Goal: Task Accomplishment & Management: Use online tool/utility

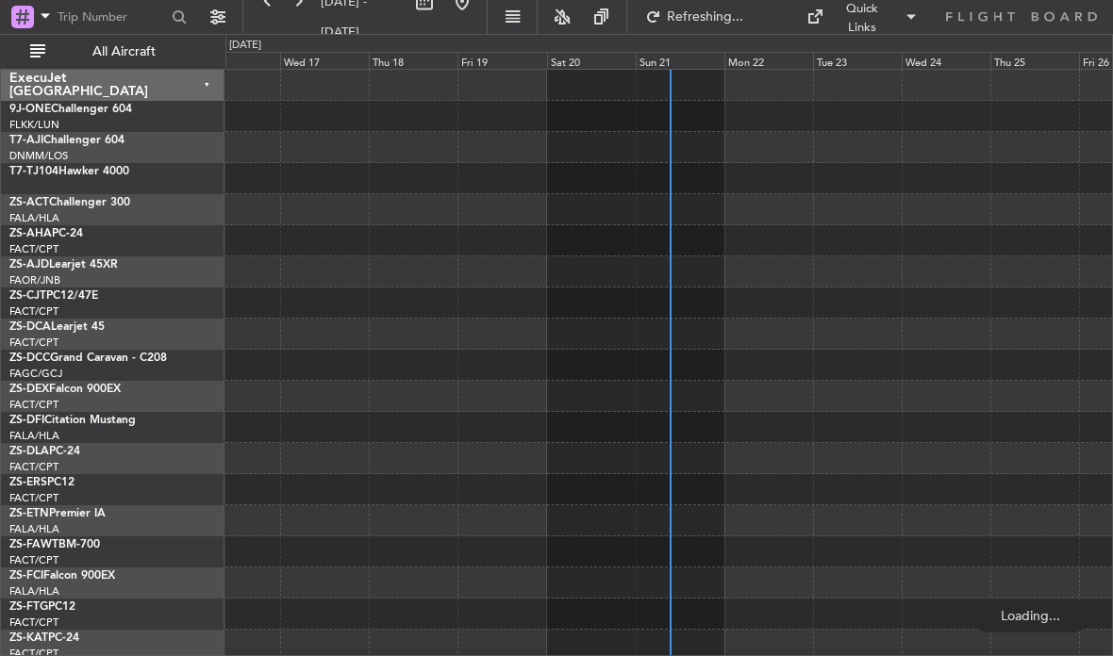
click at [679, 58] on div "Sun 21" at bounding box center [679, 60] width 89 height 17
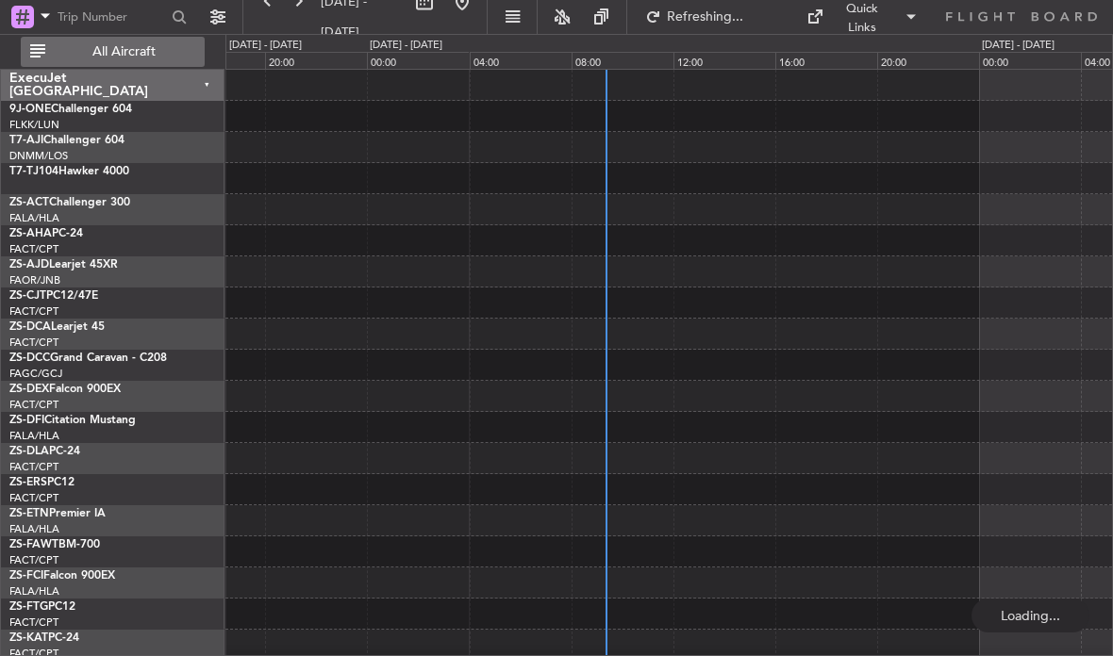
click at [195, 56] on span "All Aircraft" at bounding box center [124, 51] width 150 height 13
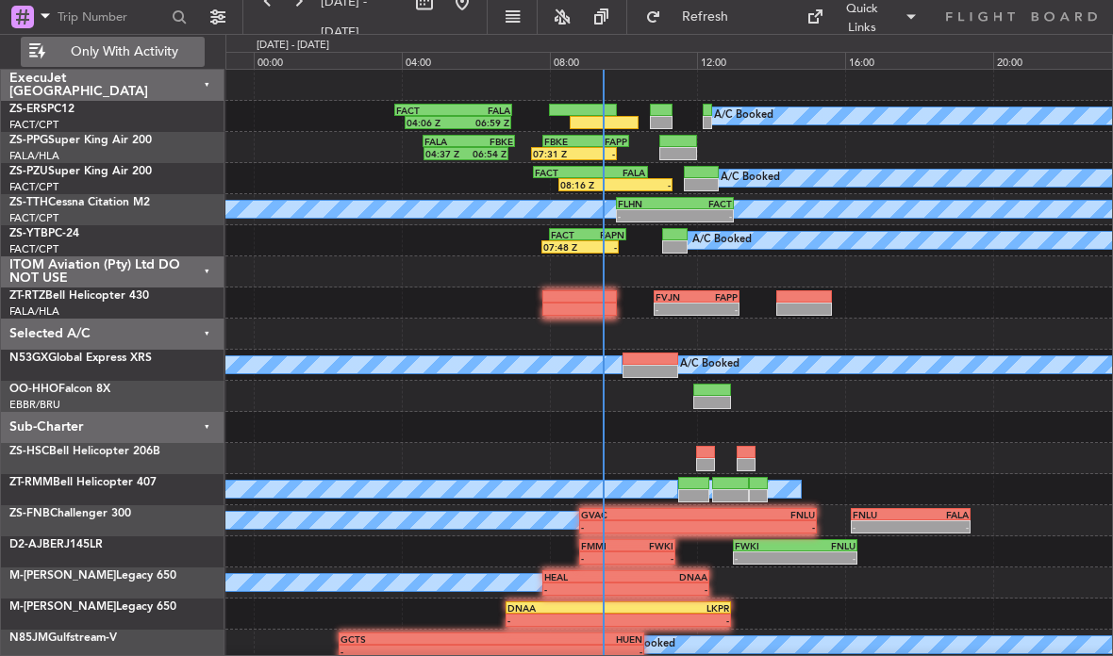
click at [584, 152] on div "-" at bounding box center [594, 153] width 41 height 11
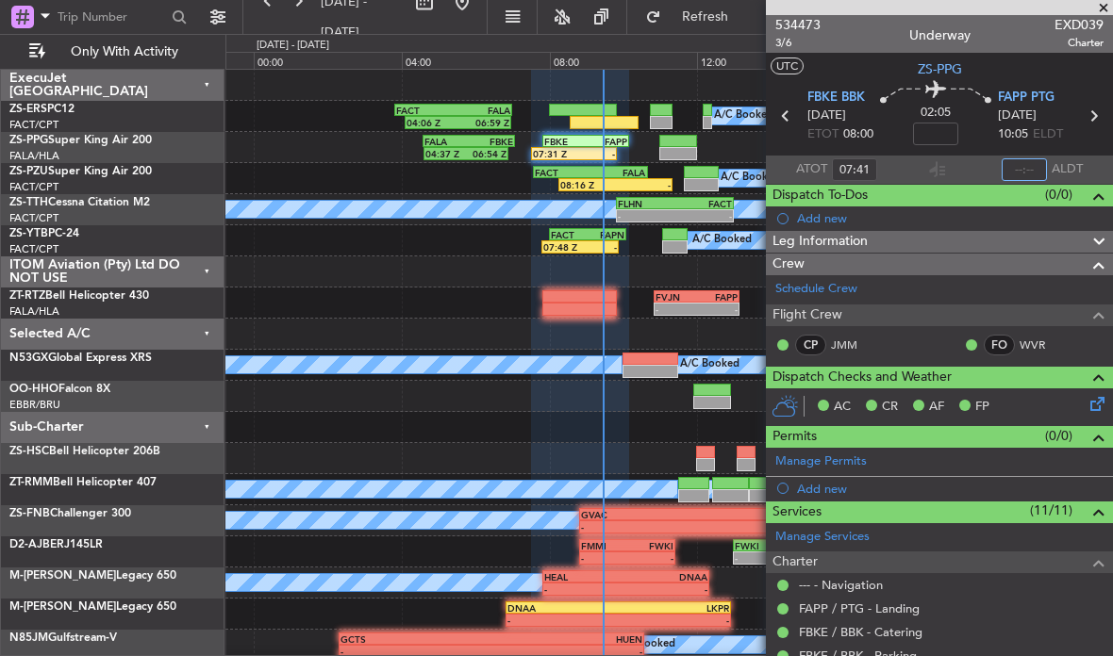
click at [1028, 173] on input "text" at bounding box center [1023, 169] width 45 height 23
type input "09:28"
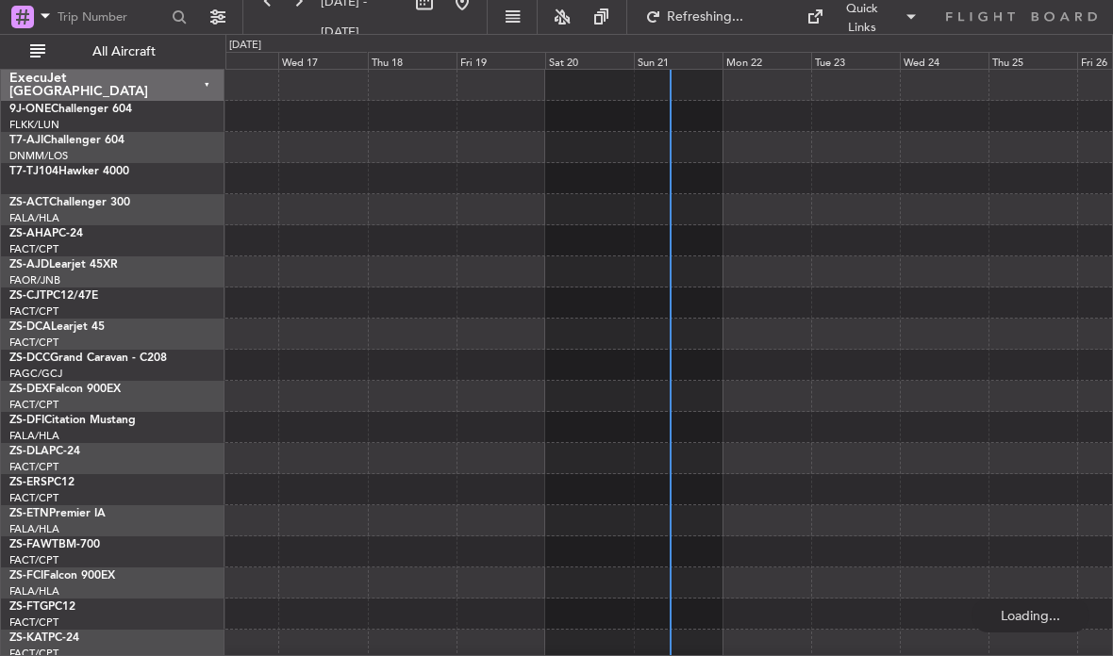
click at [696, 58] on div "Sun 21" at bounding box center [678, 60] width 89 height 17
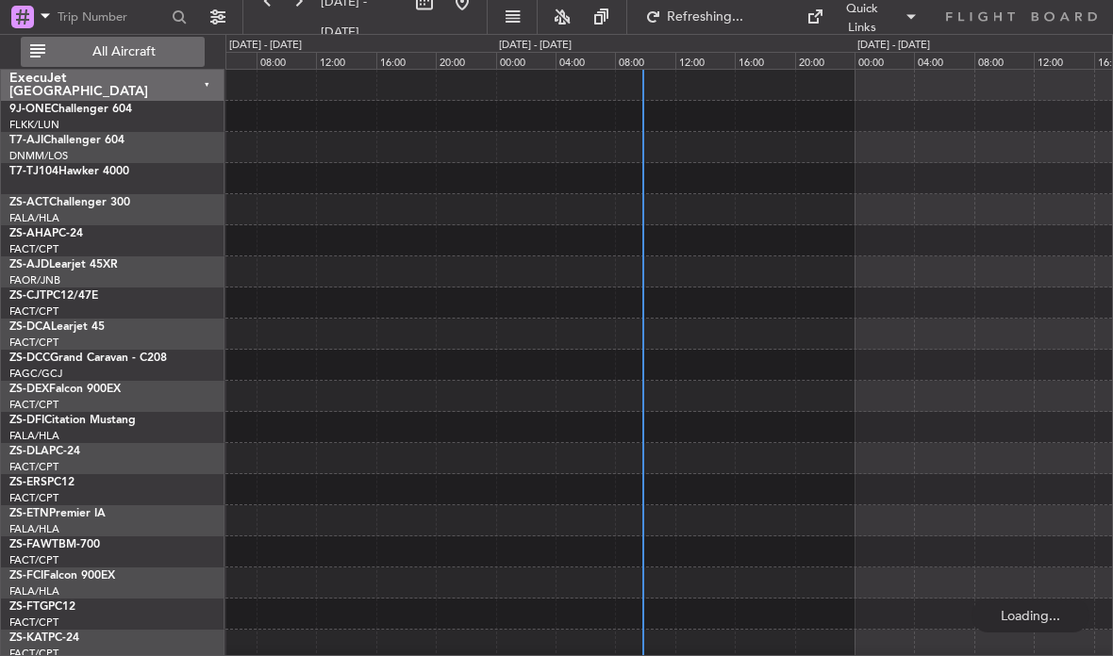
click at [192, 52] on span "All Aircraft" at bounding box center [124, 51] width 150 height 13
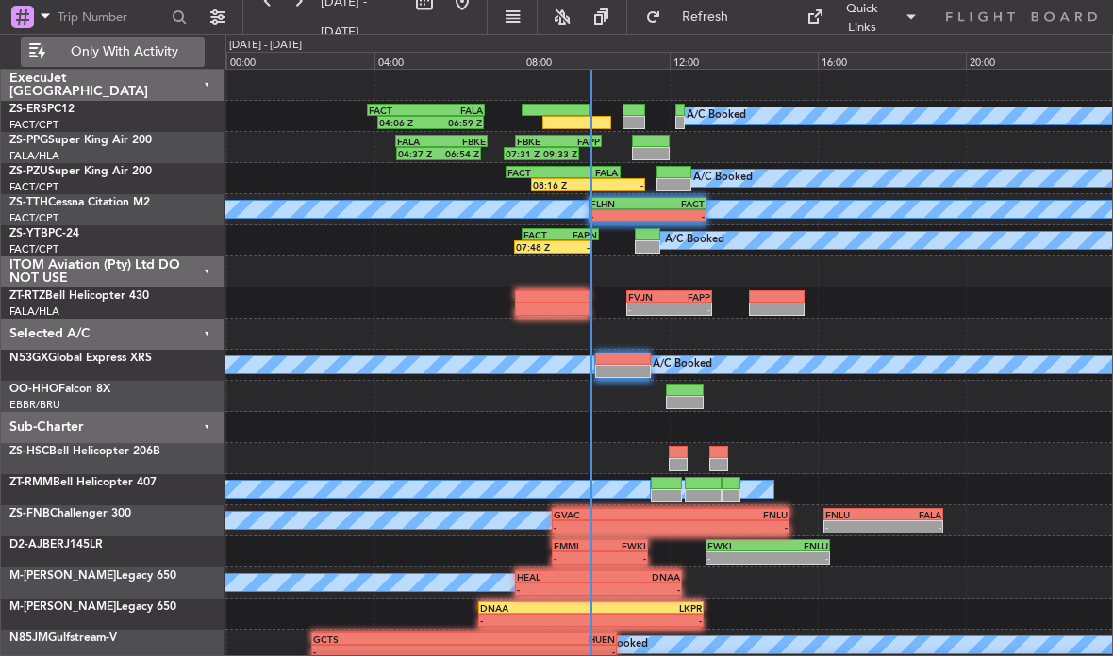
scroll to position [74, 0]
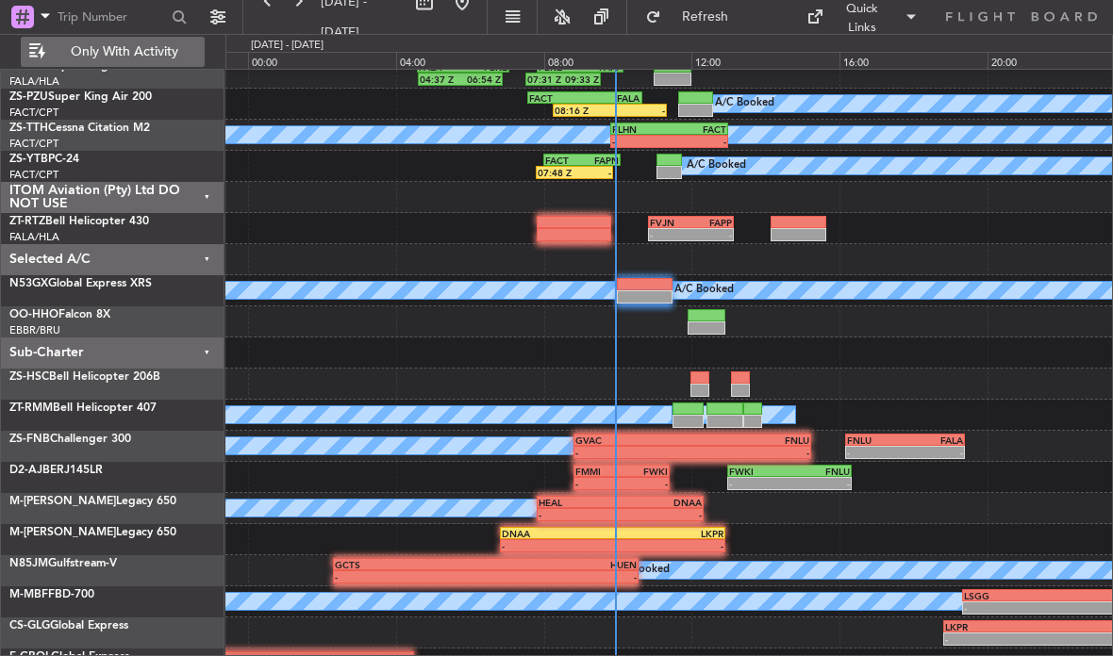
click at [582, 158] on div "FAPN" at bounding box center [600, 160] width 37 height 11
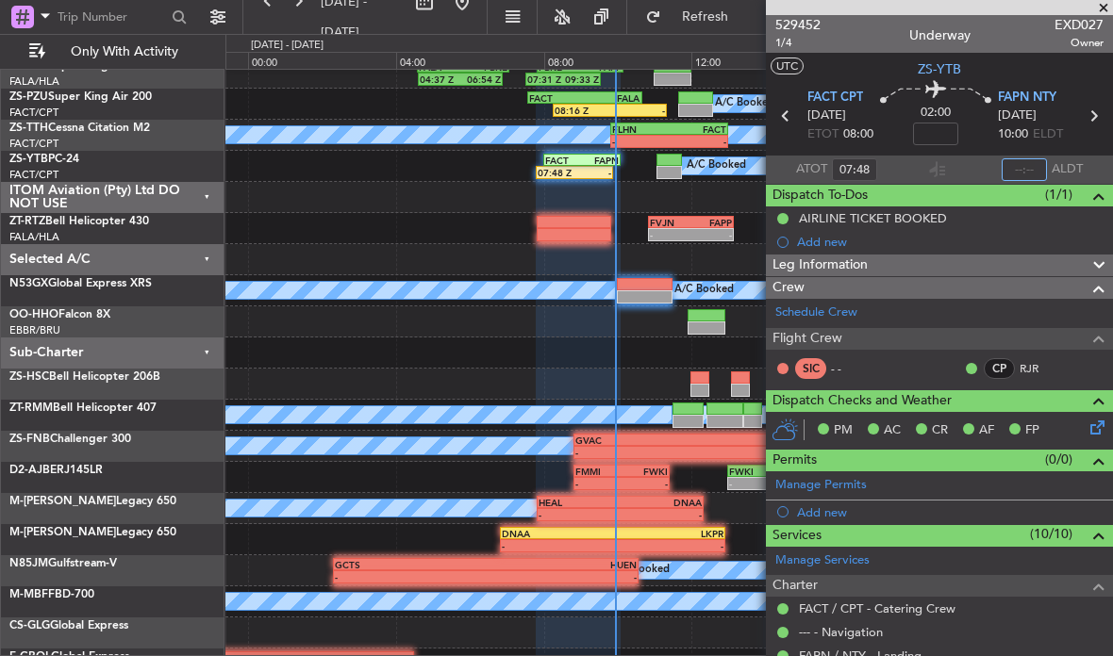
click at [1021, 166] on input "text" at bounding box center [1023, 169] width 45 height 23
type input "09:54"
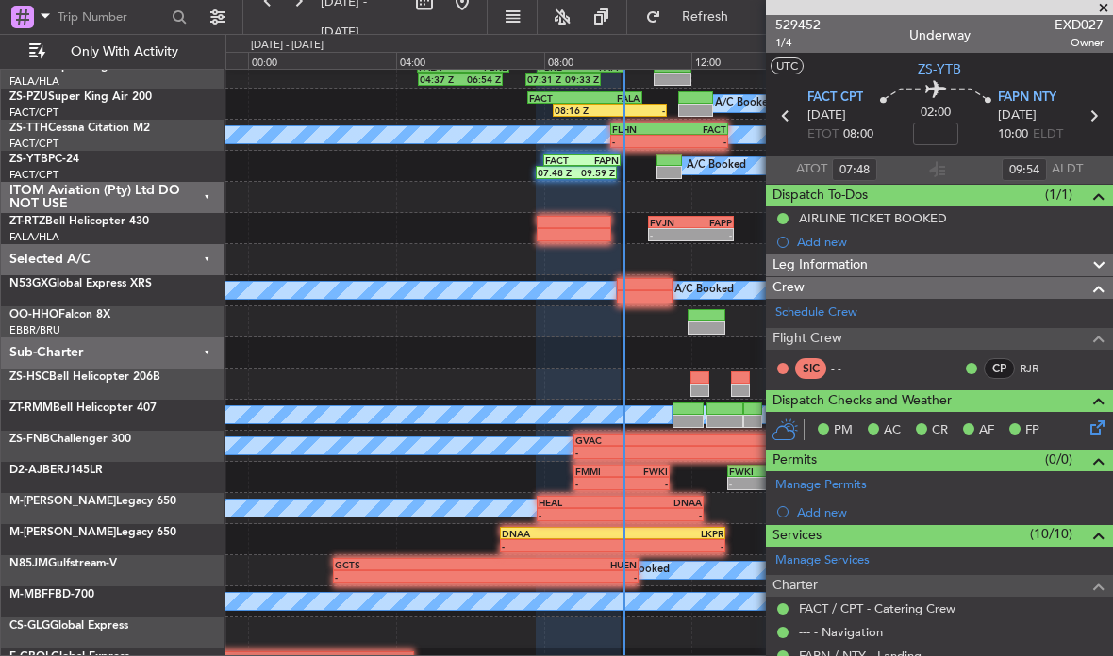
scroll to position [0, 0]
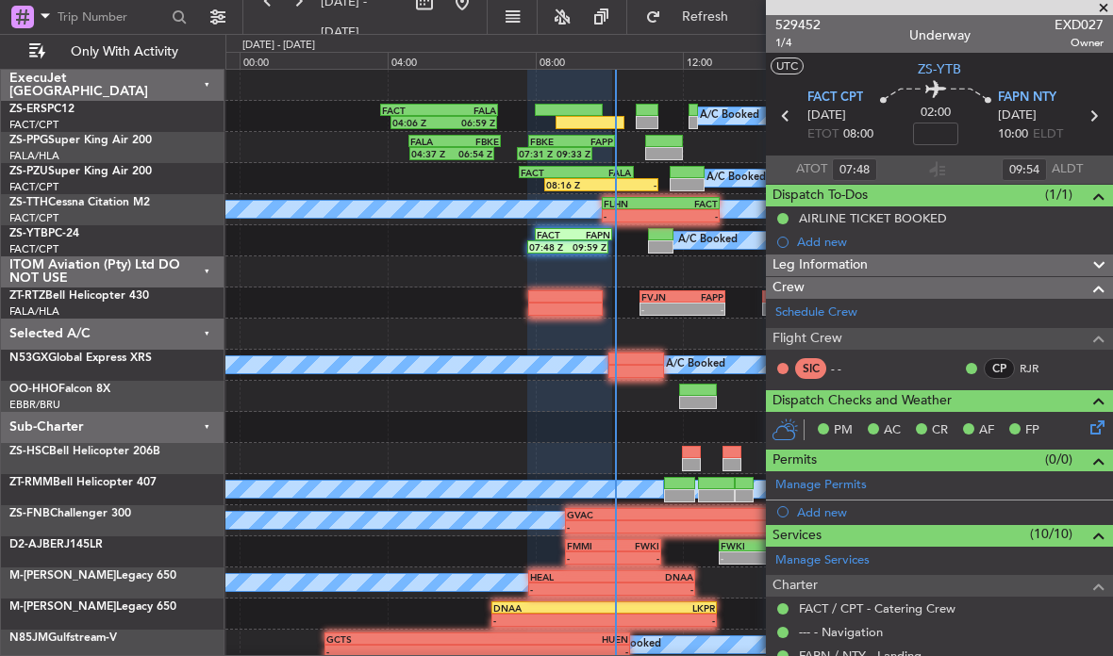
click at [668, 143] on div at bounding box center [664, 141] width 38 height 13
type input "1"
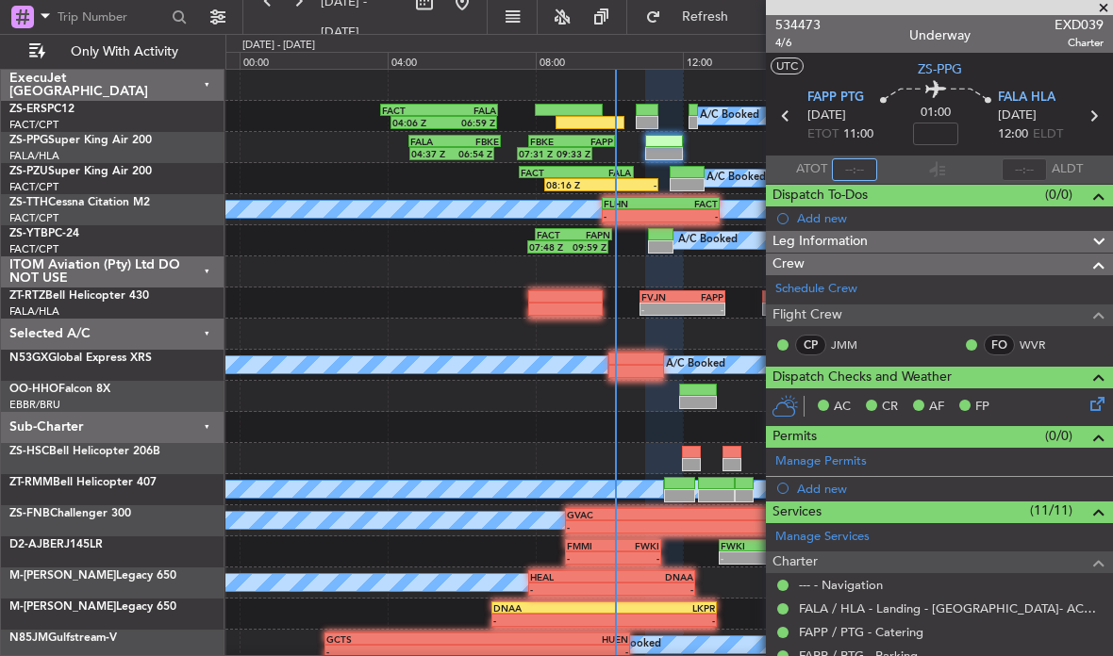
click at [853, 163] on input "text" at bounding box center [854, 169] width 45 height 23
type input "10:01"
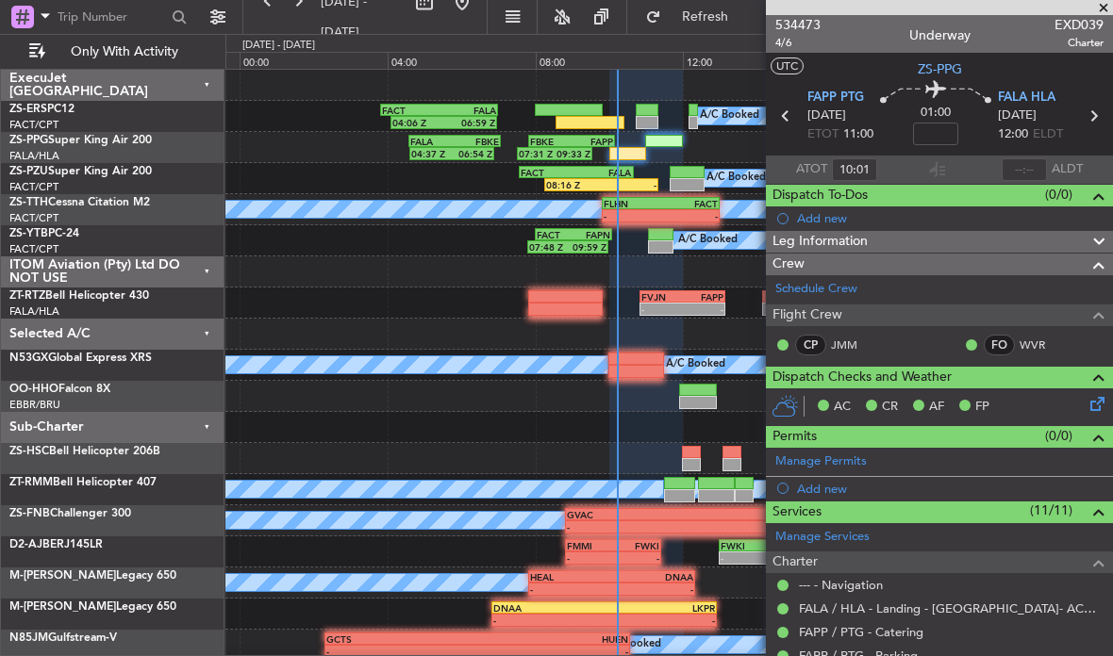
click at [1097, 5] on span at bounding box center [1103, 8] width 19 height 17
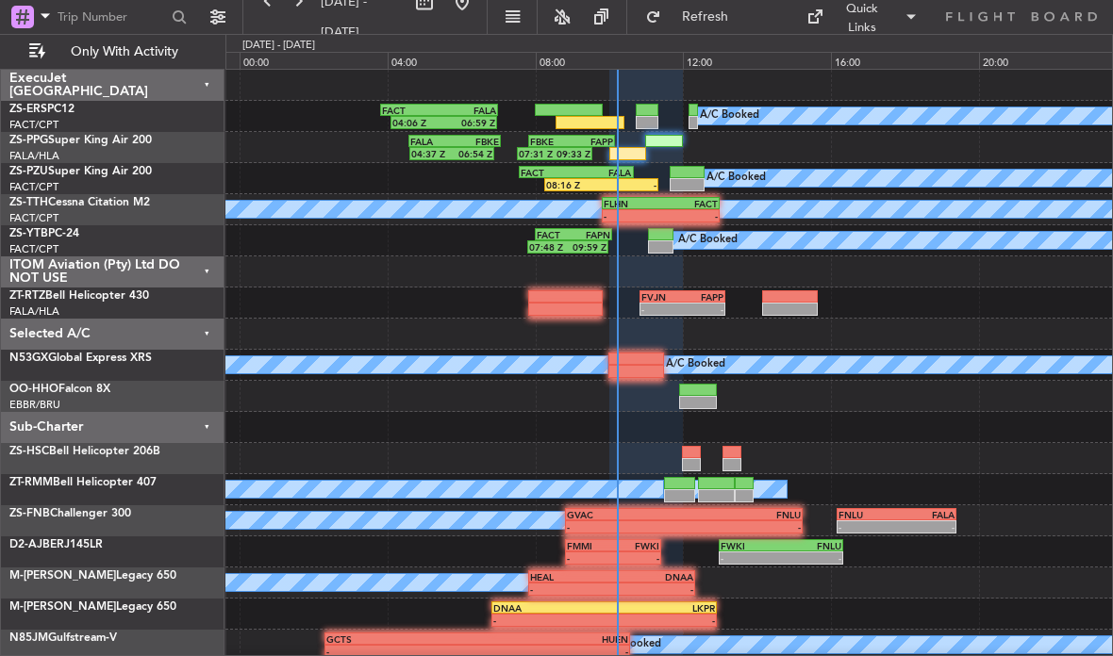
type input "0"
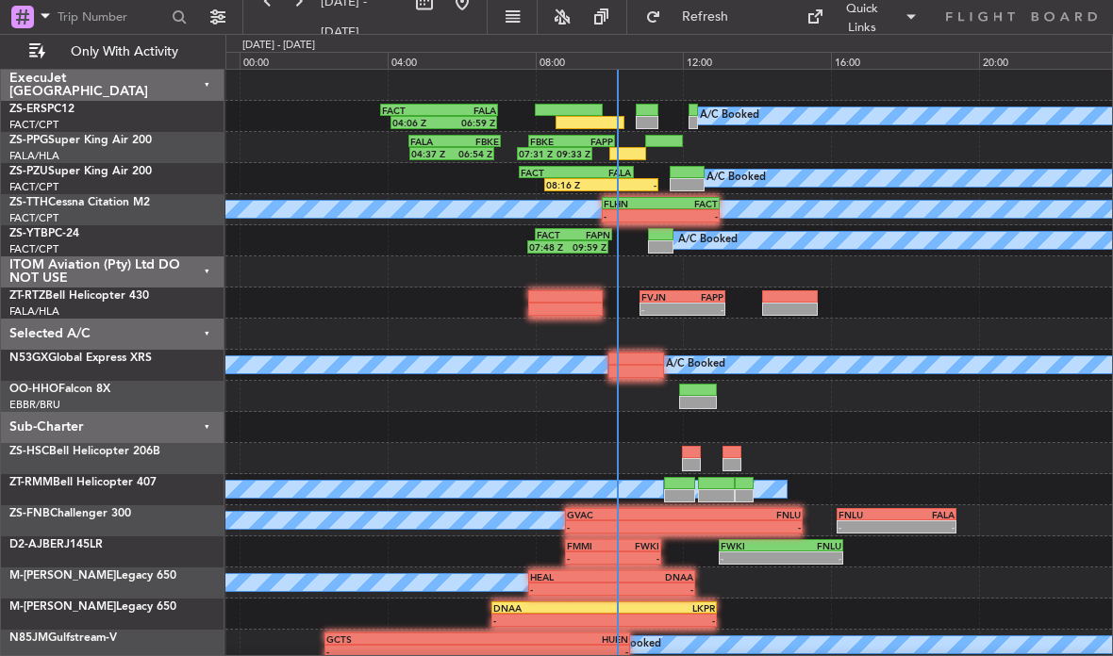
scroll to position [9, 0]
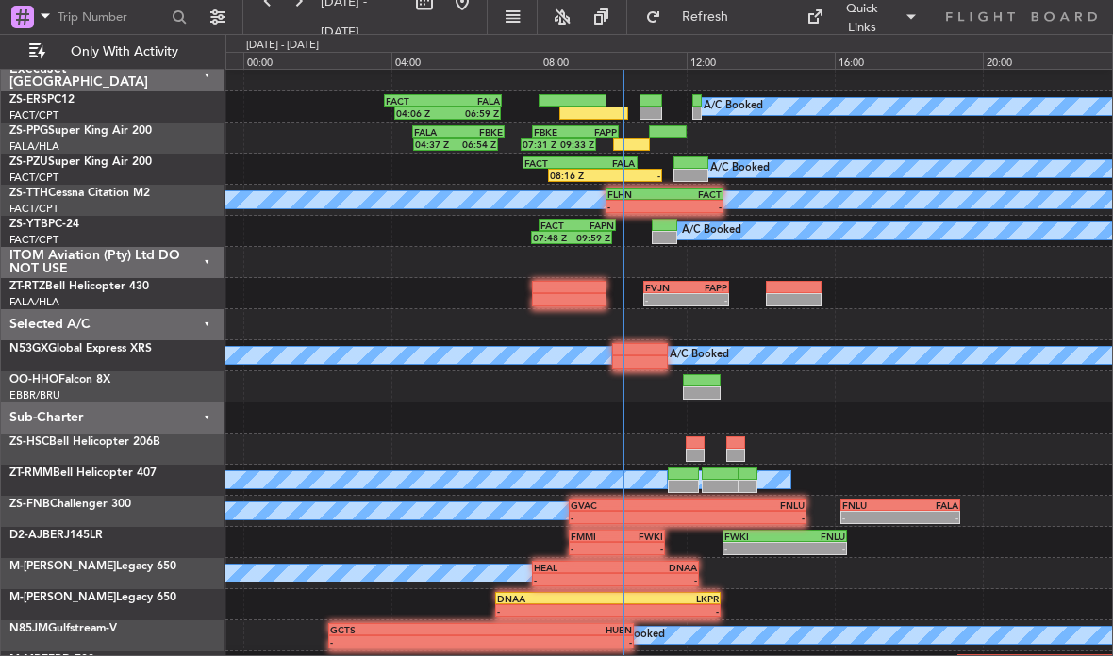
click at [668, 230] on div at bounding box center [664, 225] width 25 height 13
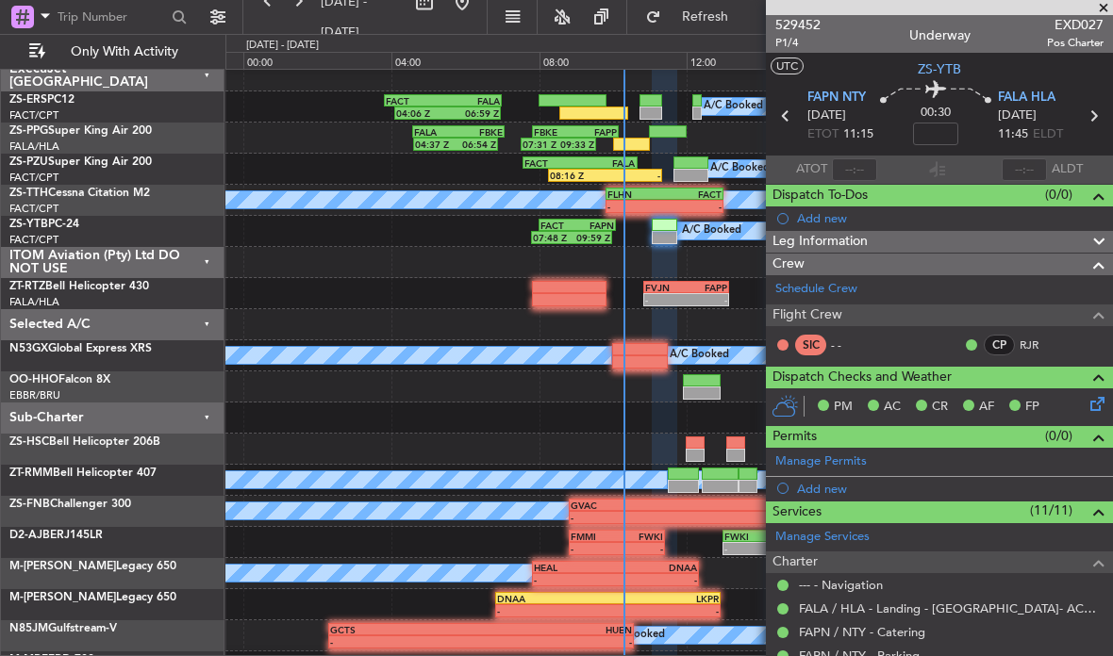
scroll to position [47, 0]
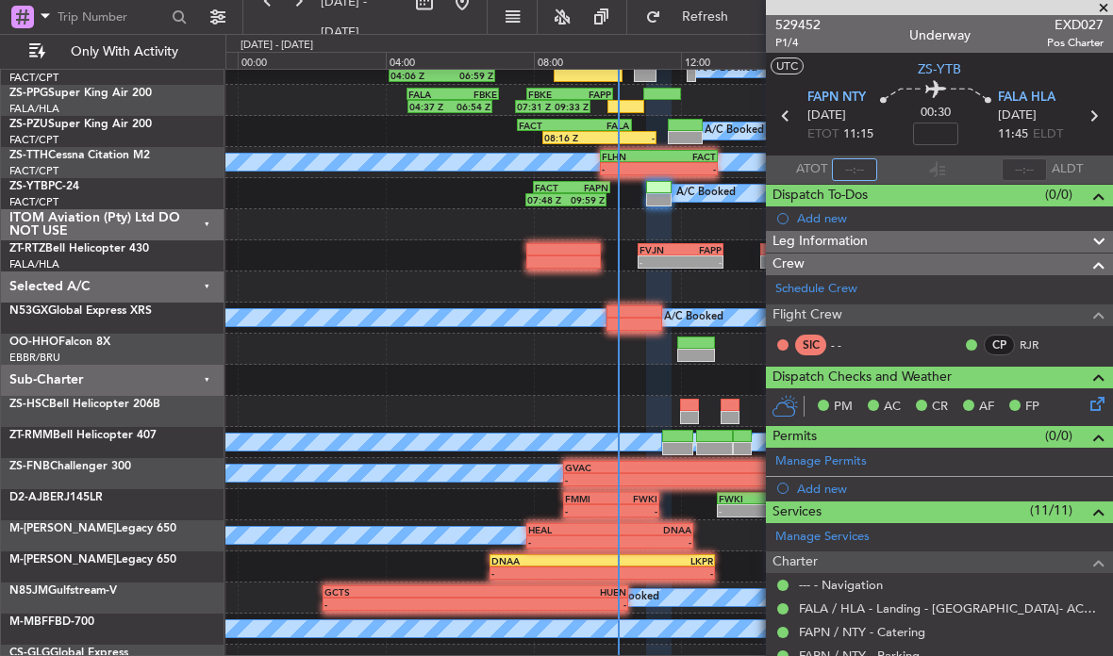
click at [861, 173] on input "text" at bounding box center [854, 169] width 45 height 23
type input "10:15"
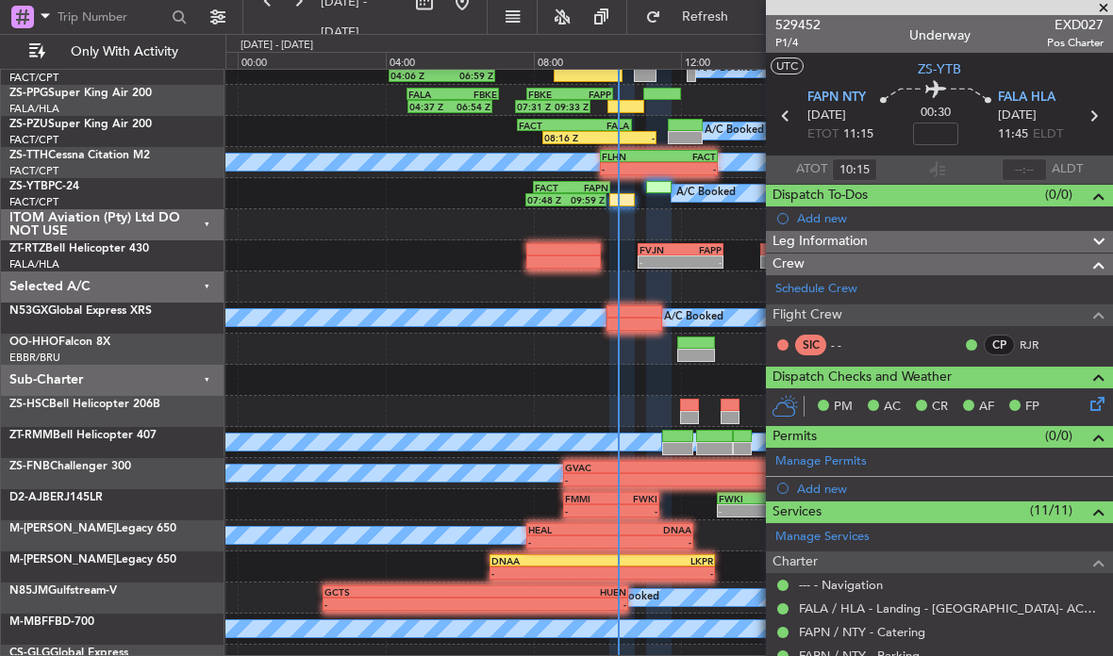
click at [1108, 8] on span at bounding box center [1103, 8] width 19 height 17
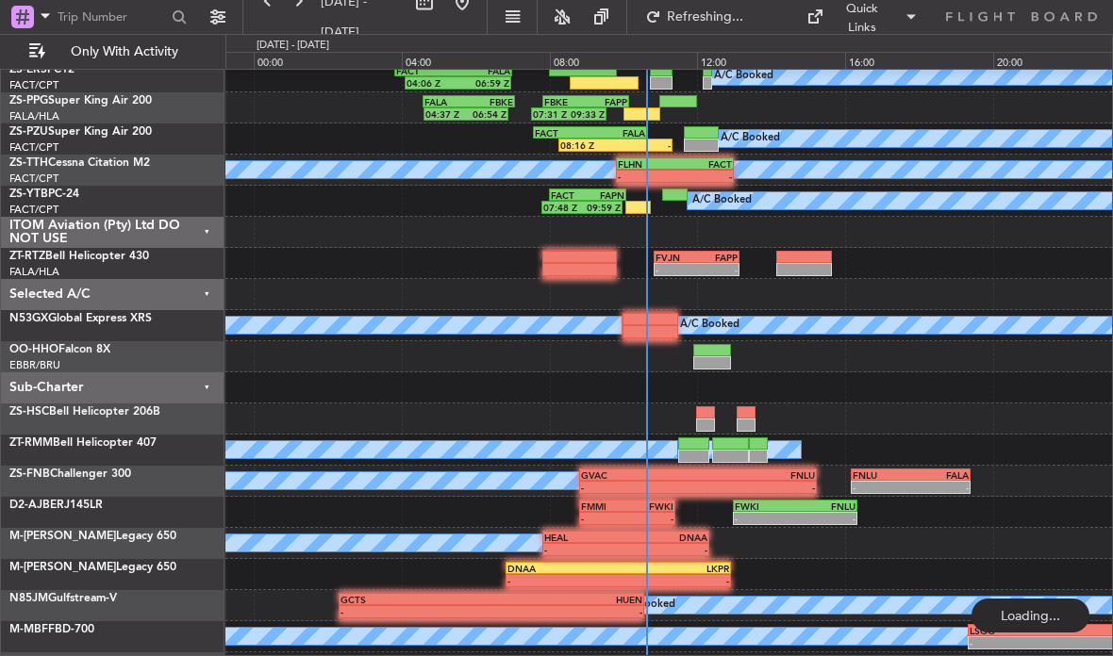
scroll to position [0, 0]
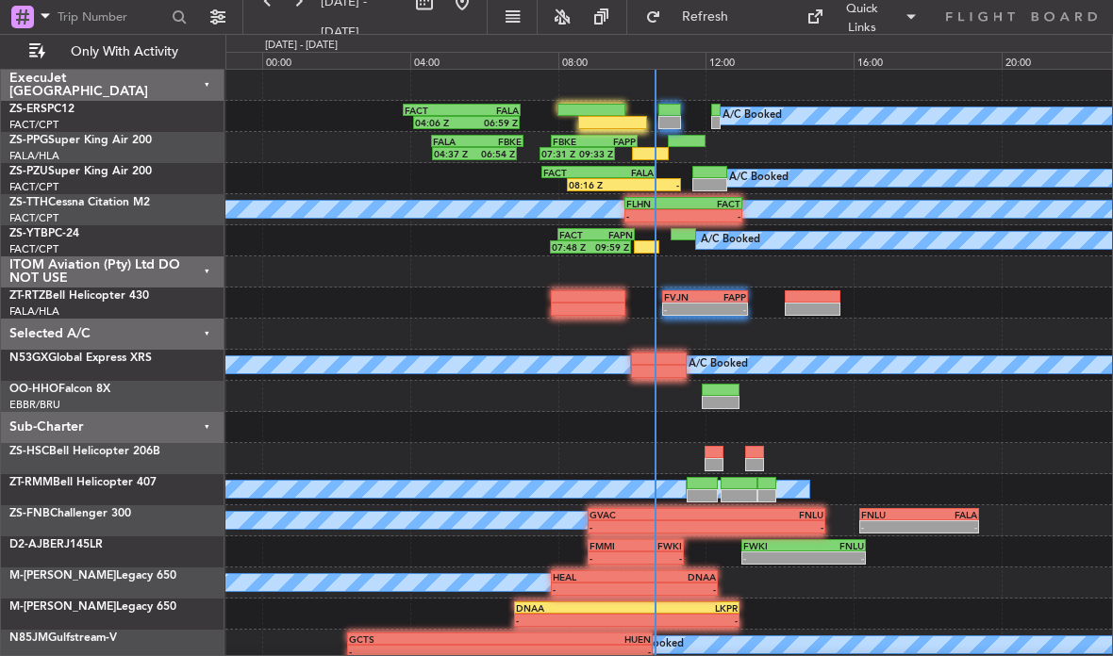
click at [615, 111] on div at bounding box center [591, 110] width 68 height 13
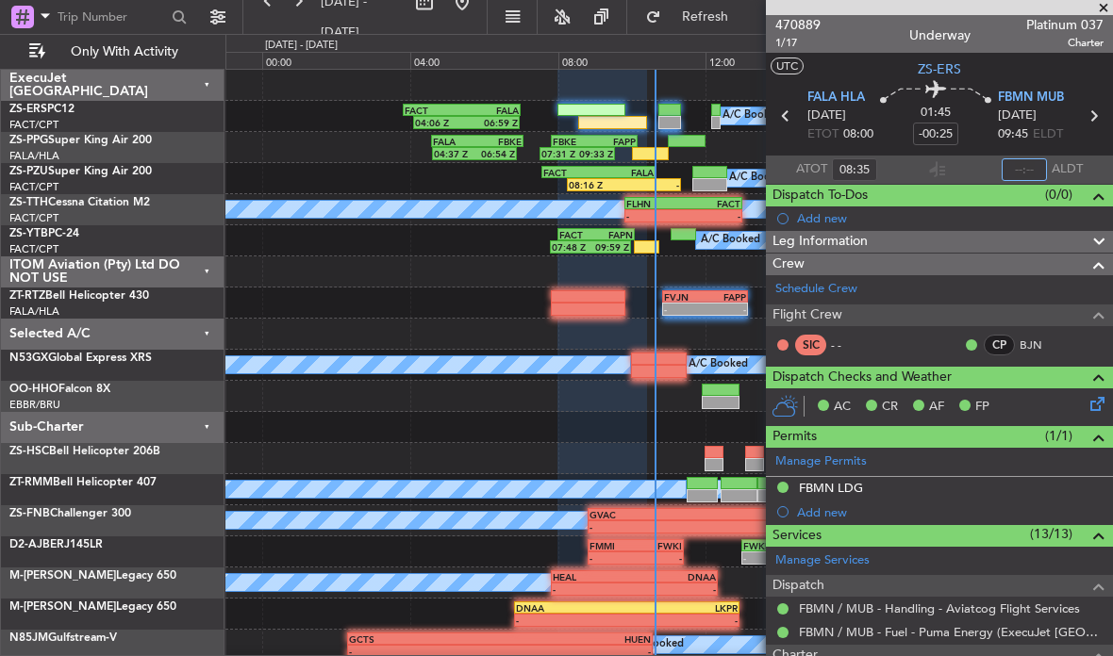
click at [1023, 162] on input "text" at bounding box center [1023, 169] width 45 height 23
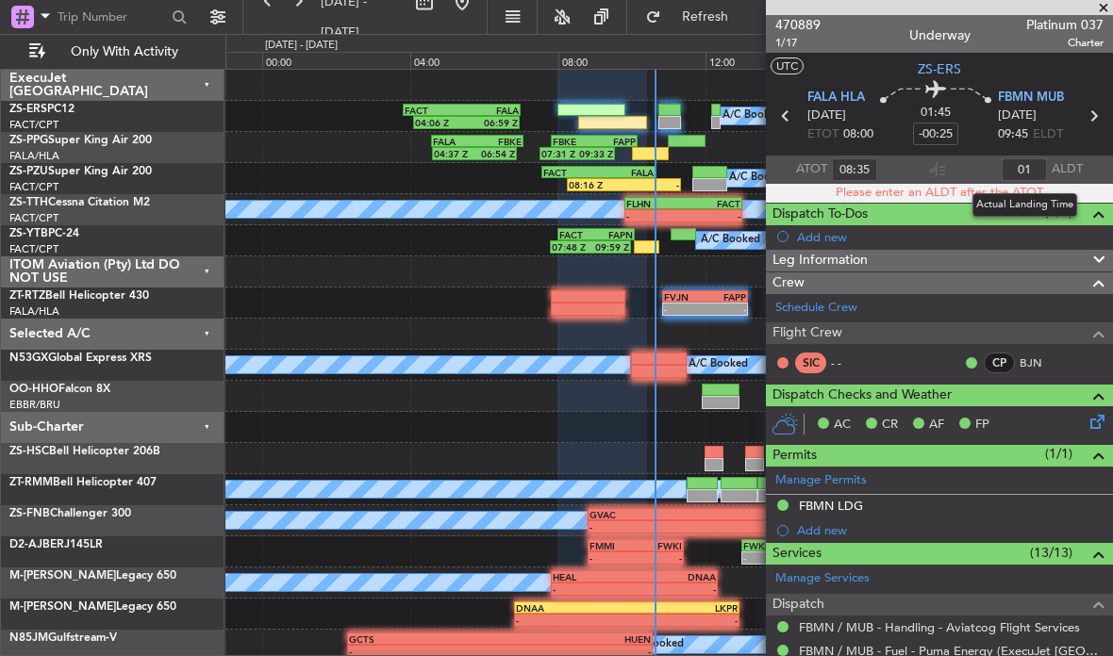
type input "0"
type input "10:36"
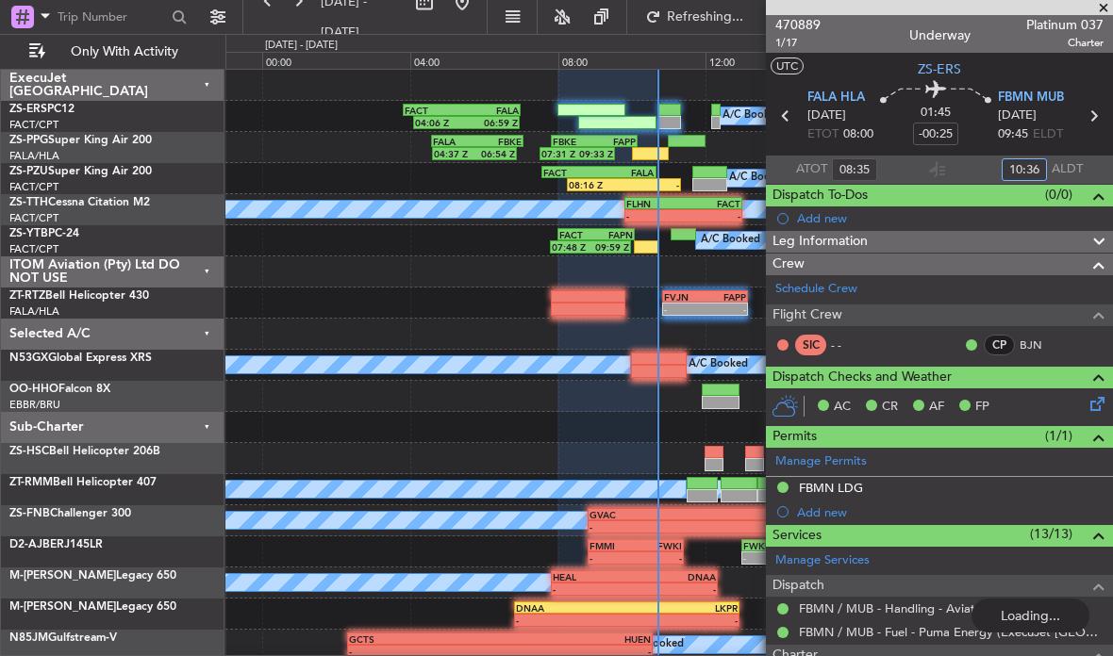
click at [645, 232] on div "A/C Booked 07:48 Z 09:59 Z FACT 08:00 Z FAPN 10:05 Z" at bounding box center [668, 240] width 886 height 31
click at [651, 238] on div "A/C Booked 07:48 Z 09:59 Z FACT 08:00 Z FAPN 10:05 Z" at bounding box center [668, 240] width 886 height 31
click at [646, 241] on div at bounding box center [646, 246] width 25 height 13
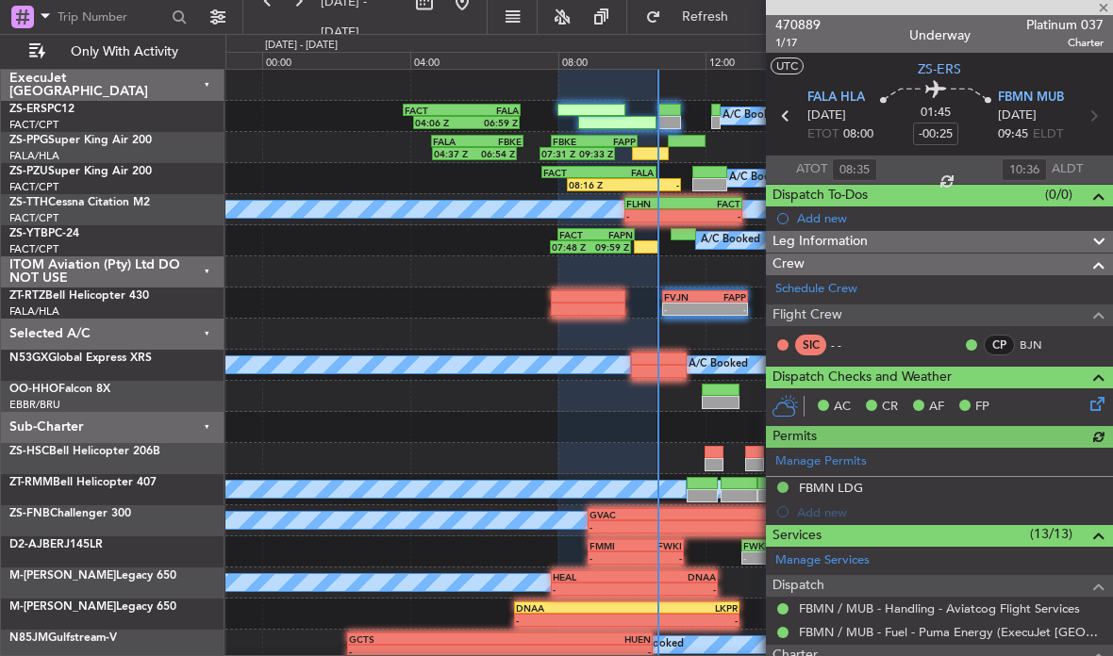
type input "10:15"
type input "0"
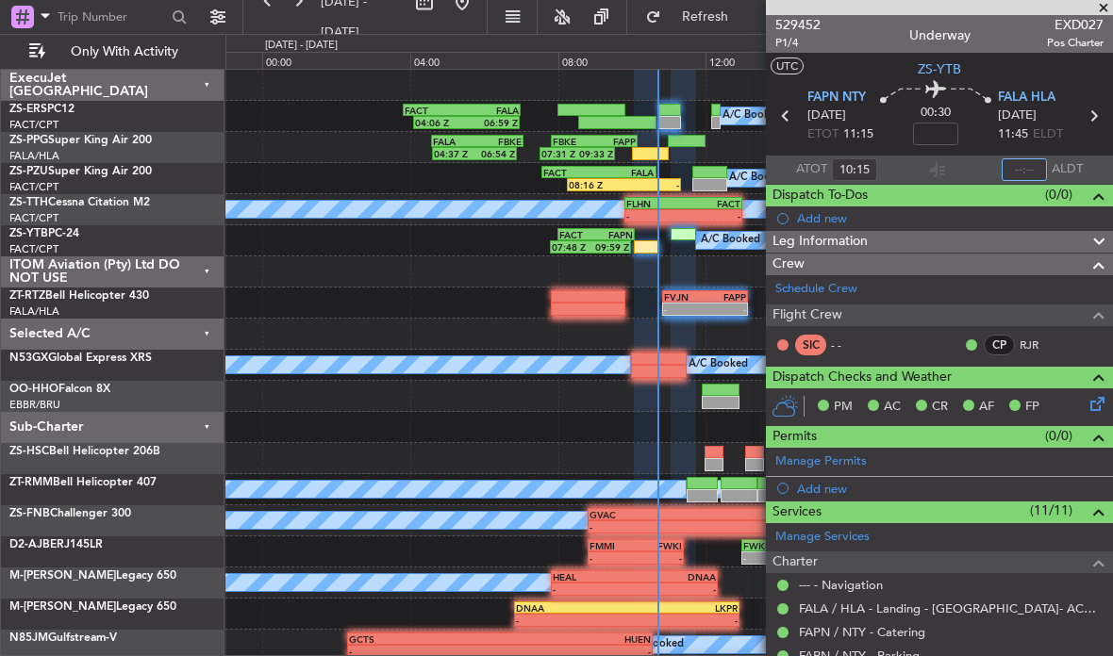
click at [1030, 158] on input "text" at bounding box center [1023, 169] width 45 height 23
type input "10:33"
click at [653, 143] on div "04:37 Z 06:54 Z FALA 04:35 Z FBKE 07:05 Z 07:31 Z 09:33 Z FBKE 07:50 Z FAPP 10:…" at bounding box center [668, 147] width 886 height 31
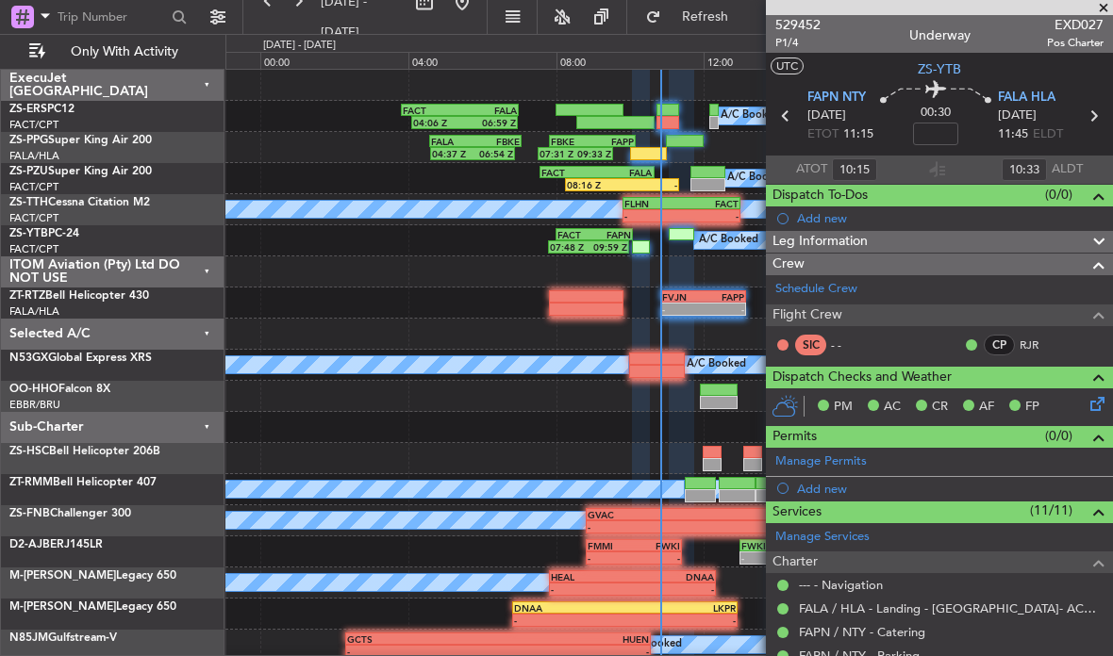
click at [632, 151] on div at bounding box center [649, 153] width 38 height 13
click at [635, 157] on div at bounding box center [649, 153] width 38 height 13
type input "10:01"
type input "1"
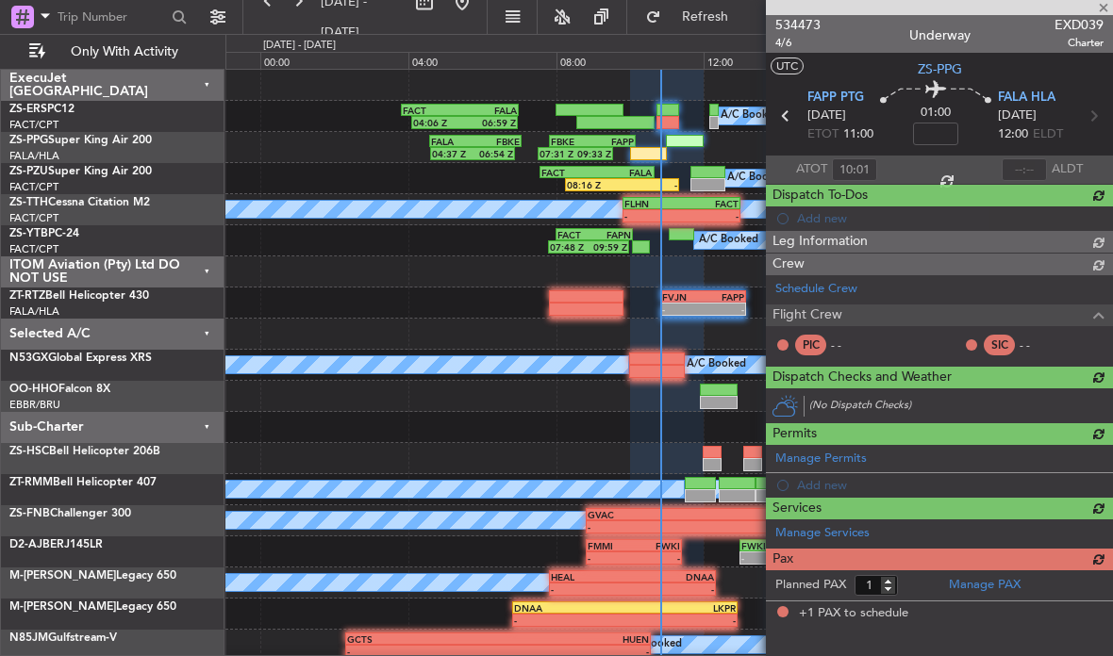
click at [628, 147] on div "04:37 Z 06:54 Z FALA 04:35 Z FBKE 07:05 Z 07:31 Z 09:33 Z FBKE 07:50 Z FAPP 10:…" at bounding box center [668, 147] width 886 height 31
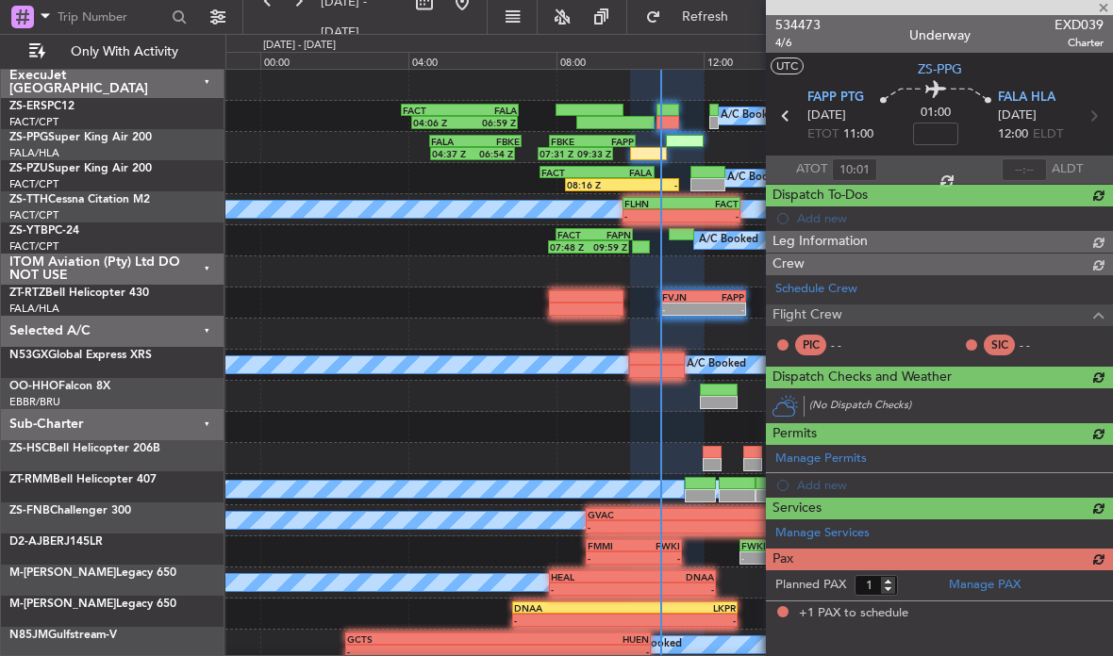
scroll to position [2, 0]
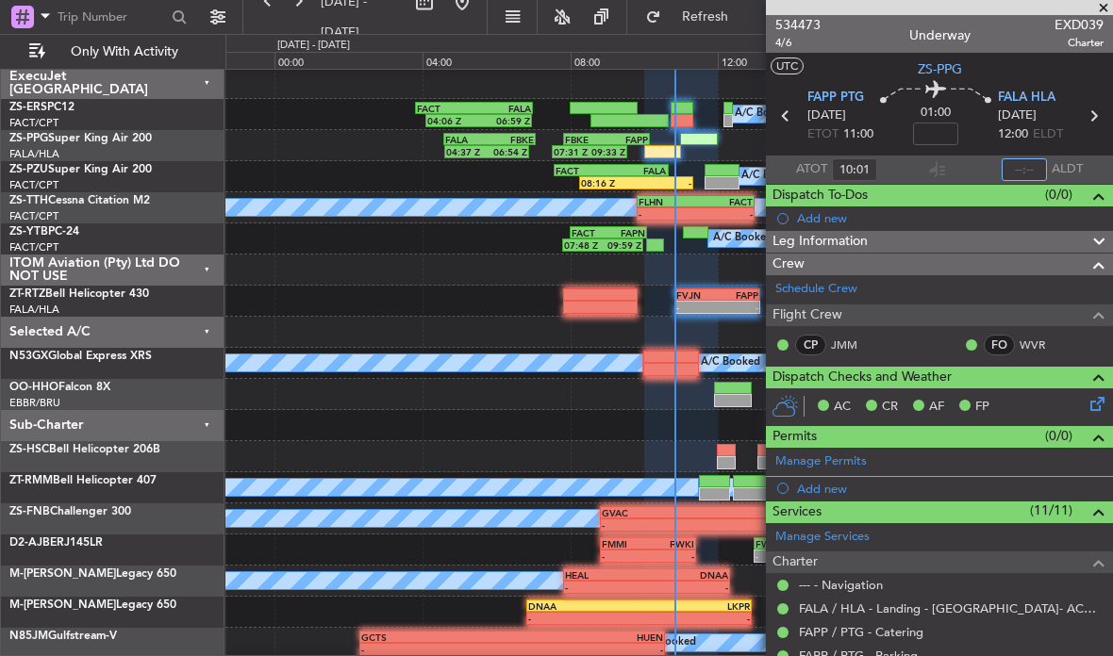
click at [1027, 164] on input "text" at bounding box center [1023, 169] width 45 height 23
type input "10:48"
click at [1108, 8] on span at bounding box center [1103, 8] width 19 height 17
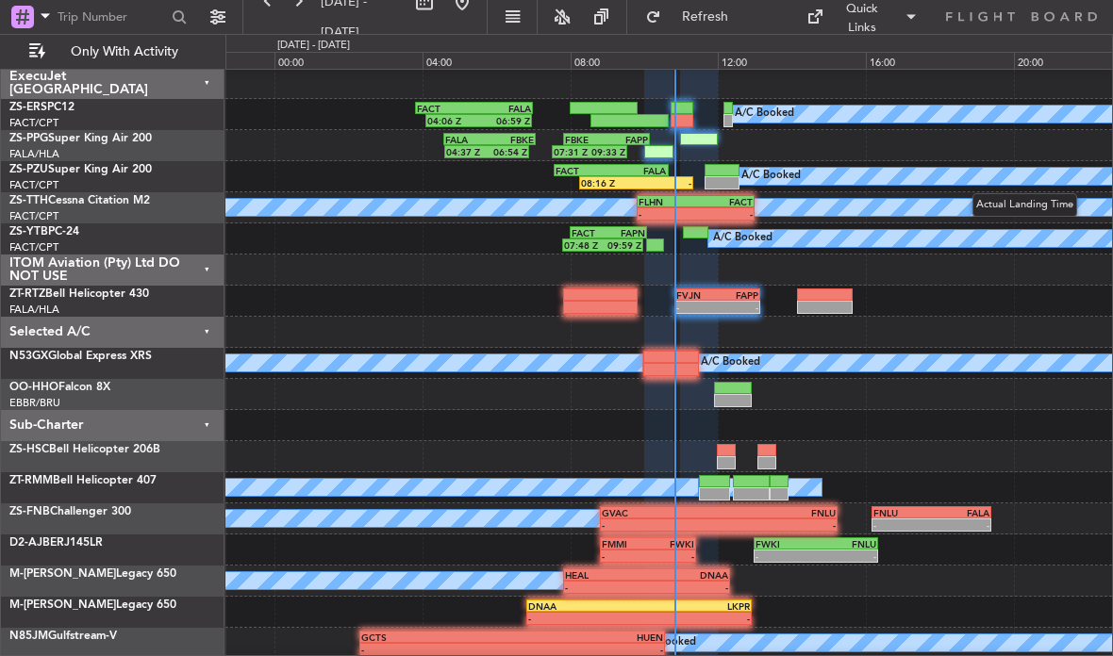
type input "0"
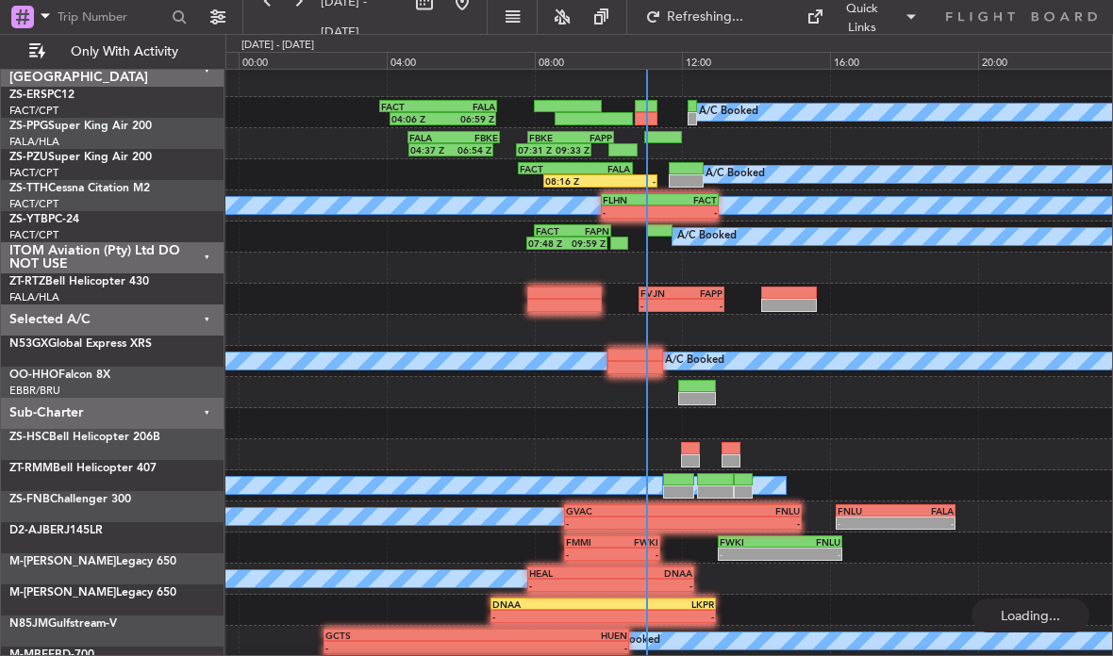
scroll to position [0, 0]
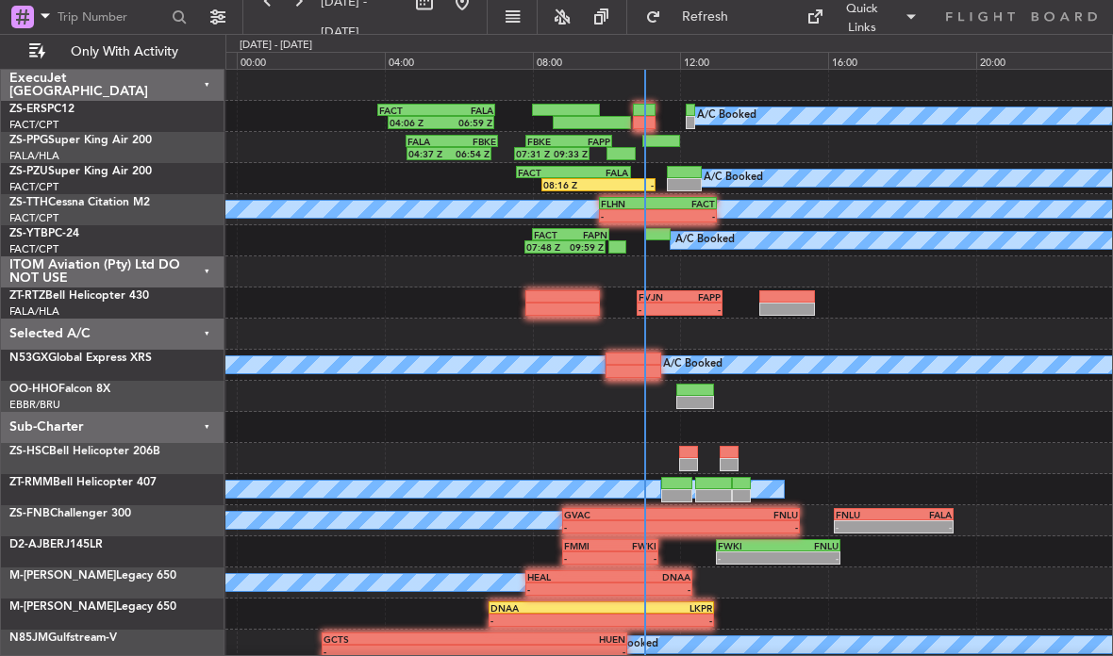
click at [637, 114] on div at bounding box center [644, 110] width 22 height 13
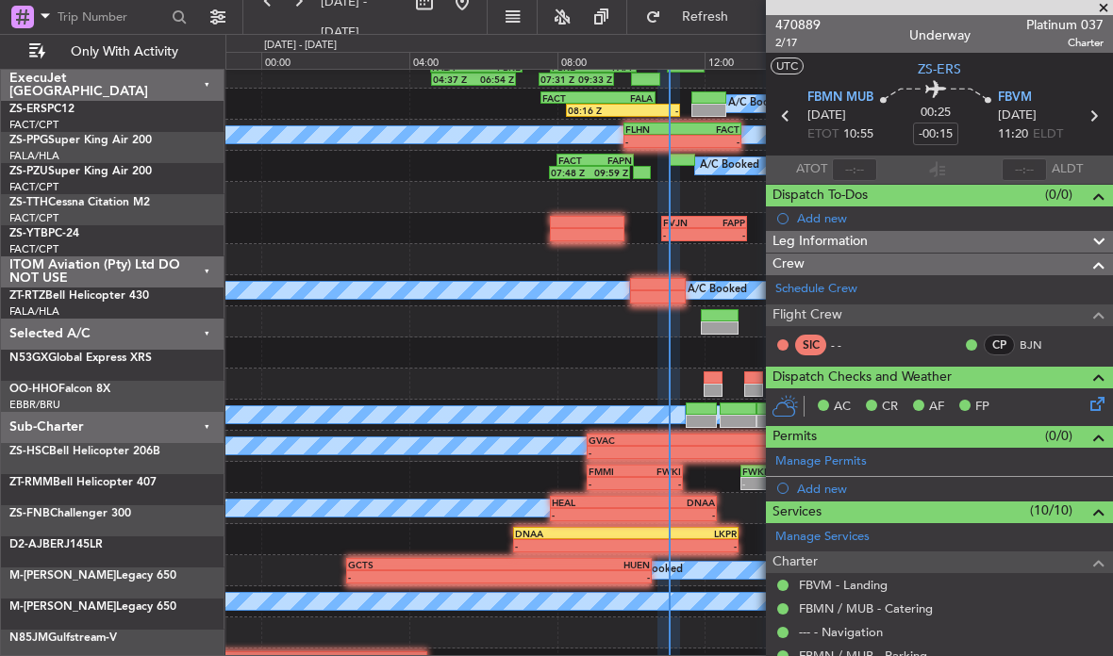
scroll to position [97, 0]
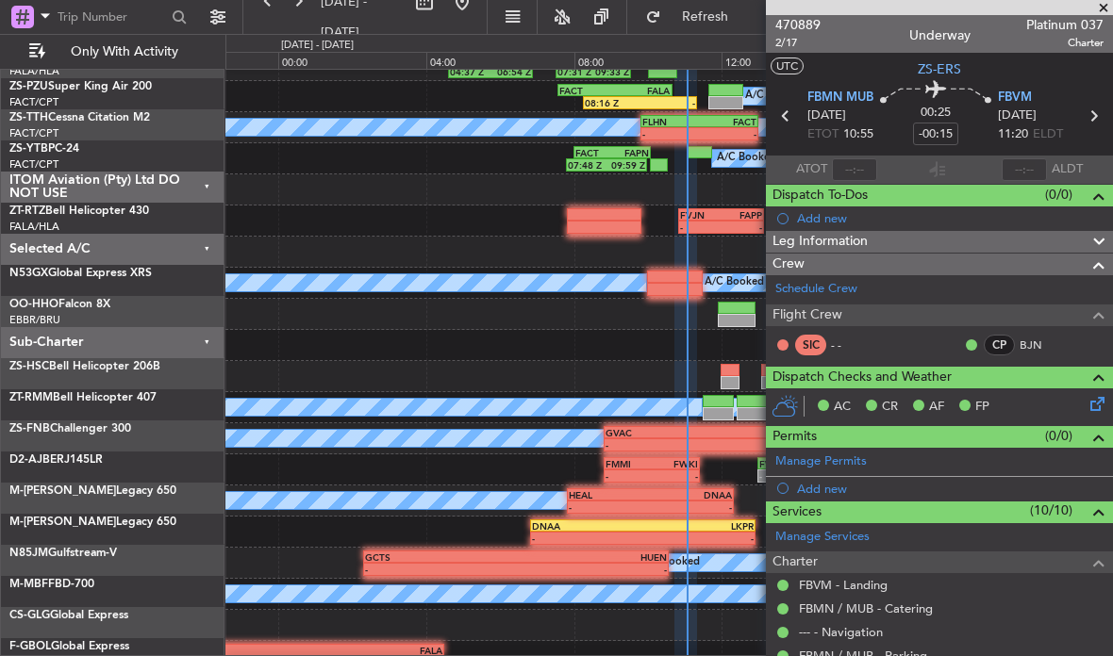
click at [630, 196] on div at bounding box center [668, 189] width 886 height 31
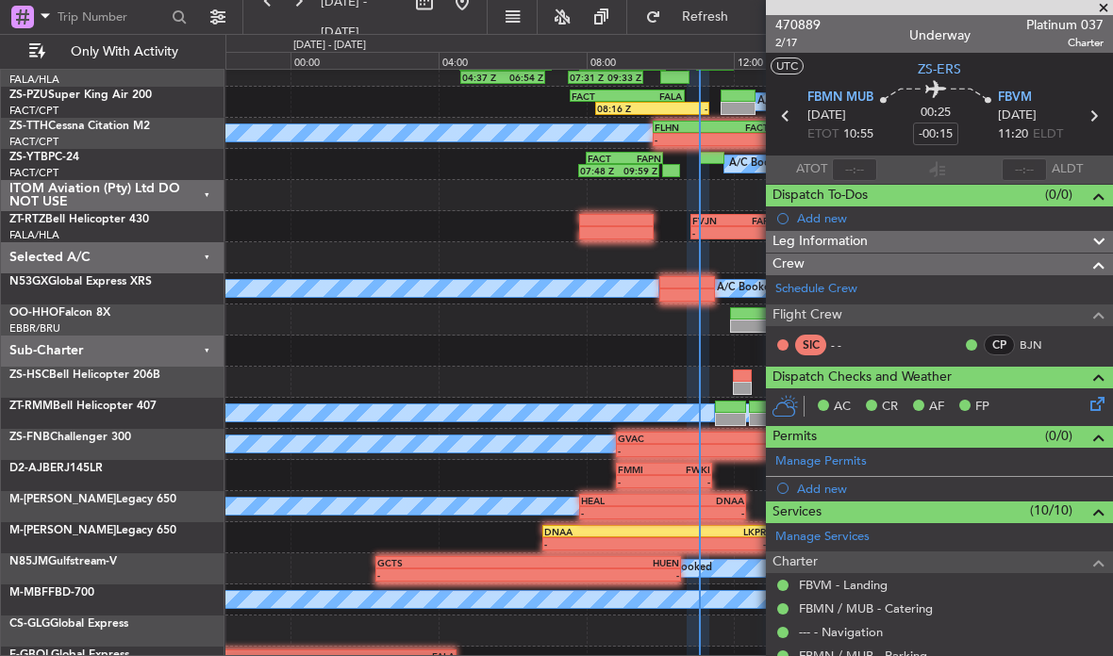
click at [686, 97] on div "A/C Booked 08:16 Z - FACT 07:35 Z FALA 10:40 Z" at bounding box center [668, 102] width 886 height 31
click at [686, 114] on div "08:16 Z -" at bounding box center [652, 108] width 114 height 13
click at [683, 99] on div "FALA 10:40 Z" at bounding box center [655, 96] width 57 height 11
type input "08:16"
type input "0"
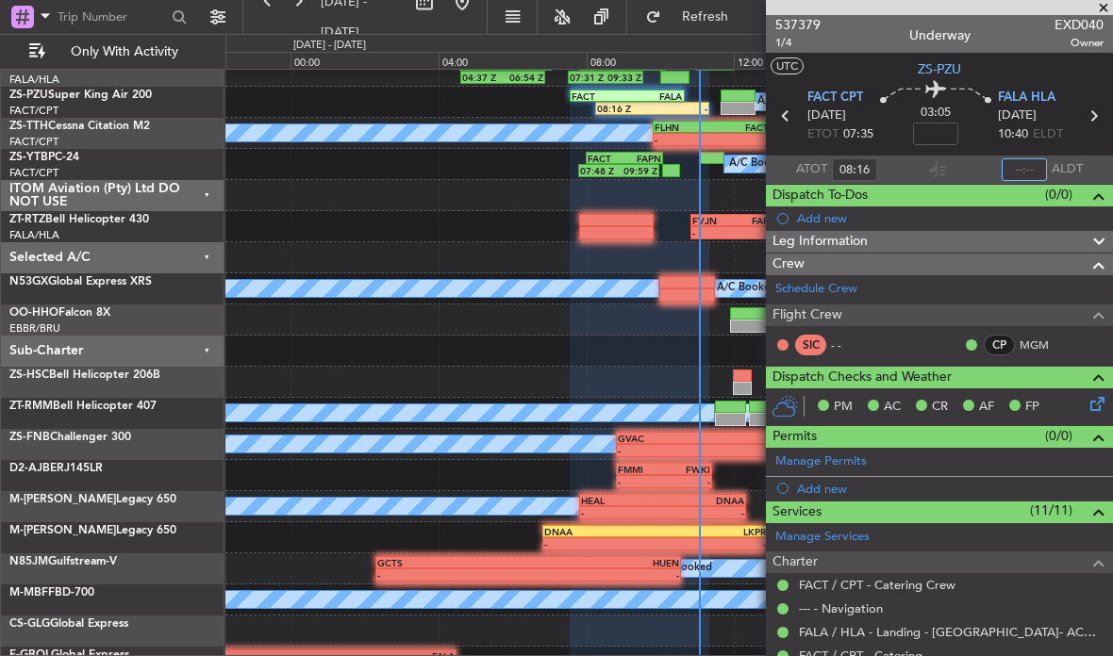
click at [1033, 164] on input "text" at bounding box center [1023, 169] width 45 height 23
type input "11:04"
click at [1099, 2] on span at bounding box center [1103, 8] width 19 height 17
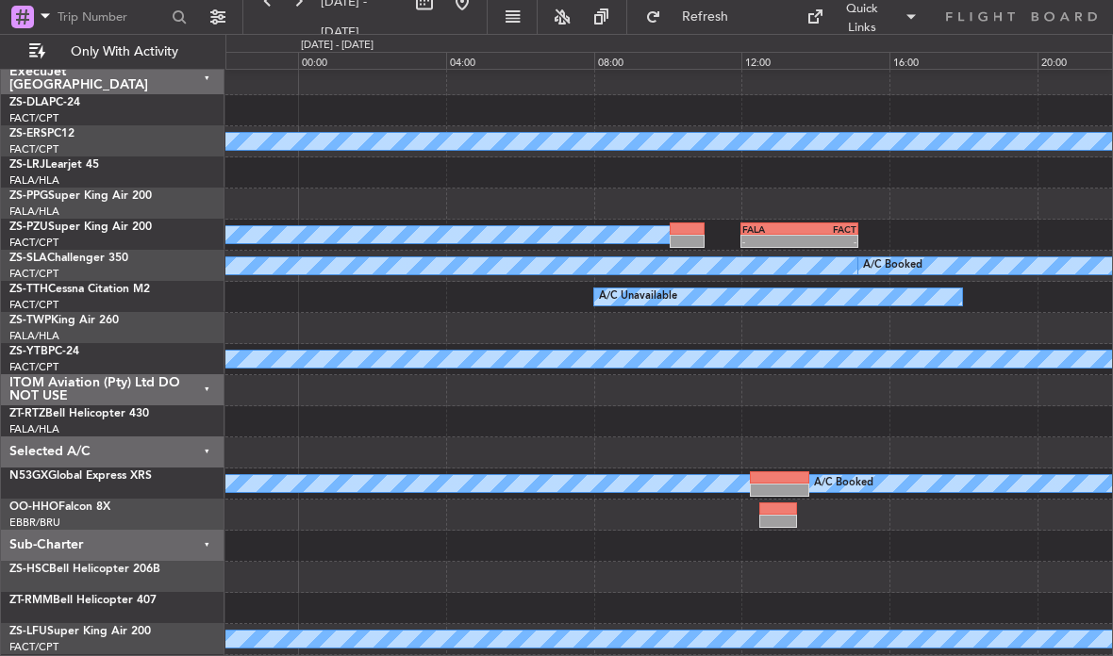
scroll to position [0, 0]
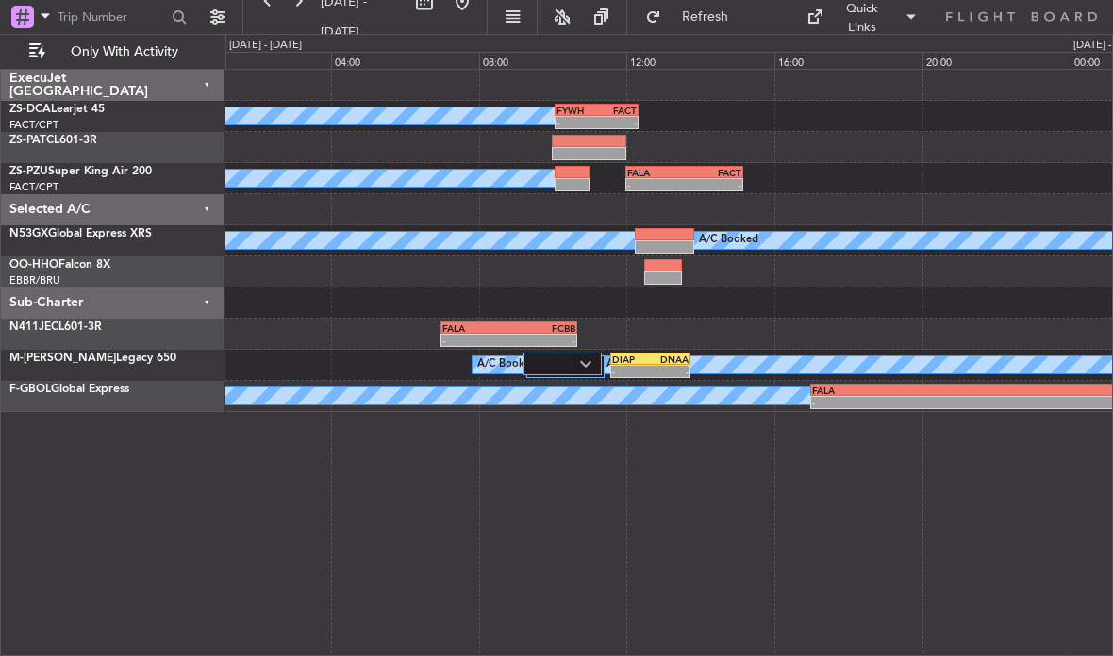
click at [58, 144] on link "ZS-PAT CL601-3R" at bounding box center [53, 140] width 88 height 11
click at [602, 138] on div at bounding box center [589, 141] width 74 height 13
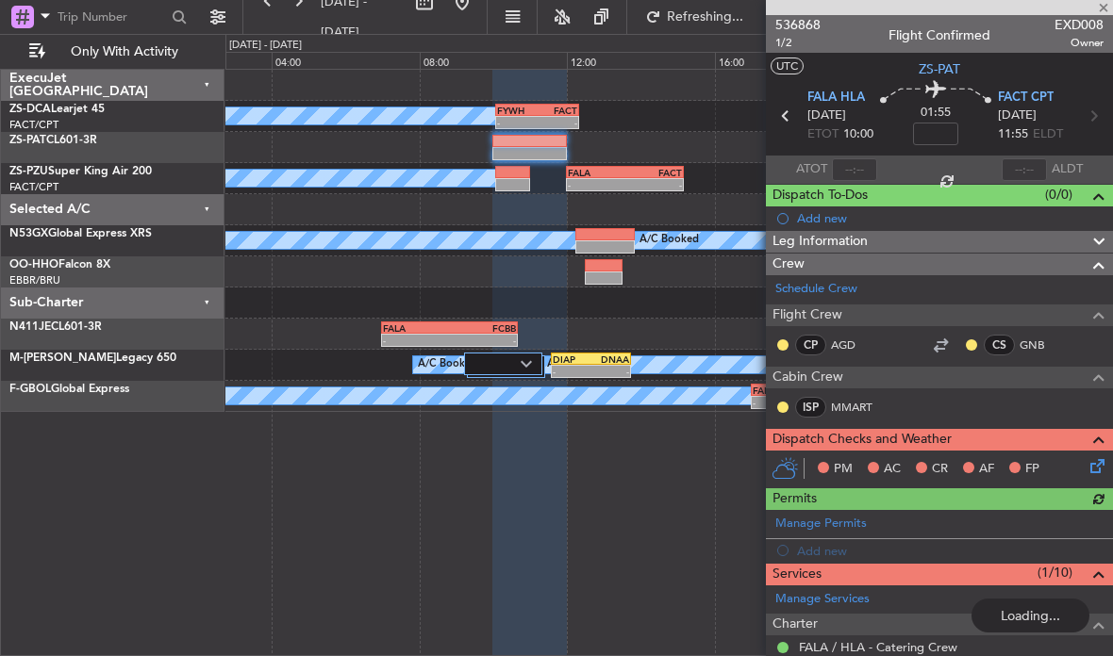
click at [1106, 4] on div at bounding box center [939, 7] width 347 height 15
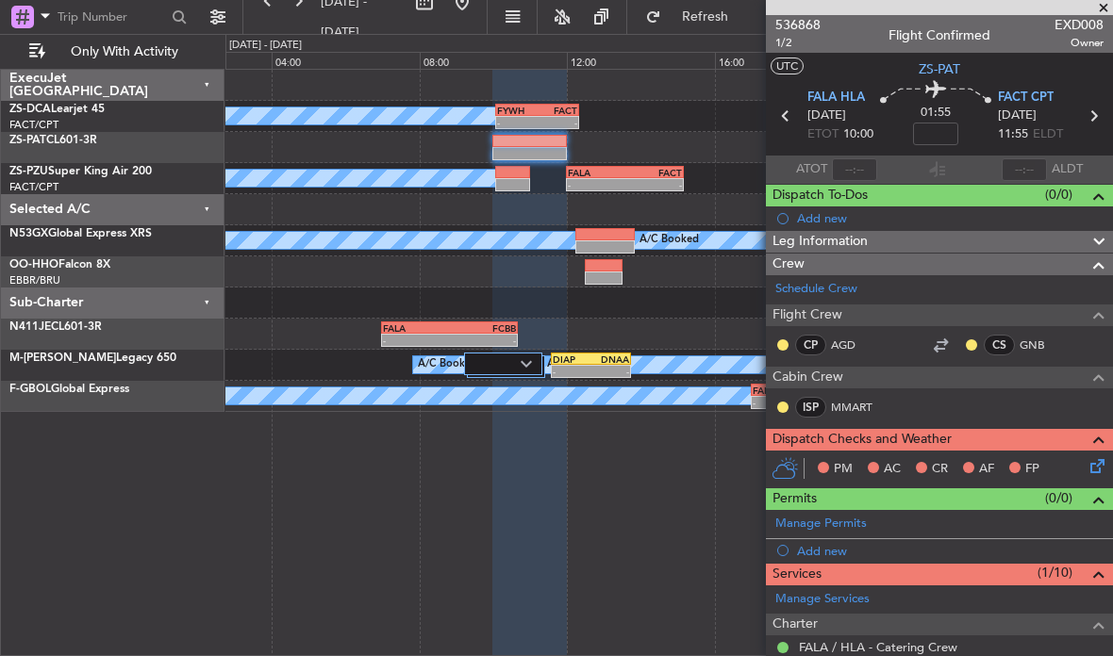
click at [1096, 15] on span "EXD008" at bounding box center [1078, 25] width 49 height 20
click at [1108, 6] on span at bounding box center [1103, 8] width 19 height 17
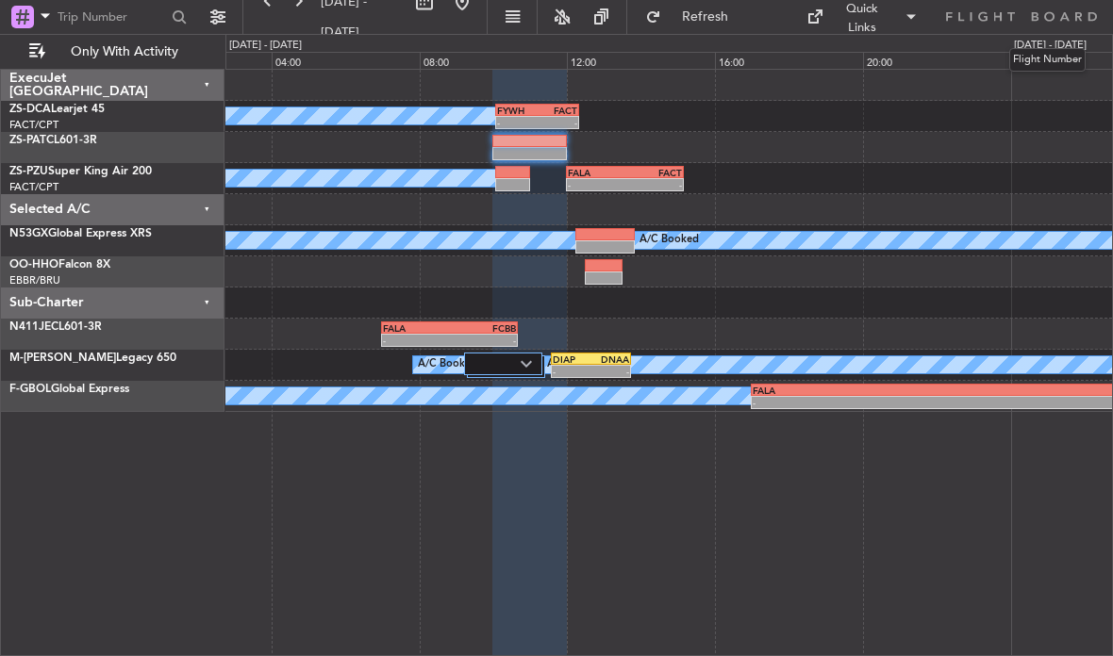
type input "0"
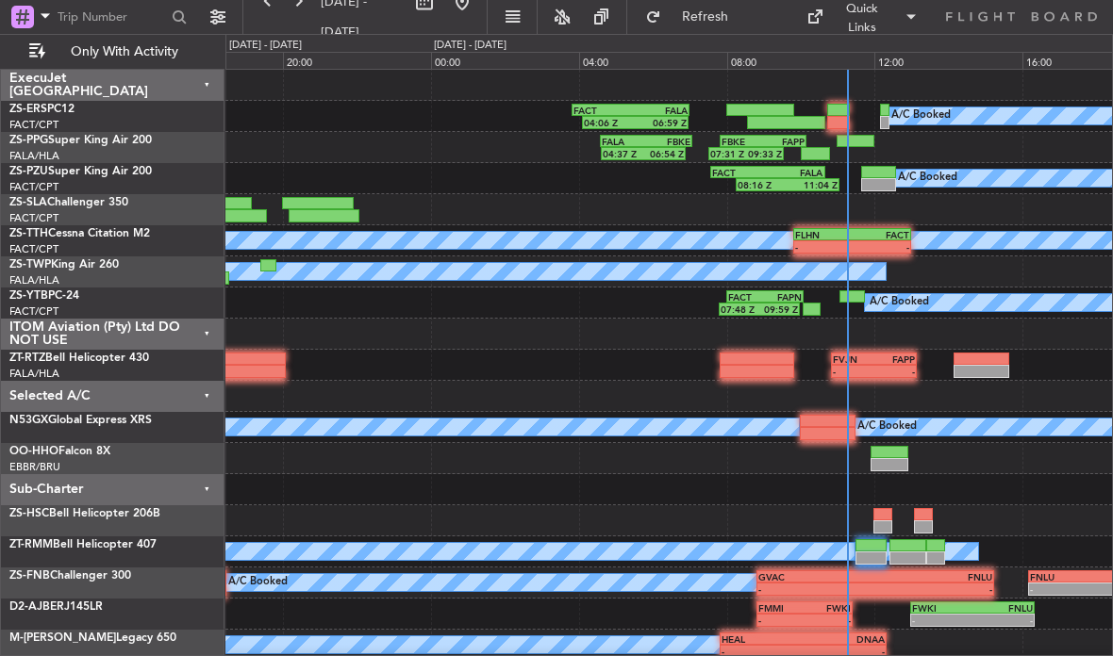
click at [840, 48] on div "0 0 16:00 20:00 00:00 04:00 08:00 Sunday - 21 Sep 12:00 16:00 Saturday - 20 Sep" at bounding box center [668, 52] width 885 height 34
click at [831, 57] on div "08:00" at bounding box center [801, 60] width 148 height 17
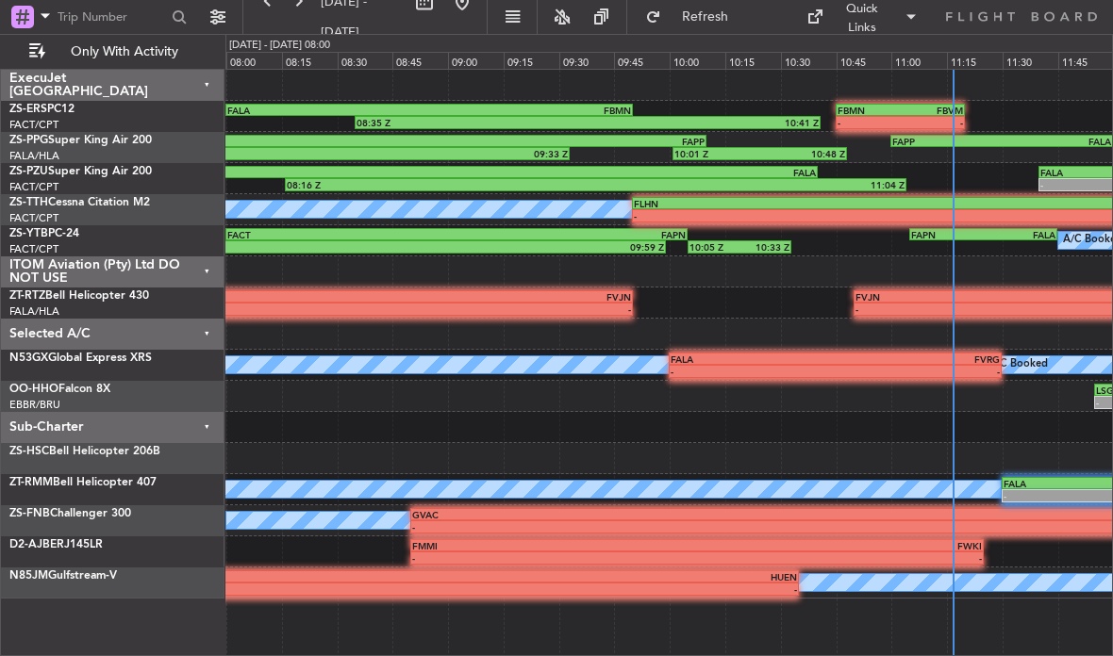
click at [397, 46] on div "0 0 08:00 08:15 08:30 08:45 09:00 Sunday - 21 Sep, 08:00 09:15 09:30 09:45 10:0…" at bounding box center [668, 52] width 885 height 34
click at [393, 44] on div "0 0 08:00 08:15 08:30 08:45 09:00 Sunday - 21 Sep, 08:00 09:15 09:30 09:45 10:0…" at bounding box center [668, 52] width 885 height 34
click at [404, 47] on div "0 0 08:00 08:15 08:30 08:45 09:00 Sunday - 21 Sep, 08:00 09:15 09:30 09:45 10:0…" at bounding box center [668, 52] width 885 height 34
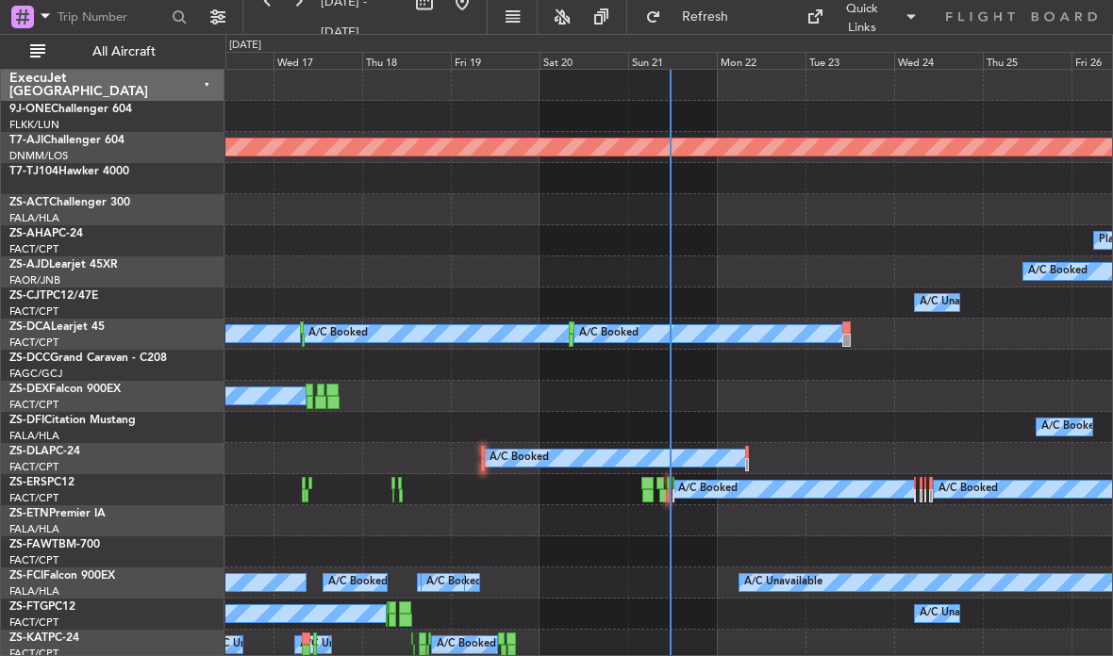
scroll to position [5, 0]
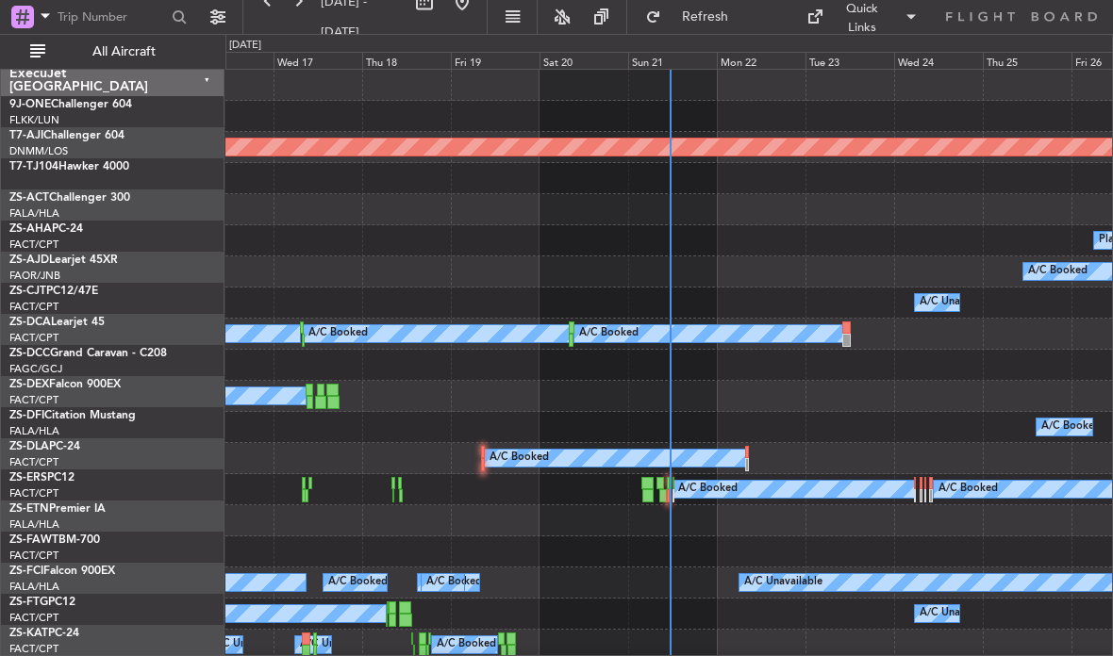
click at [672, 61] on div "Sun 21" at bounding box center [672, 60] width 89 height 17
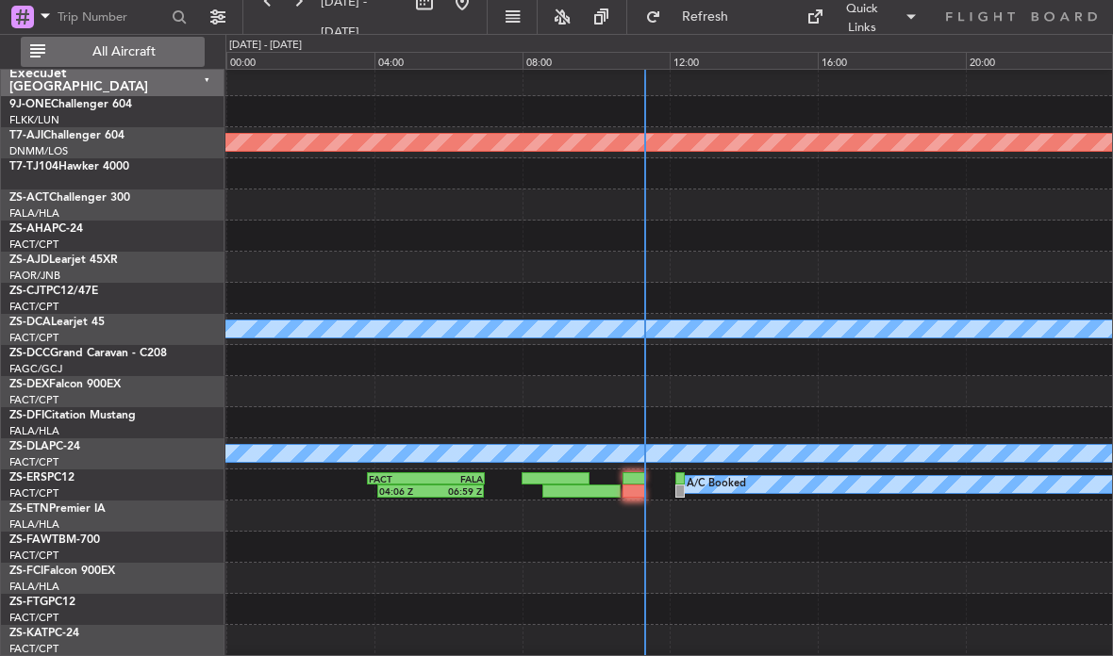
click at [115, 41] on button "All Aircraft" at bounding box center [113, 52] width 184 height 30
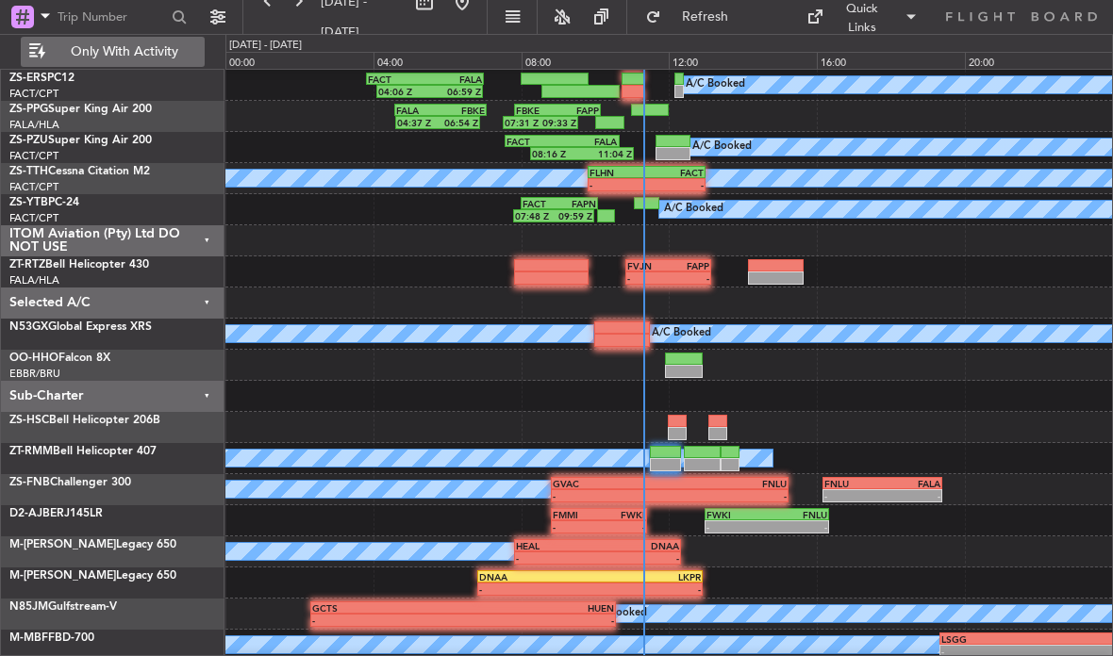
scroll to position [47, 0]
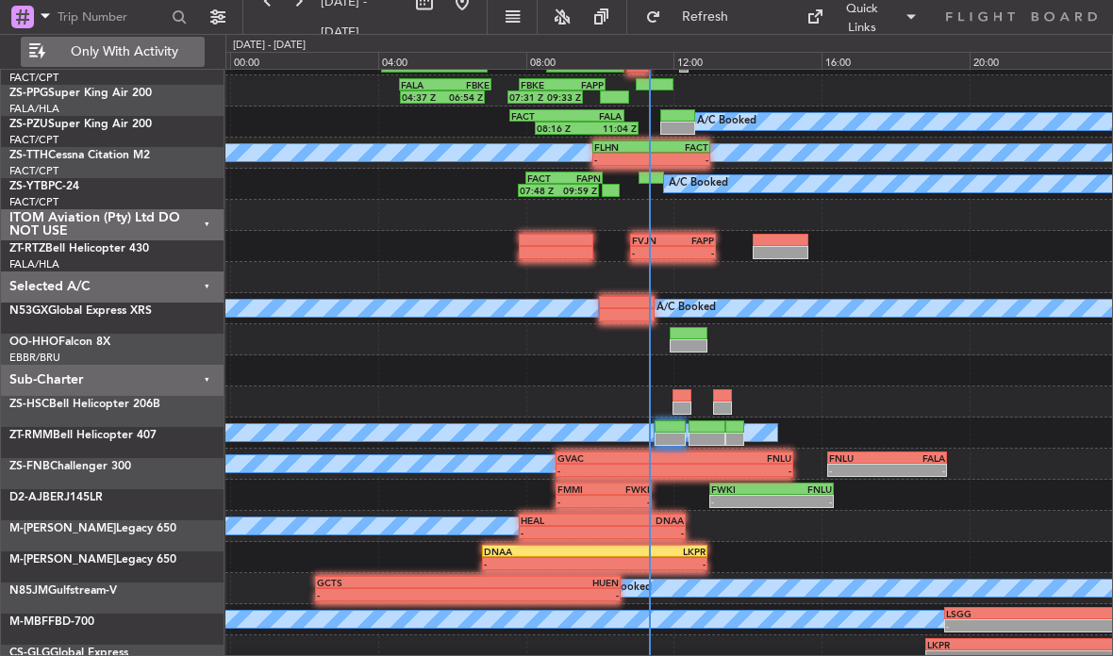
click at [657, 174] on div at bounding box center [650, 178] width 25 height 13
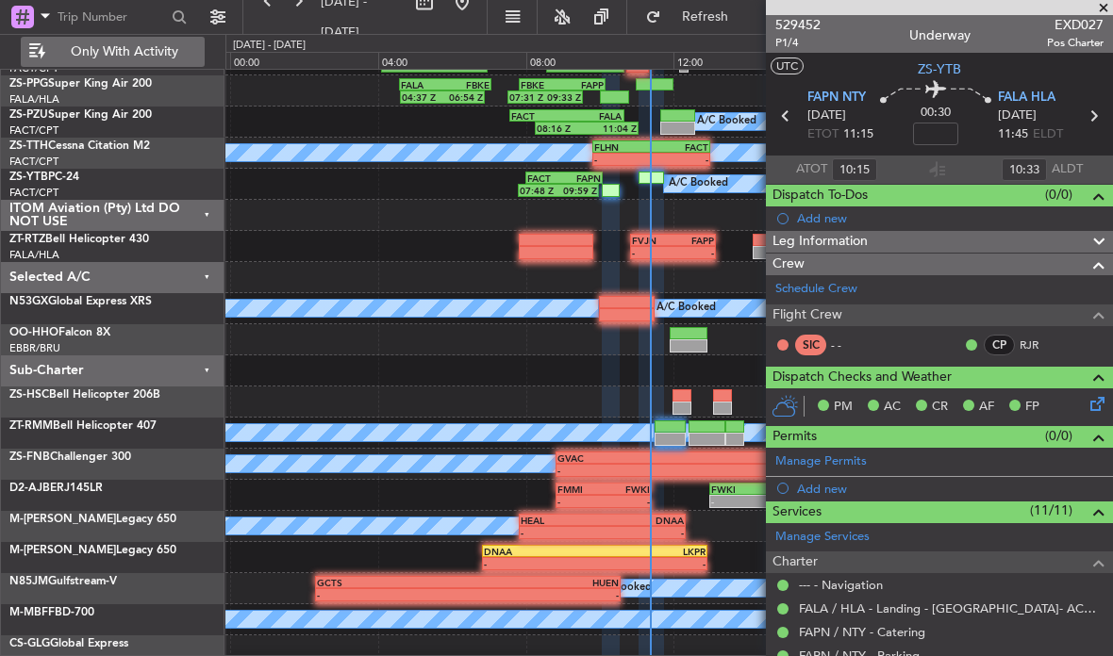
click at [687, 153] on div "FACT" at bounding box center [680, 146] width 57 height 11
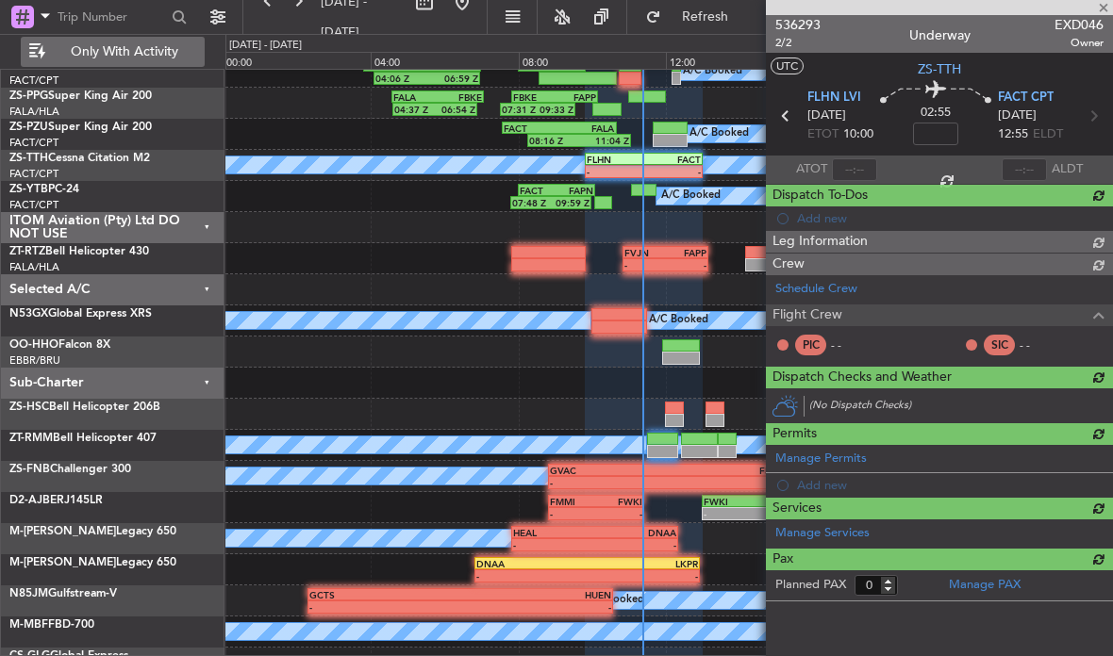
click at [660, 139] on div at bounding box center [669, 140] width 34 height 13
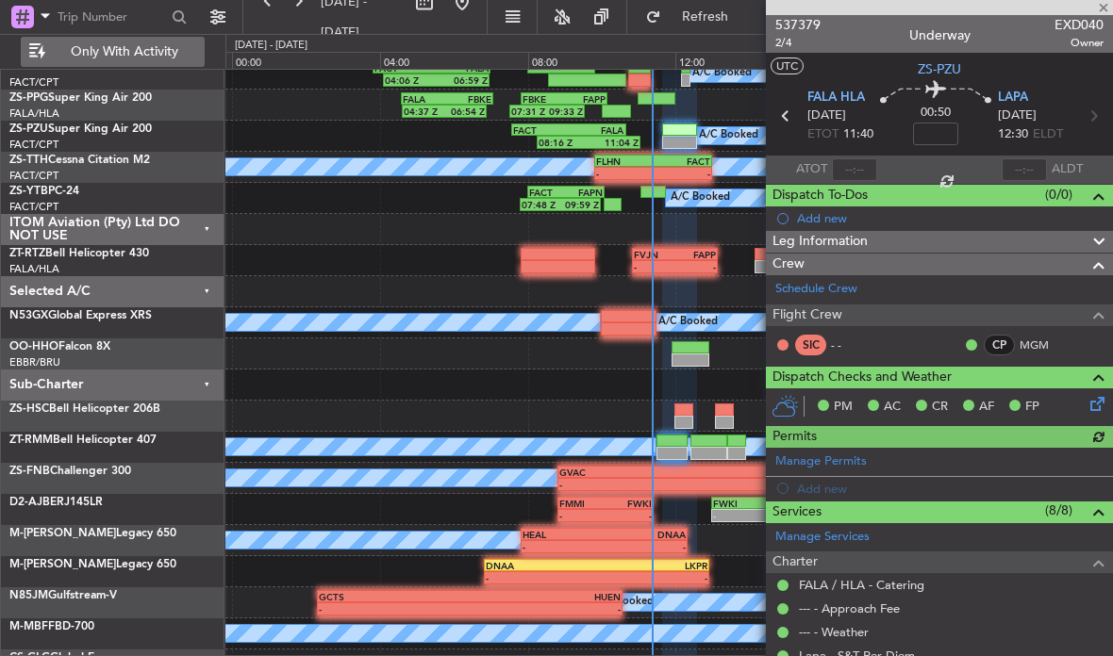
click at [634, 197] on div "A/C Booked 07:48 Z 09:59 Z FACT 08:00 Z FAPN 10:05 Z" at bounding box center [668, 198] width 886 height 31
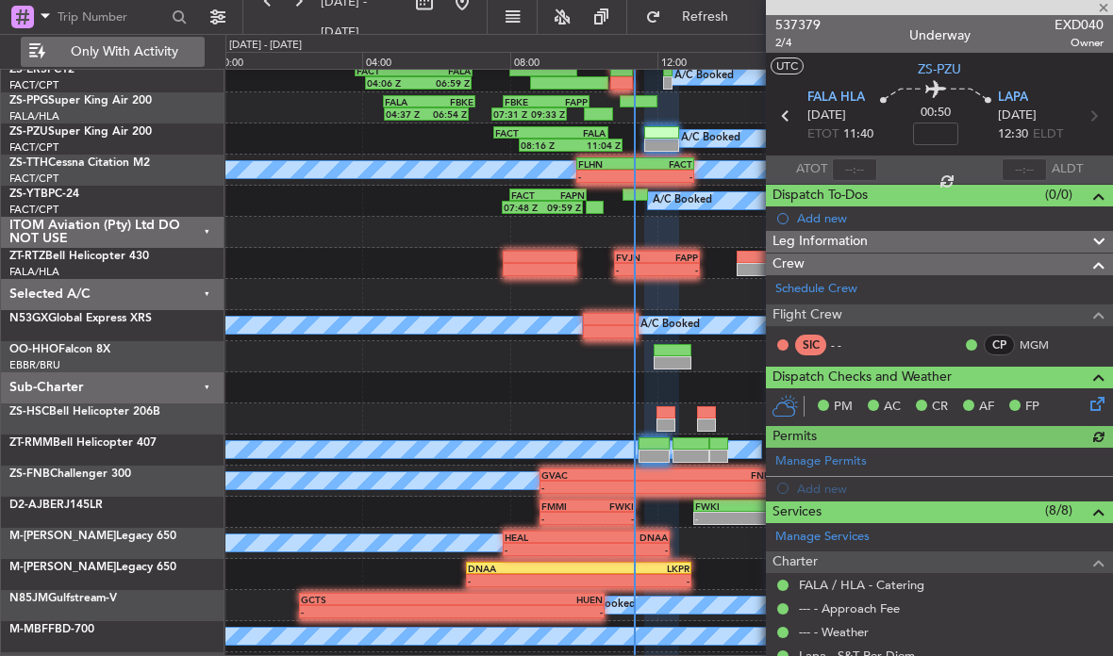
click at [654, 176] on div "-" at bounding box center [663, 176] width 57 height 11
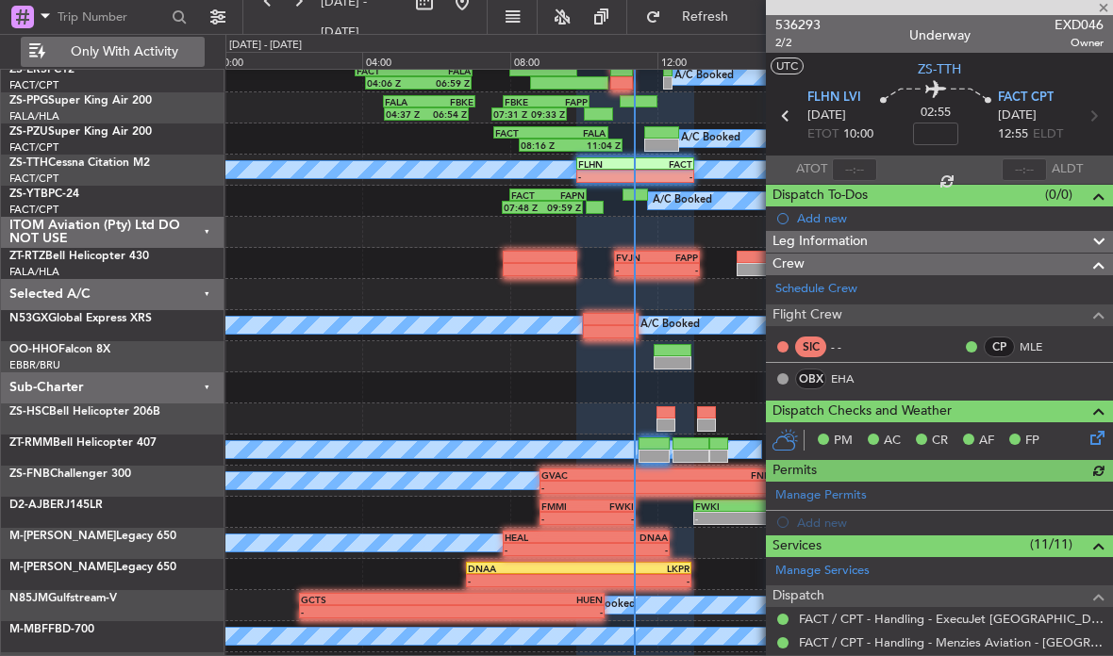
click at [457, 193] on div "A/C Booked 07:48 Z 09:59 Z FACT 08:00 Z FAPN 10:05 Z" at bounding box center [668, 201] width 886 height 31
click at [623, 171] on div "-" at bounding box center [606, 176] width 57 height 11
click at [1094, 8] on div at bounding box center [939, 7] width 347 height 15
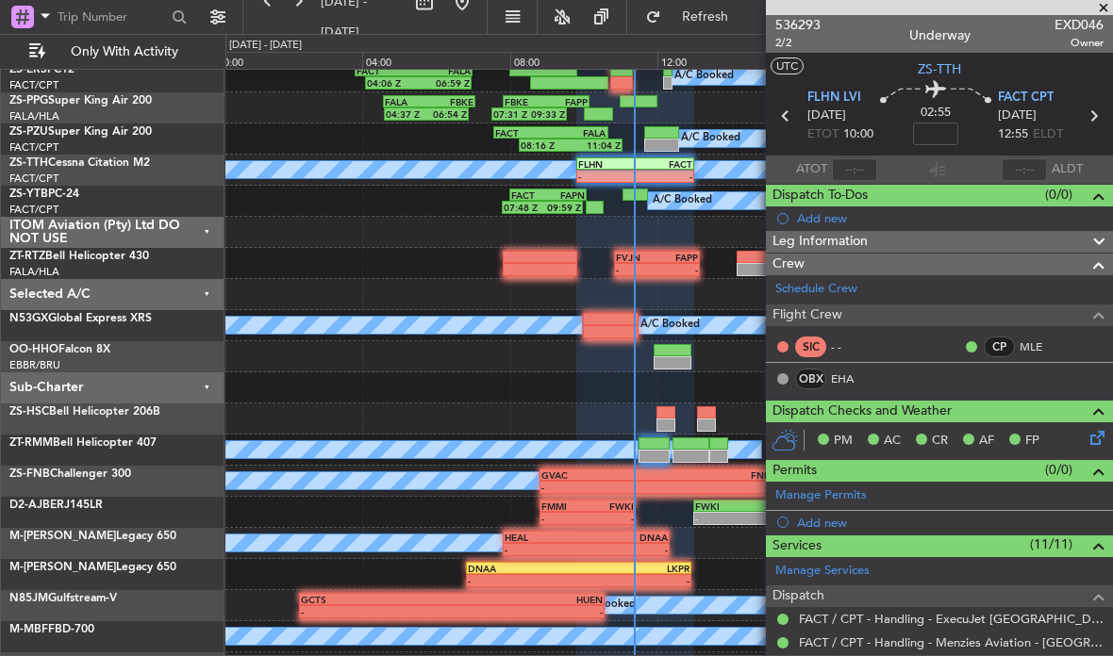
click at [1102, 2] on span at bounding box center [1103, 8] width 19 height 17
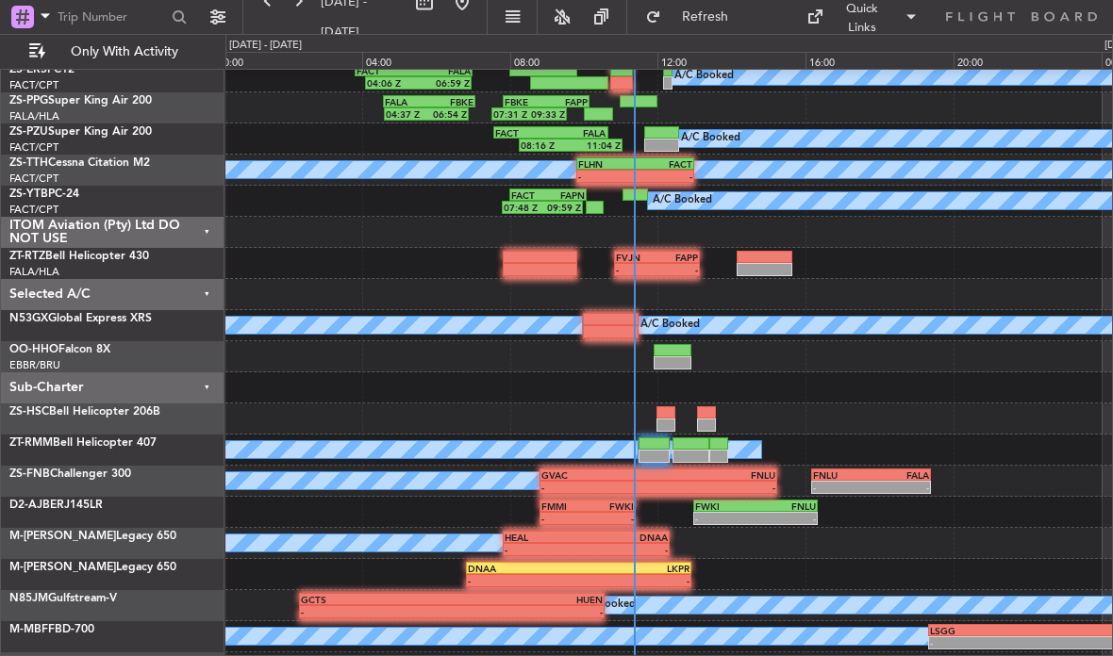
click at [669, 171] on div "-" at bounding box center [663, 176] width 57 height 11
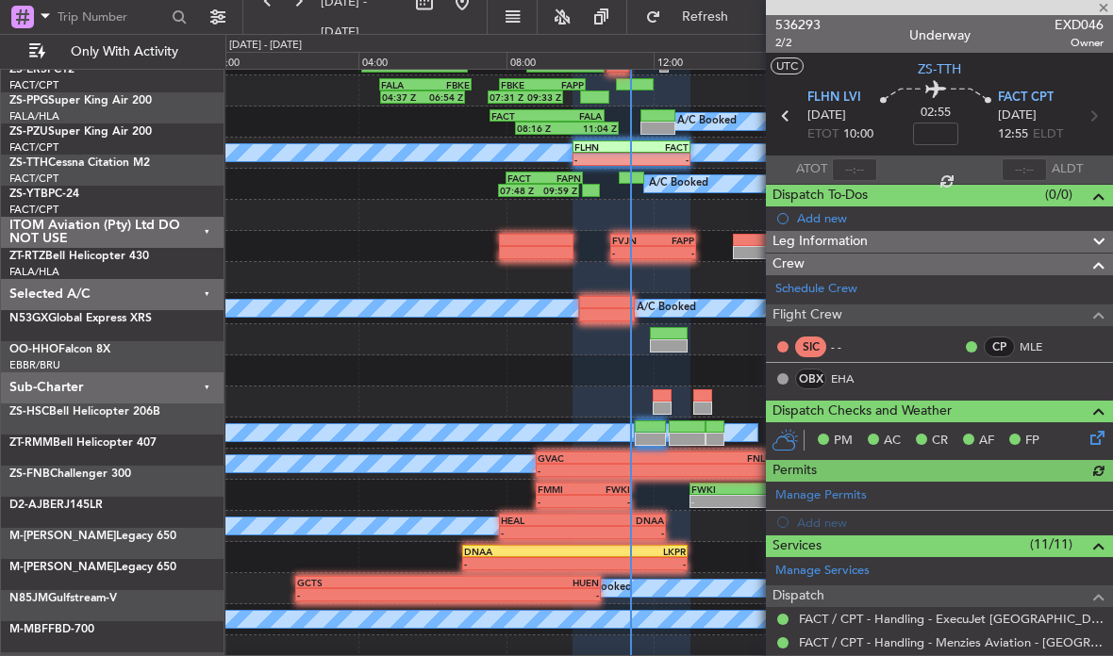
scroll to position [86, 0]
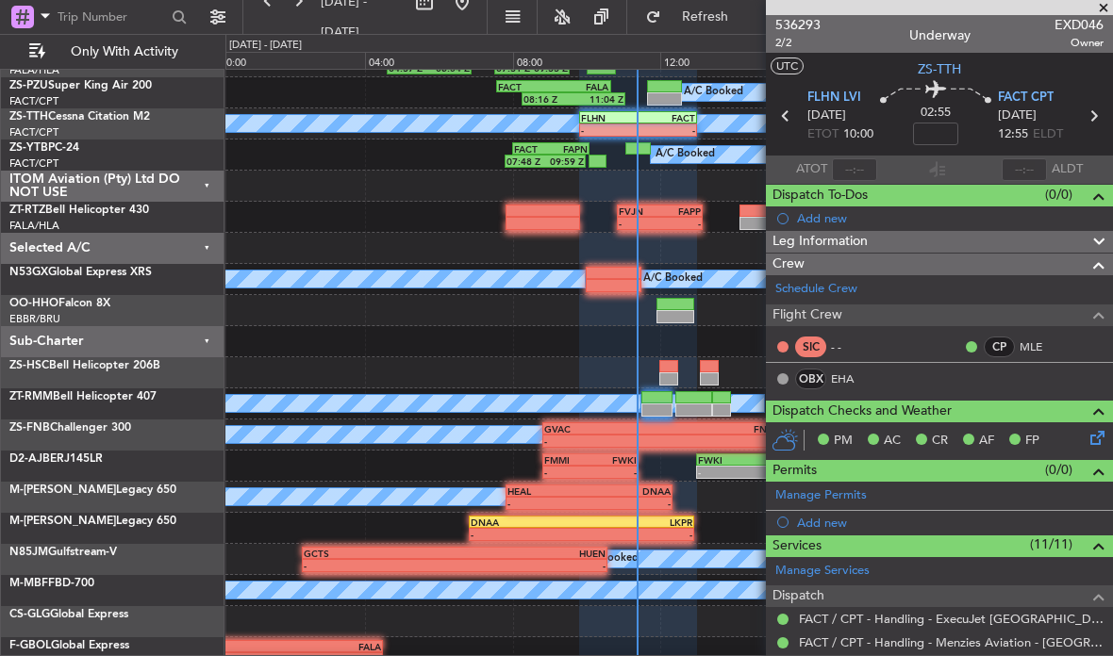
click at [859, 152] on section "FLHN LVI 21/09/2025 ETOT 10:00 02:55 FACT CPT 21/09/2025 12:55 ELDT" at bounding box center [939, 118] width 347 height 74
click at [832, 180] on mat-tooltip-component "Actual Take-Off Time" at bounding box center [853, 205] width 133 height 50
click at [869, 169] on input "text" at bounding box center [854, 169] width 45 height 23
click at [863, 170] on input "text" at bounding box center [854, 169] width 45 height 23
click at [1107, 7] on span at bounding box center [1103, 8] width 19 height 17
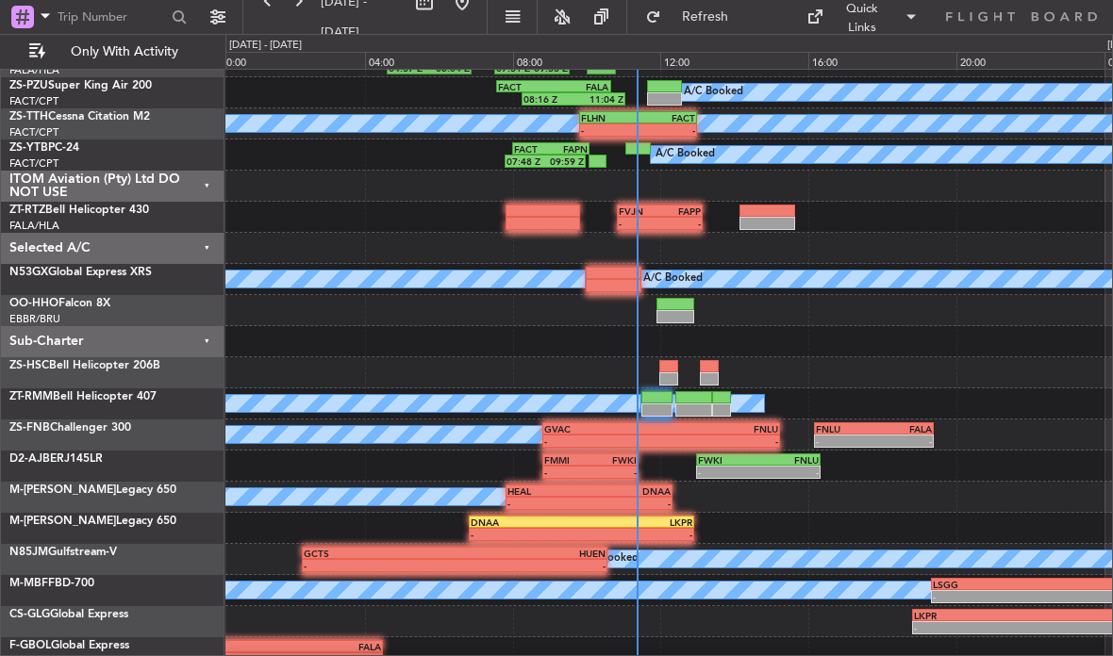
click at [642, 124] on div "- -" at bounding box center [638, 130] width 118 height 13
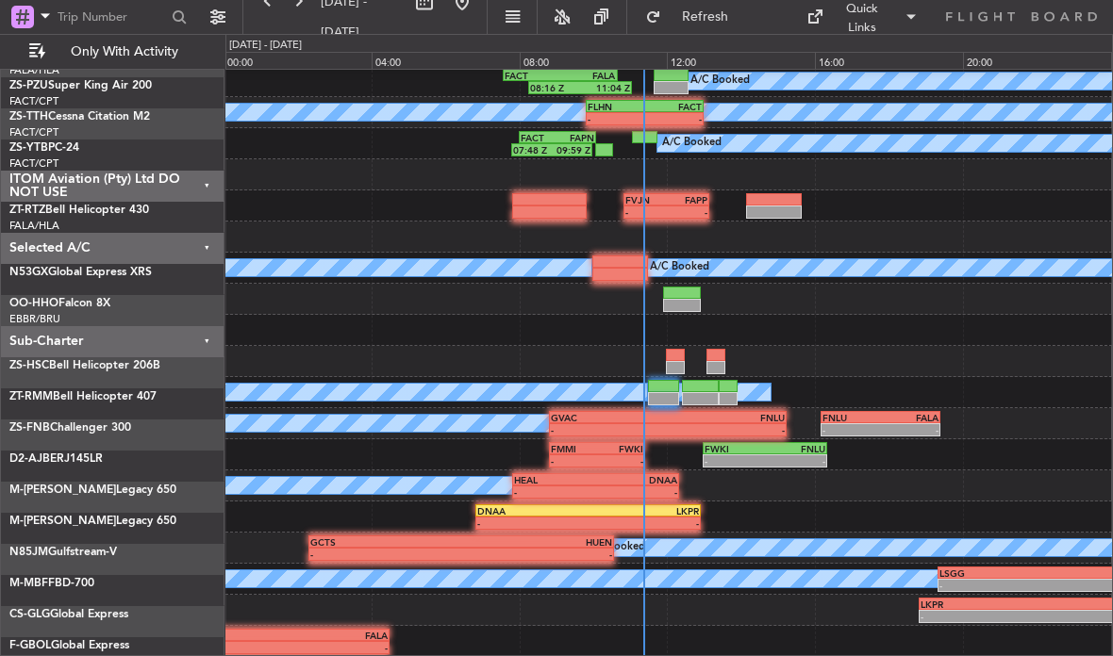
scroll to position [97, 0]
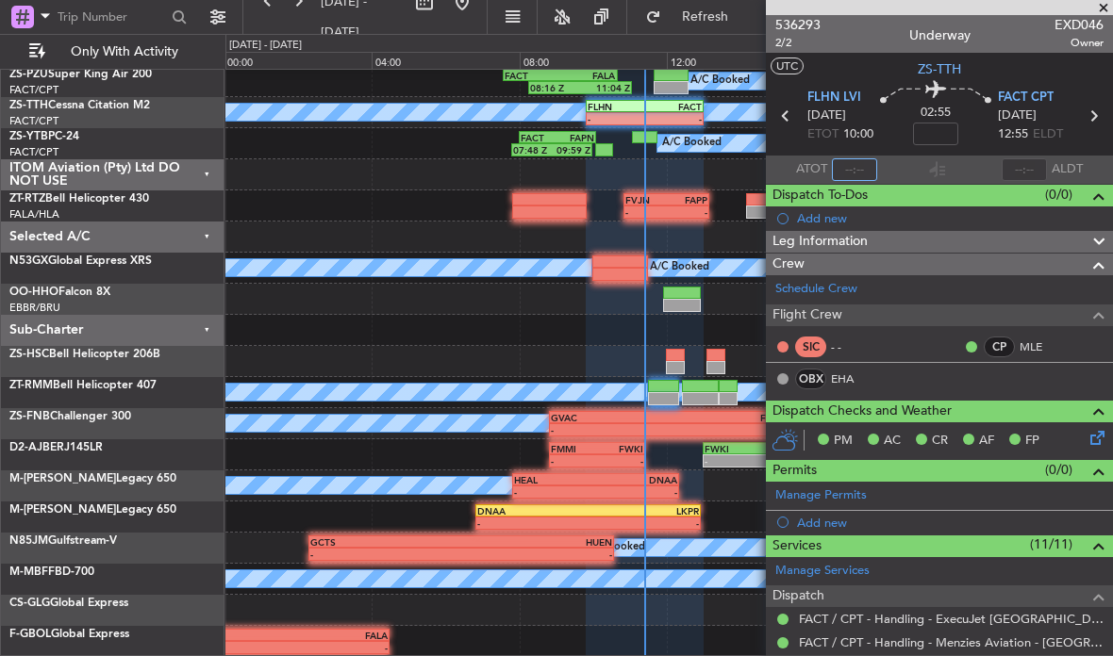
click at [864, 158] on input "text" at bounding box center [854, 169] width 45 height 23
type input "09:03"
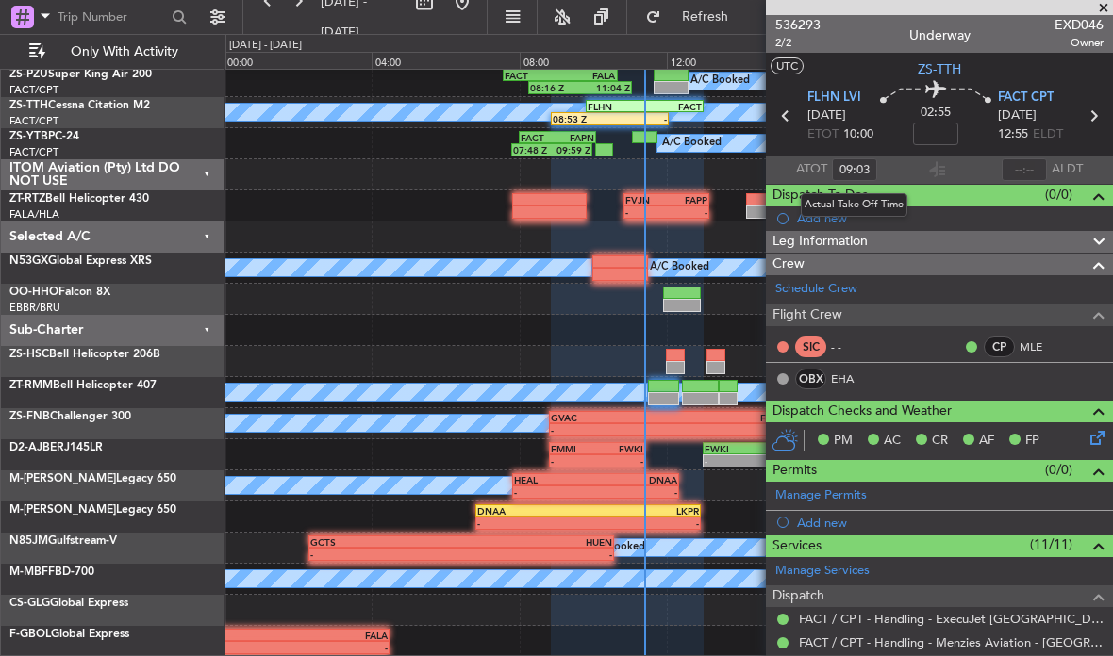
click at [1100, 8] on span at bounding box center [1103, 8] width 19 height 17
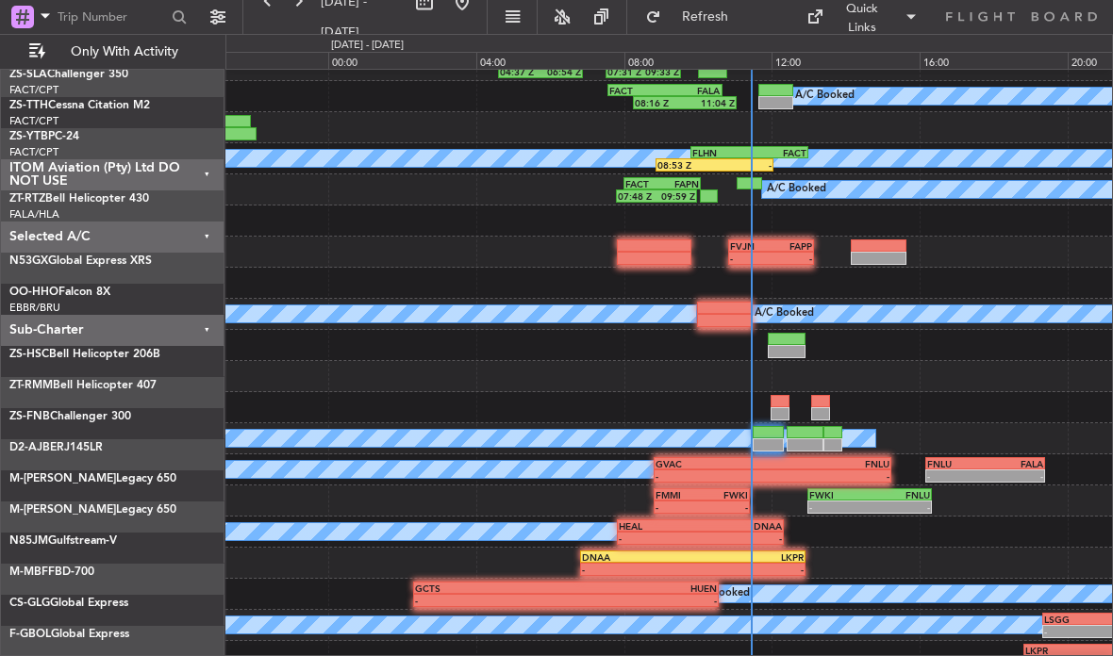
scroll to position [0, 0]
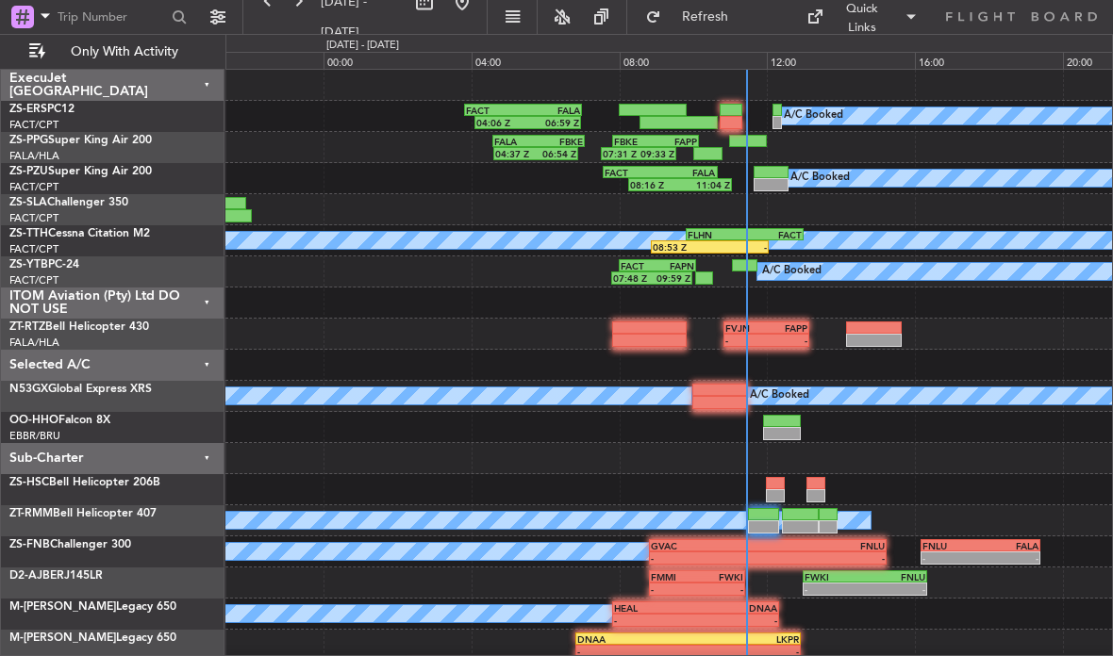
click at [718, 111] on div "A/C Booked 04:06 Z 06:59 Z FACT 03:50 Z FALA 07:00 Z" at bounding box center [668, 116] width 886 height 31
click at [724, 106] on div at bounding box center [730, 110] width 22 height 13
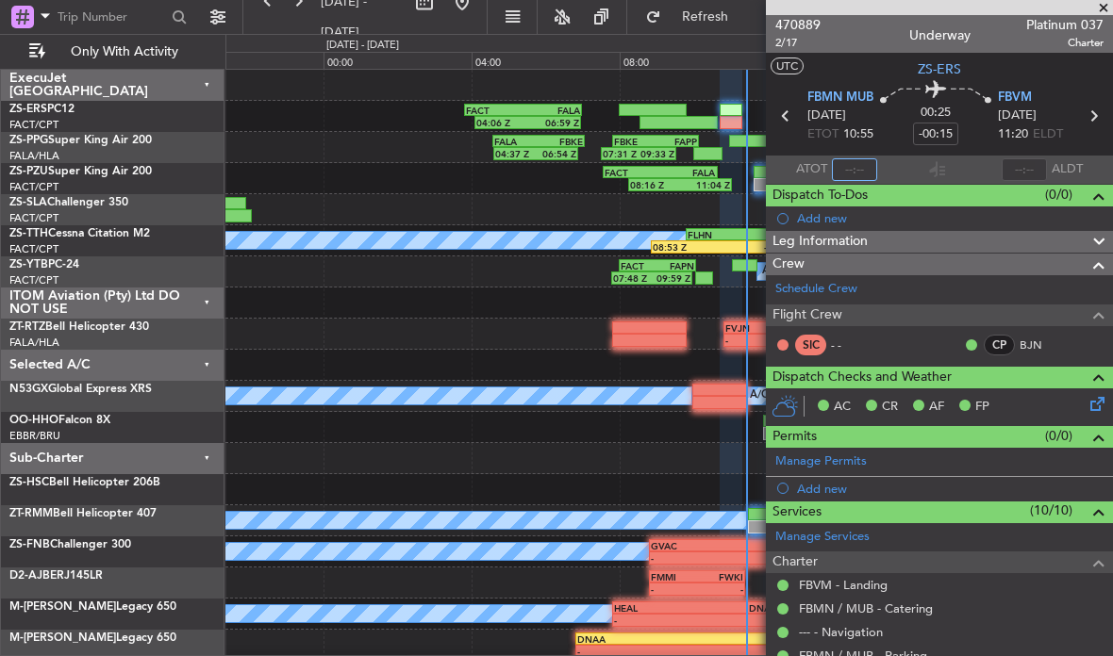
click at [853, 167] on input "text" at bounding box center [854, 169] width 45 height 23
type input "11:26"
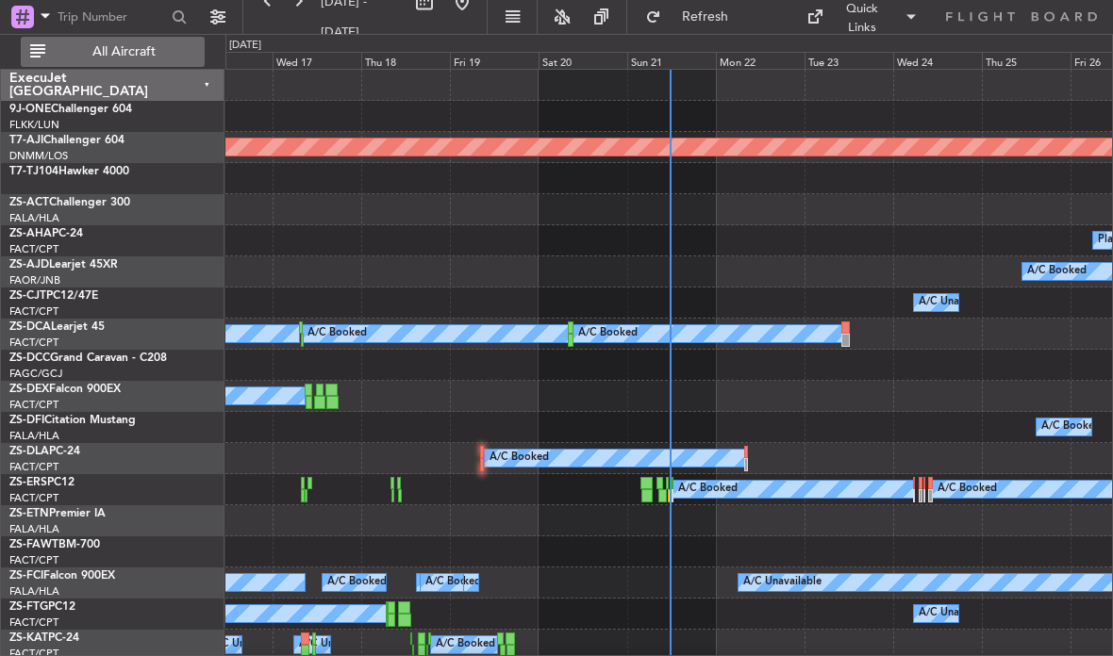
click at [126, 56] on span "All Aircraft" at bounding box center [124, 51] width 150 height 13
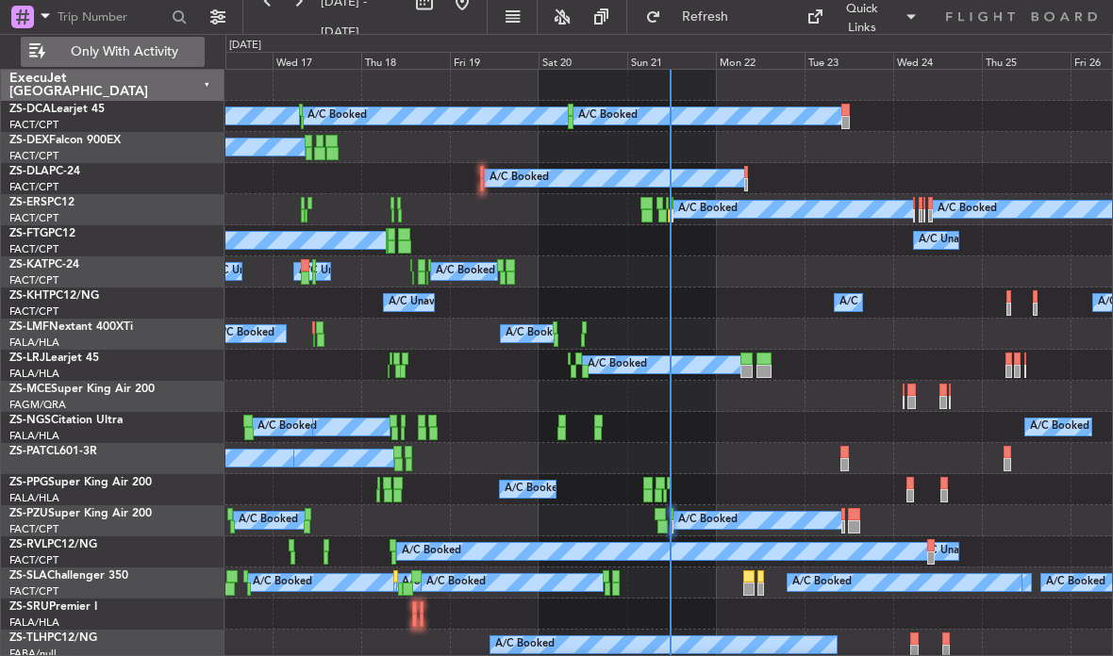
click at [629, 55] on div "Sun 21" at bounding box center [671, 60] width 89 height 17
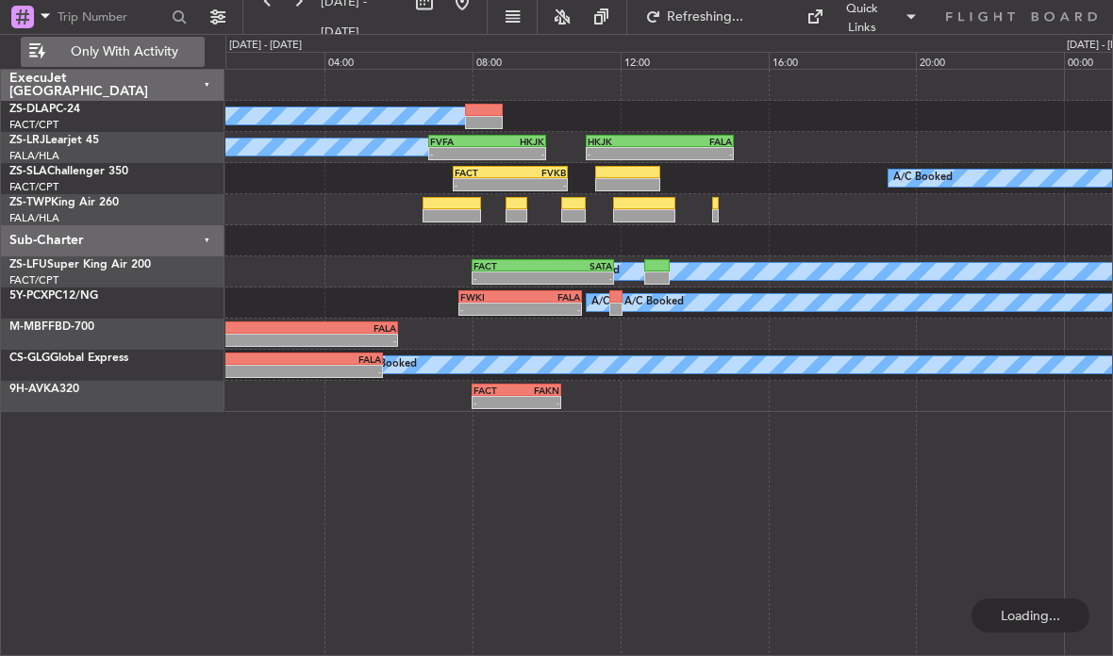
click at [422, 211] on div at bounding box center [451, 215] width 59 height 13
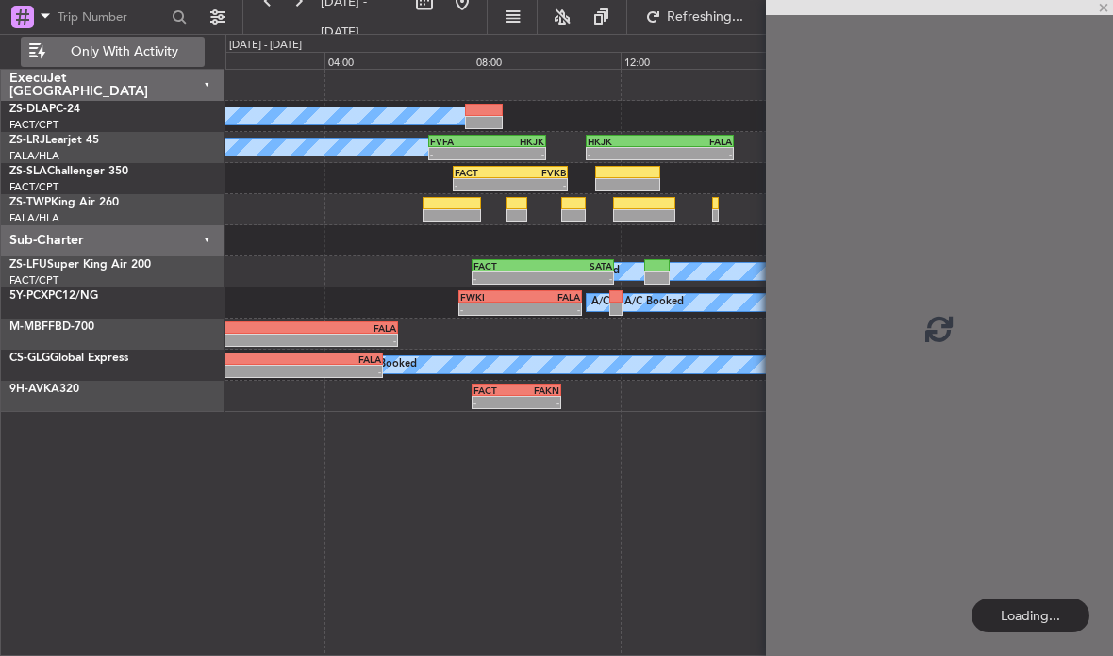
click at [485, 208] on div at bounding box center [668, 209] width 886 height 31
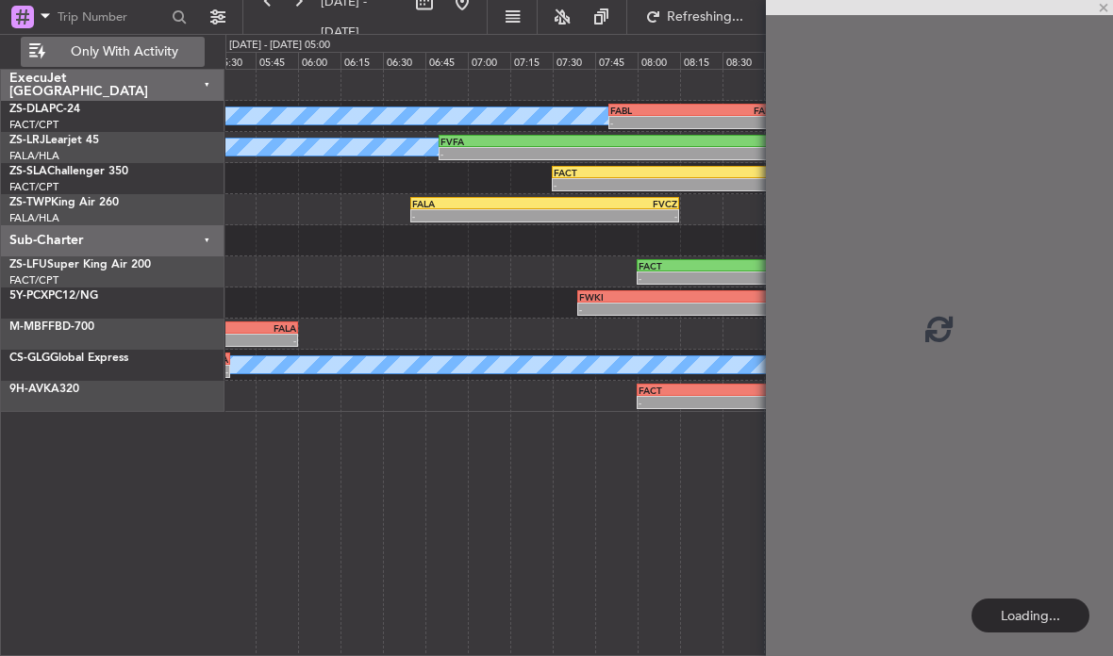
click at [508, 217] on div "-" at bounding box center [478, 215] width 133 height 11
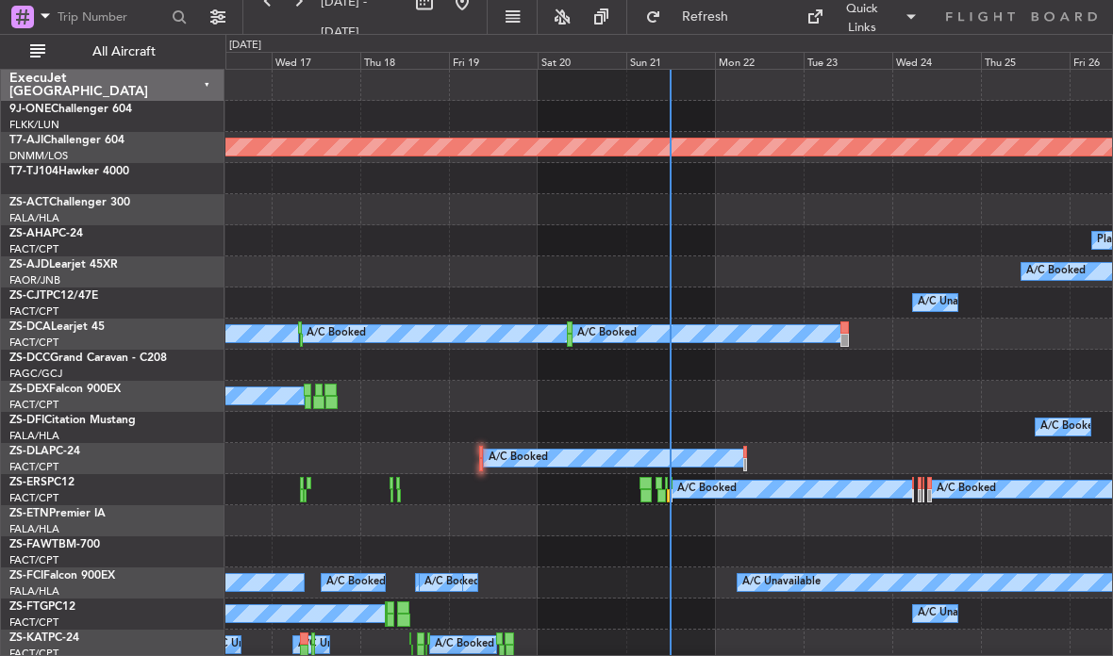
click at [751, 56] on div "Mon 22" at bounding box center [759, 60] width 89 height 17
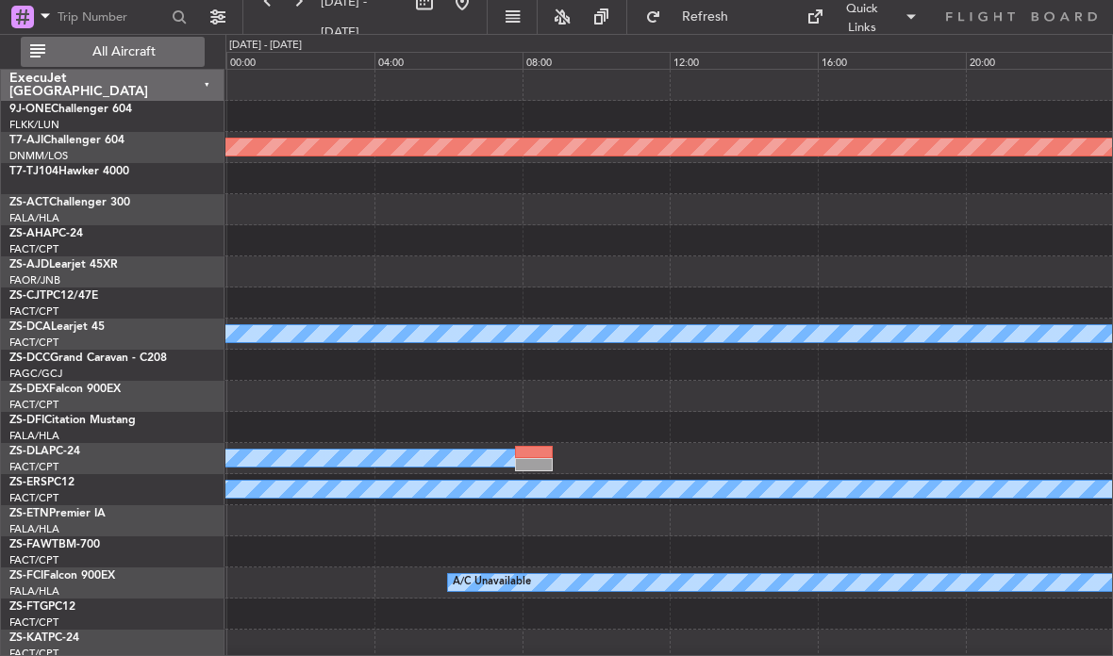
click at [70, 61] on button "All Aircraft" at bounding box center [113, 52] width 184 height 30
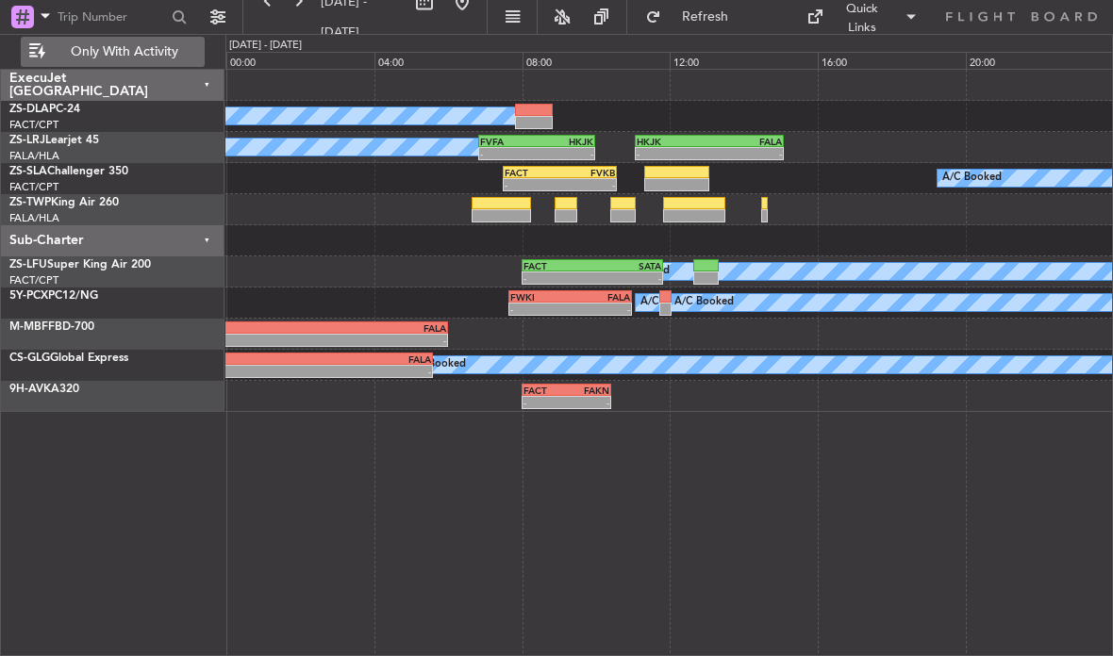
click at [505, 227] on div at bounding box center [668, 240] width 886 height 31
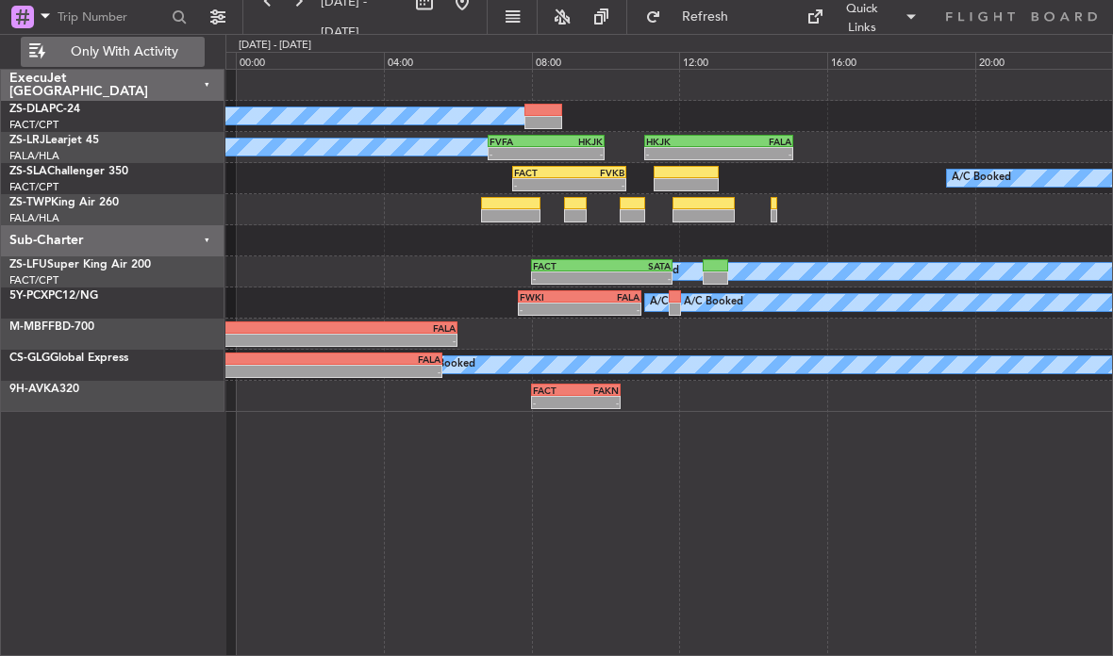
click at [517, 209] on div at bounding box center [510, 215] width 59 height 13
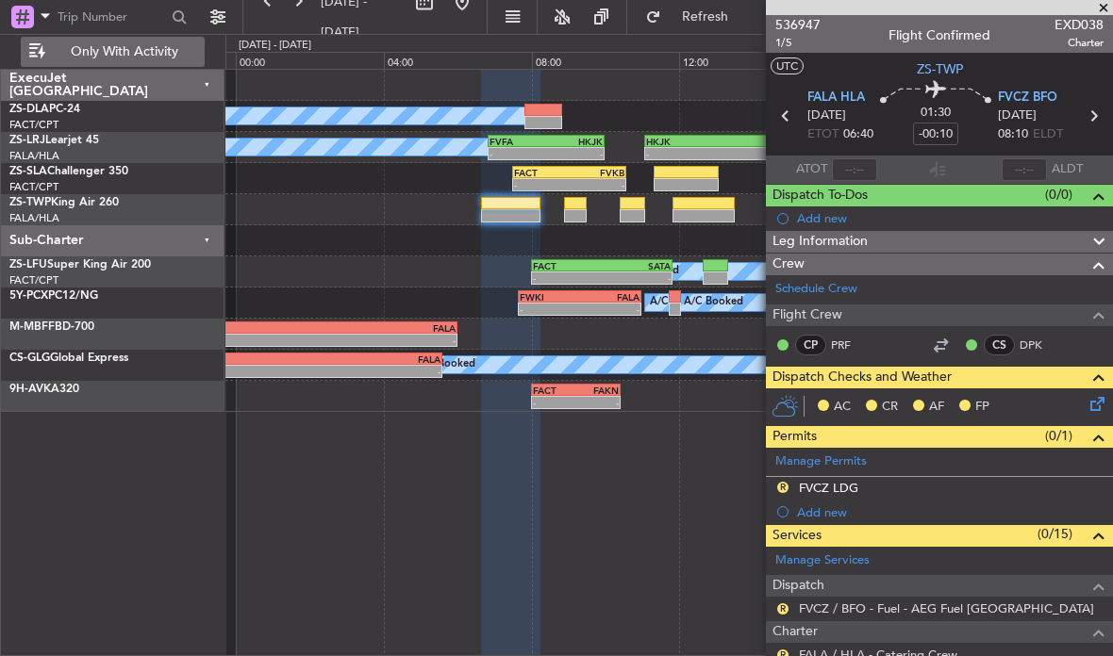
click at [578, 205] on div at bounding box center [575, 203] width 22 height 13
click at [569, 202] on div at bounding box center [575, 203] width 22 height 13
click at [1110, 14] on div at bounding box center [939, 7] width 347 height 15
click at [1101, 8] on div at bounding box center [939, 7] width 347 height 15
click at [1107, 5] on div at bounding box center [939, 7] width 347 height 15
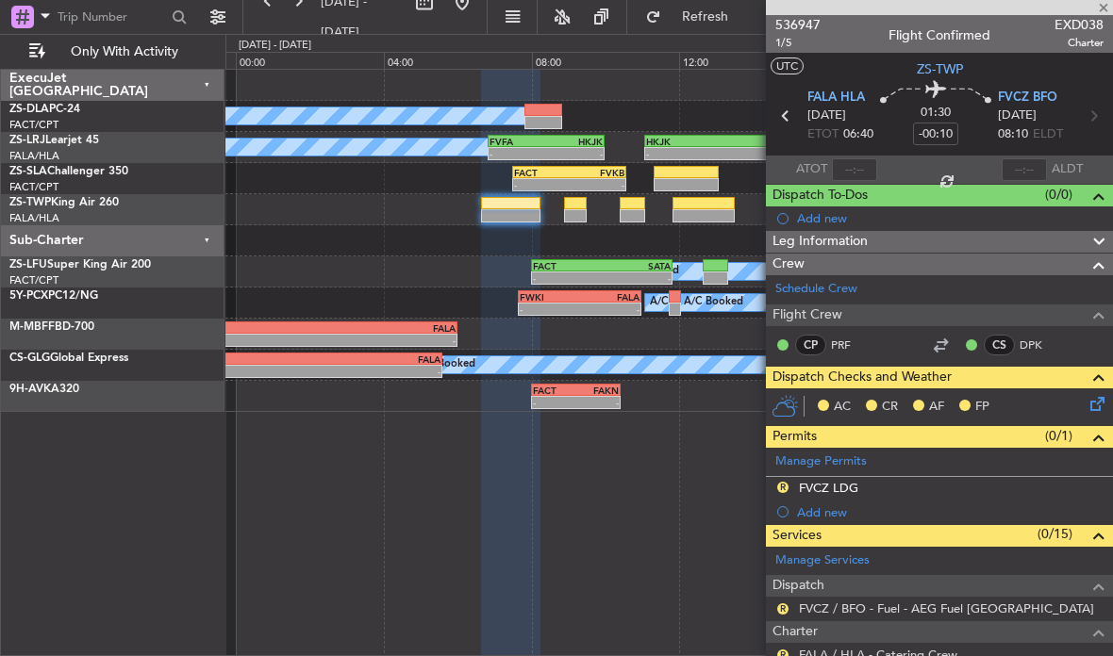
click at [1103, 0] on div at bounding box center [939, 7] width 347 height 15
click at [328, 434] on div "A/C Booked A/C Booked - - FVFA 06:50 Z HKJK 10:00 Z - - HKJK 11:05 Z FALA 15:05…" at bounding box center [668, 362] width 887 height 587
click at [1101, 6] on div at bounding box center [939, 7] width 347 height 15
click at [1088, 1] on div at bounding box center [939, 7] width 347 height 15
click at [1089, 8] on div at bounding box center [939, 7] width 347 height 15
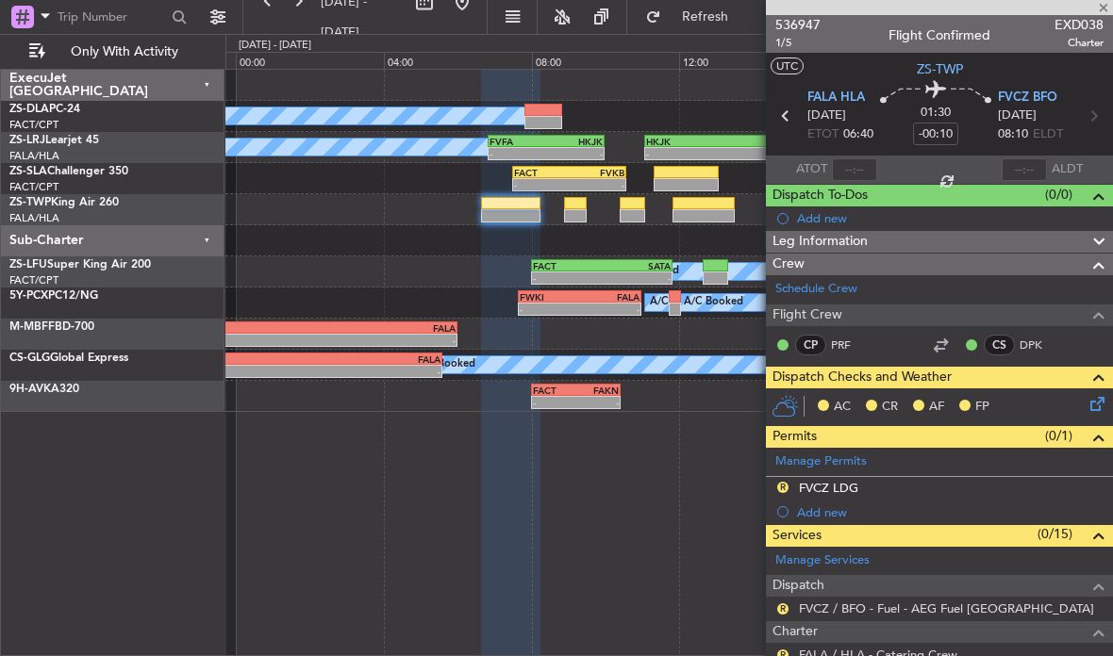
click at [1101, 4] on div at bounding box center [939, 7] width 347 height 15
type input "-00:20"
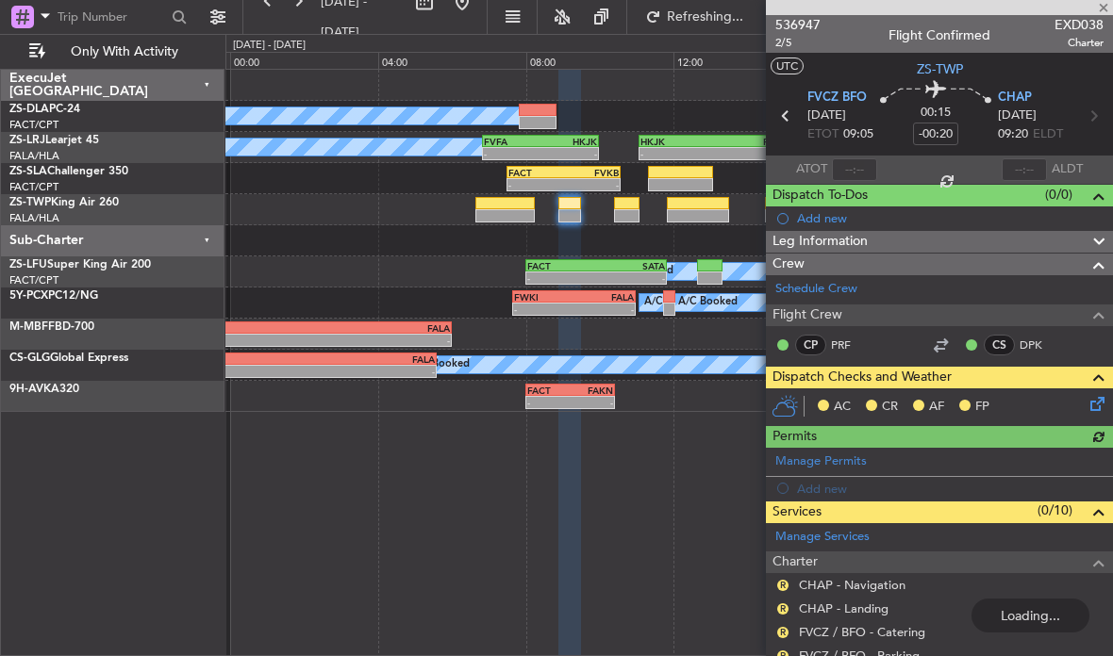
click at [1098, 12] on div at bounding box center [939, 7] width 347 height 15
click at [1102, 7] on div at bounding box center [939, 7] width 347 height 15
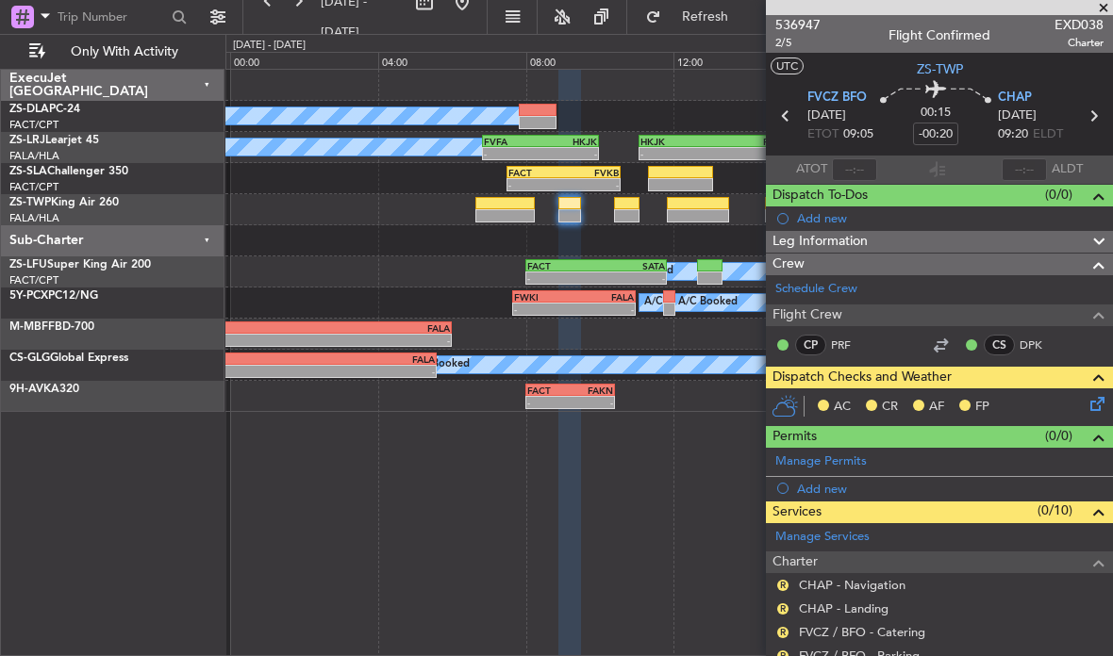
click at [1090, 8] on div at bounding box center [939, 7] width 347 height 15
click at [333, 488] on div "A/C Booked A/C Booked - - FVFA 06:50 Z HKJK 10:00 Z - - HKJK 11:05 Z FALA 15:05…" at bounding box center [668, 362] width 887 height 587
click at [1105, 4] on span at bounding box center [1103, 8] width 19 height 17
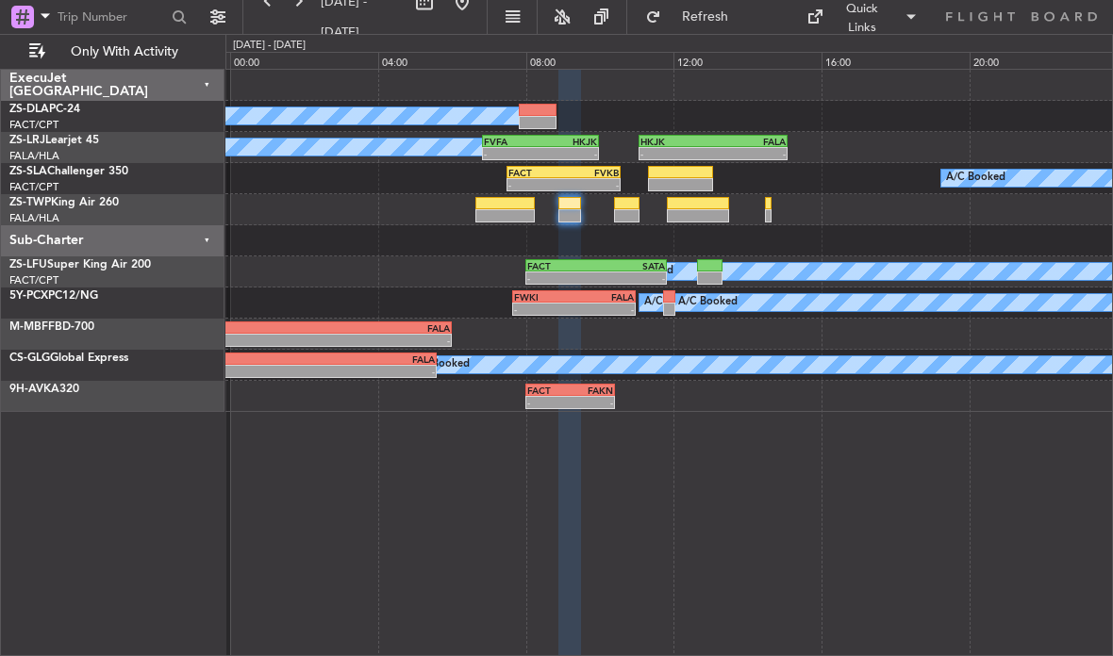
type input "0"
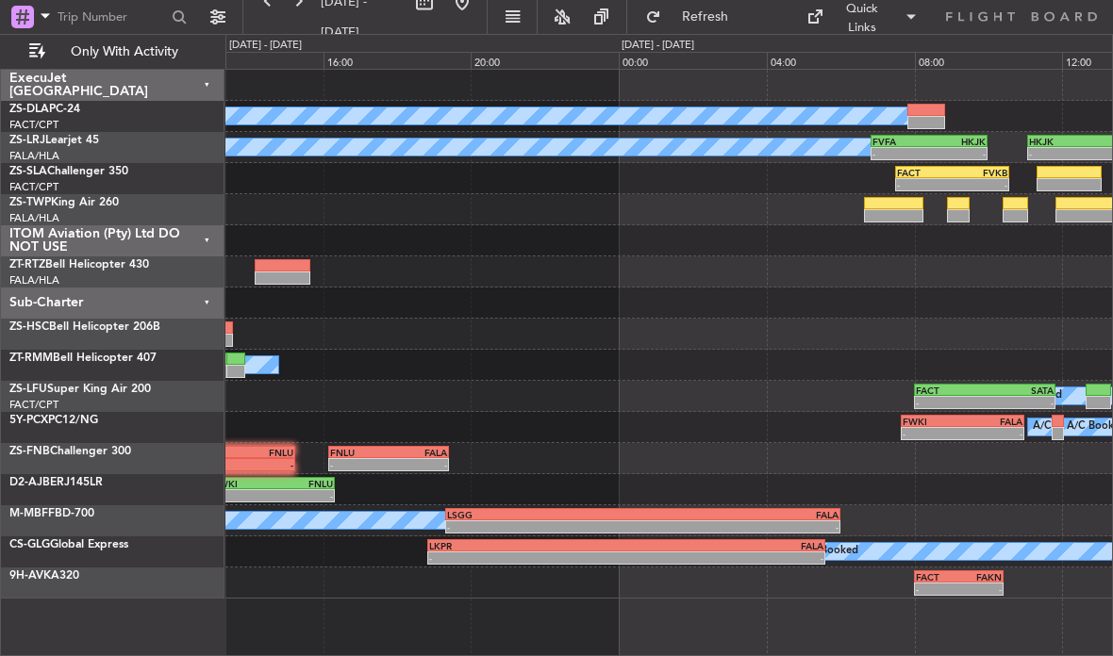
click at [255, 36] on div "[DATE] - [DATE]" at bounding box center [265, 46] width 78 height 22
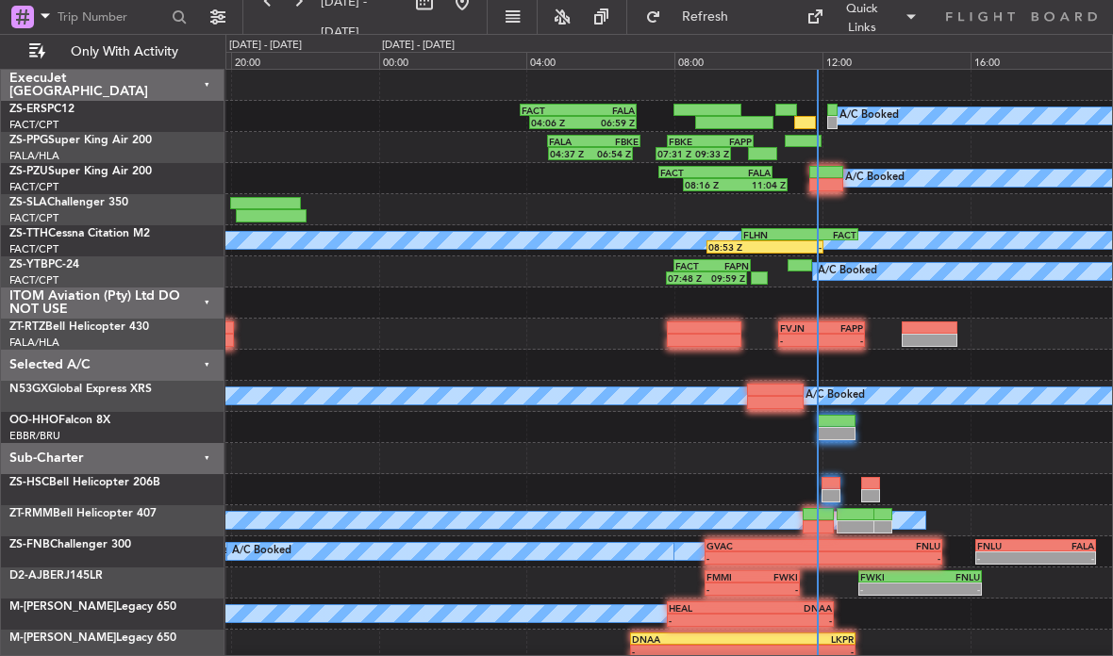
click at [802, 117] on div at bounding box center [805, 122] width 22 height 13
click at [798, 116] on div at bounding box center [805, 122] width 22 height 13
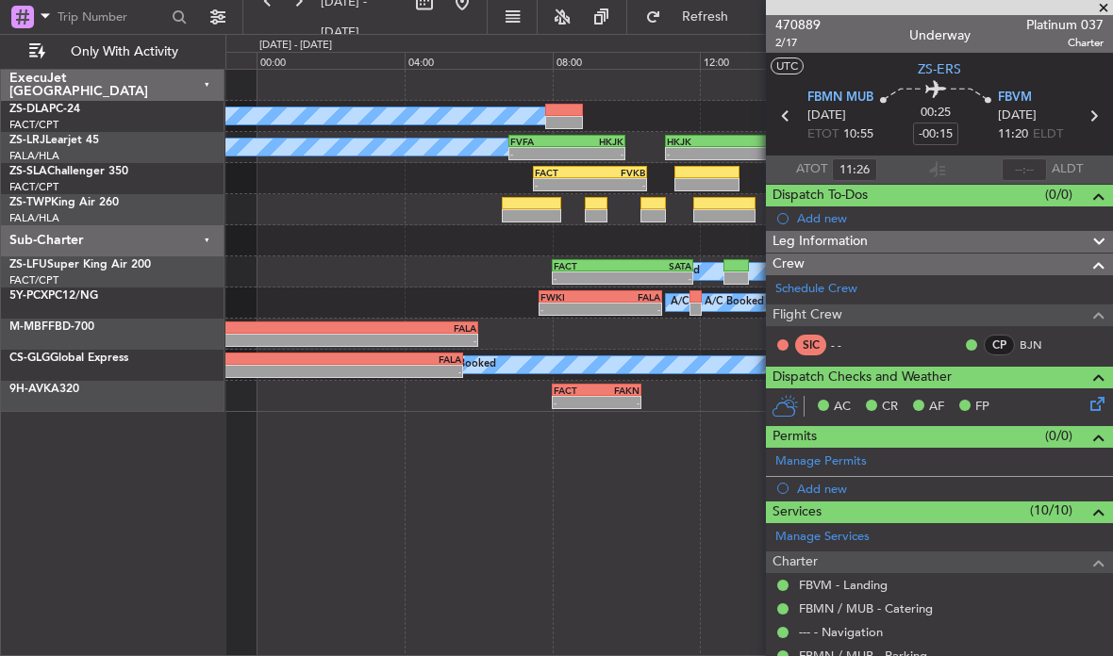
click at [617, 282] on div "-" at bounding box center [587, 277] width 69 height 11
click at [650, 270] on div "SATA" at bounding box center [656, 265] width 69 height 11
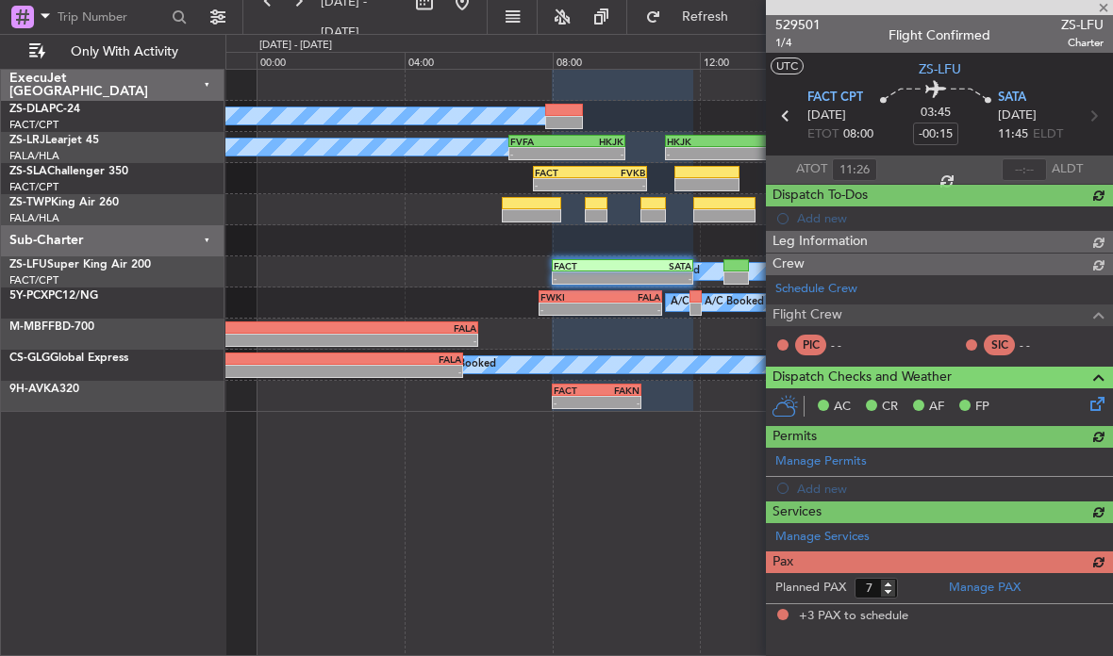
type input "3"
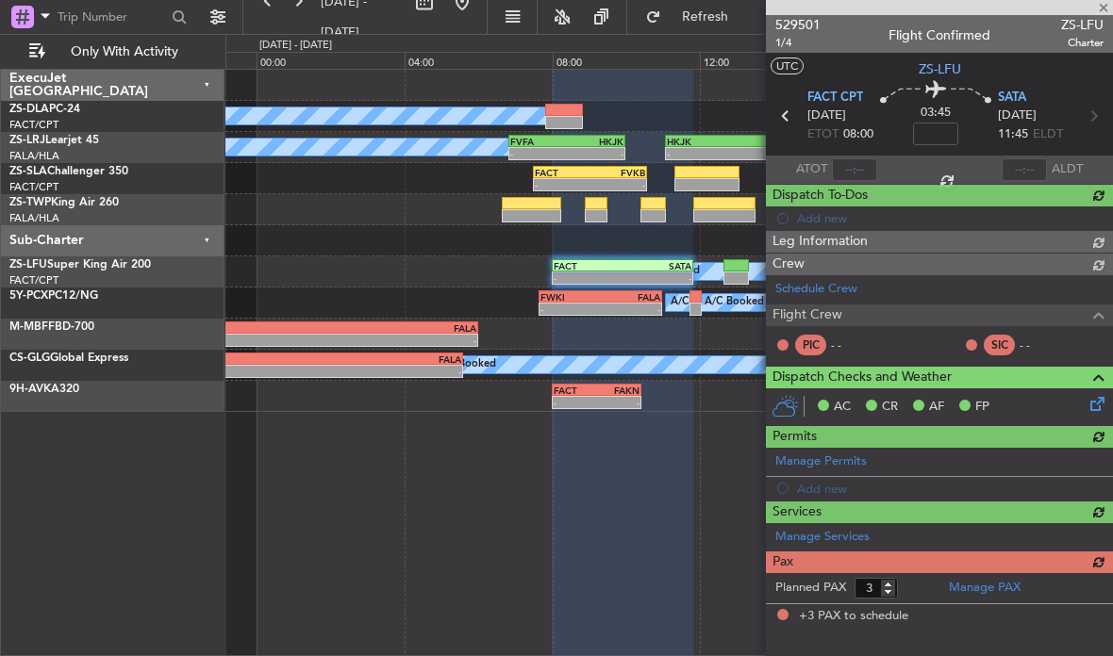
click at [1101, 6] on div at bounding box center [939, 7] width 347 height 15
click at [1089, 5] on div at bounding box center [939, 7] width 347 height 15
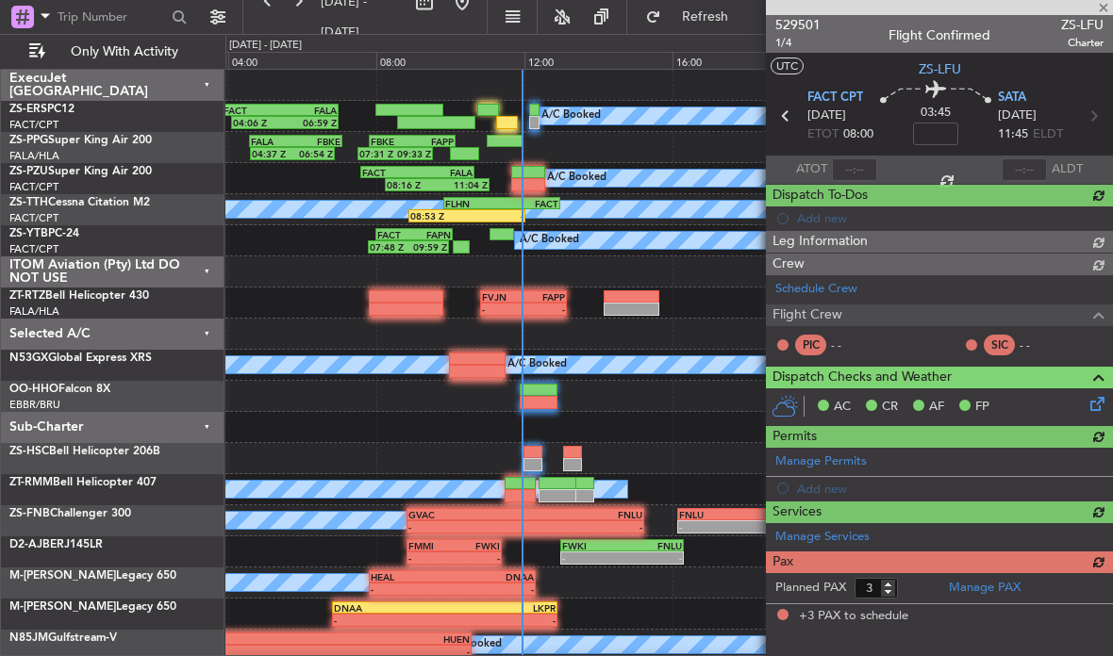
click at [520, 130] on div "04:06 Z 06:59 Z FACT 03:50 Z FALA 07:00 Z A/C Booked" at bounding box center [668, 116] width 886 height 31
click at [1101, 10] on div at bounding box center [939, 7] width 347 height 15
click at [514, 118] on div at bounding box center [507, 122] width 22 height 13
click at [512, 112] on div "04:06 Z 06:59 Z FACT 03:50 Z FALA 07:00 Z A/C Booked" at bounding box center [668, 116] width 886 height 31
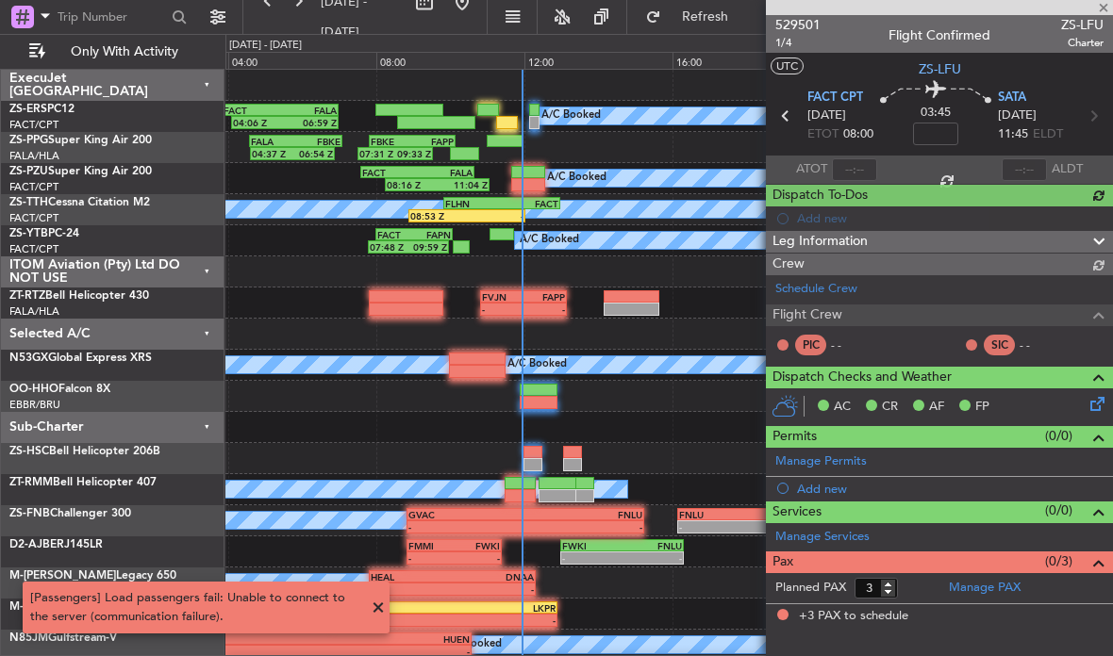
click at [513, 132] on div "04:37 Z 06:54 Z FALA 04:35 Z FBKE 07:05 Z FBKE 07:50 Z FAPP 10:10 Z 07:31 Z 09:…" at bounding box center [668, 147] width 886 height 31
click at [503, 123] on div at bounding box center [507, 122] width 22 height 13
click at [507, 118] on div at bounding box center [507, 122] width 22 height 13
click at [507, 121] on div at bounding box center [507, 122] width 22 height 13
click at [1101, 10] on div at bounding box center [939, 7] width 347 height 15
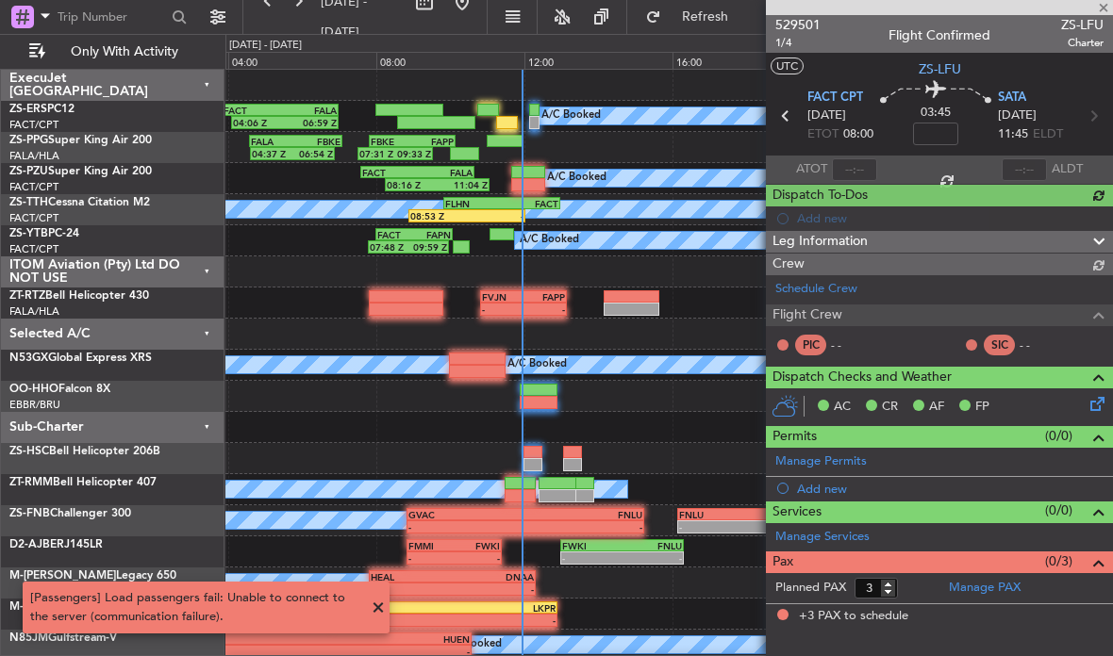
click at [1101, 3] on div at bounding box center [939, 7] width 347 height 15
type input "-00:15"
type input "11:26"
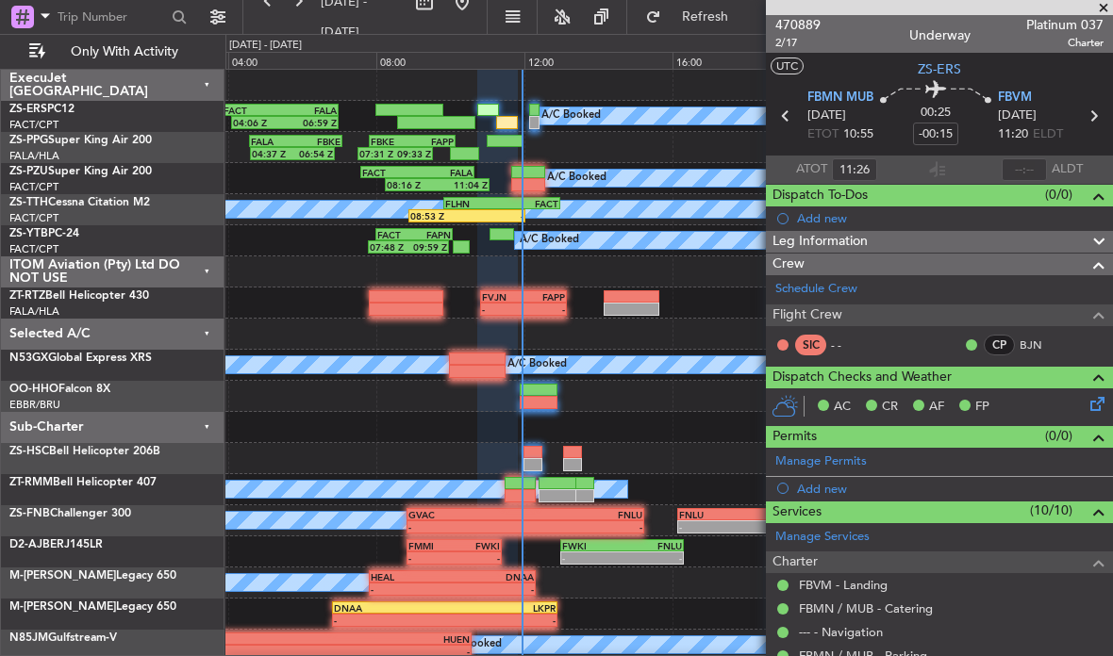
click at [1085, 4] on div at bounding box center [939, 7] width 347 height 15
click at [1105, 0] on span at bounding box center [1103, 8] width 19 height 17
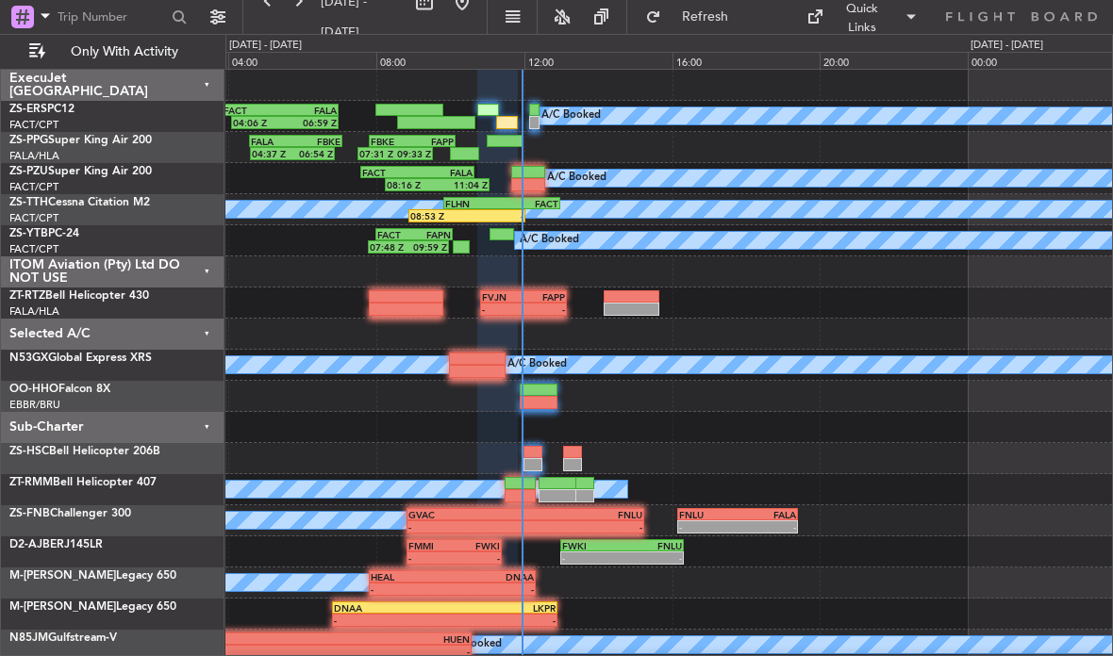
type input "0"
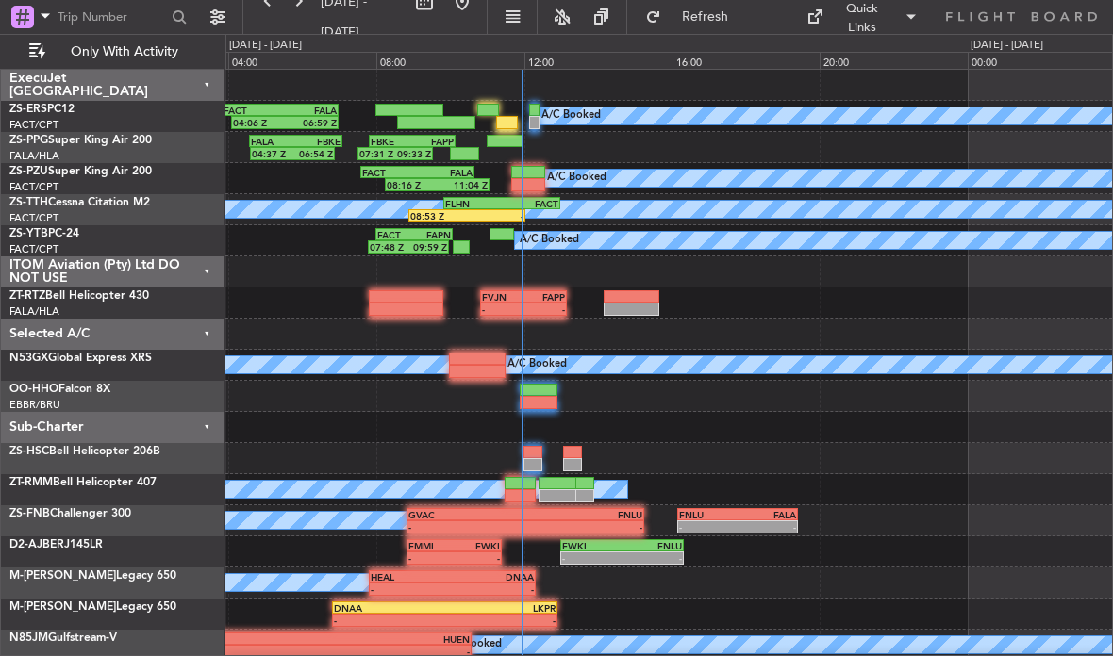
click at [1100, 4] on div "Quick Links" at bounding box center [936, 17] width 354 height 34
click at [512, 115] on div "A/C Booked 04:06 Z 06:59 Z FACT 03:50 Z FALA 07:00 Z" at bounding box center [668, 116] width 886 height 31
click at [506, 118] on div at bounding box center [507, 122] width 22 height 13
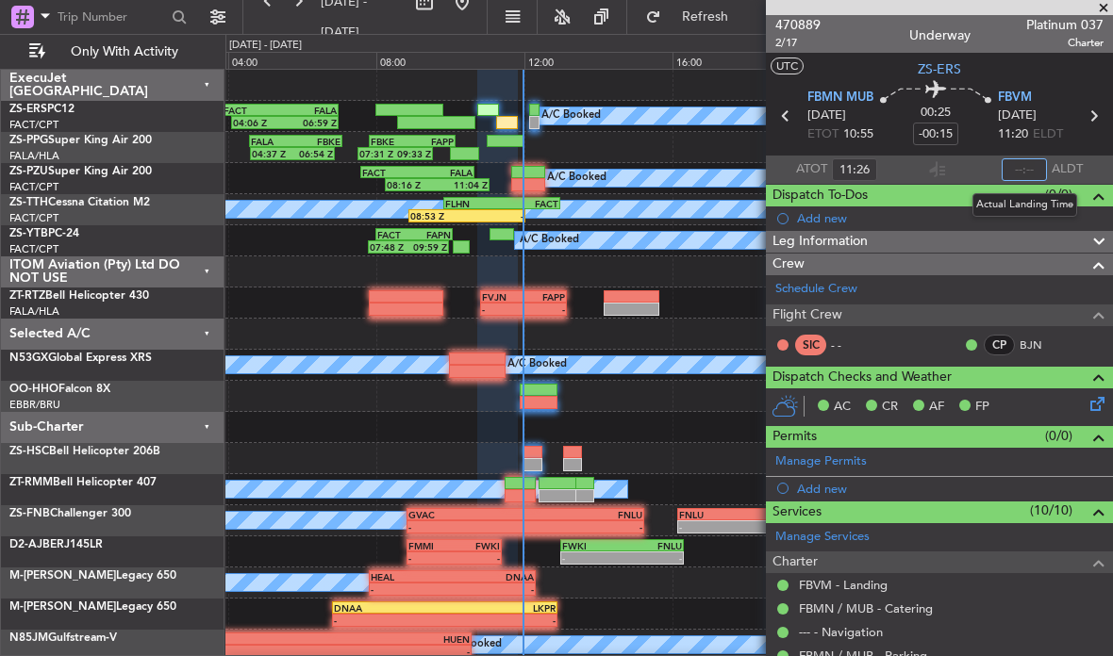
click at [1007, 176] on input "text" at bounding box center [1023, 169] width 45 height 23
type input "11:56"
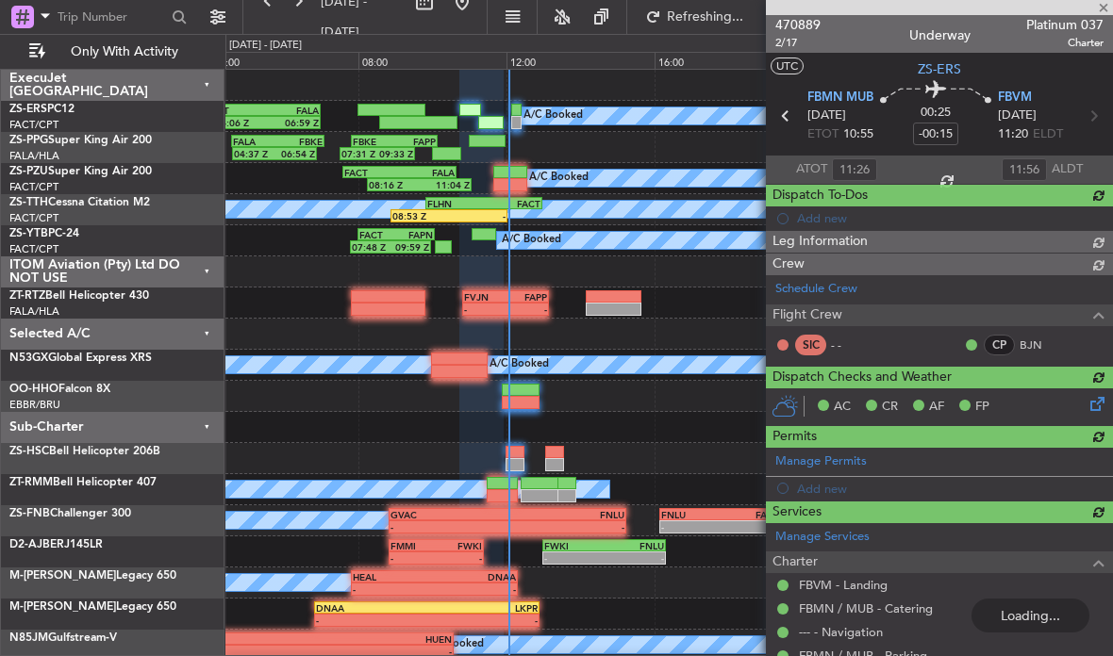
click at [475, 212] on div "-" at bounding box center [477, 215] width 57 height 11
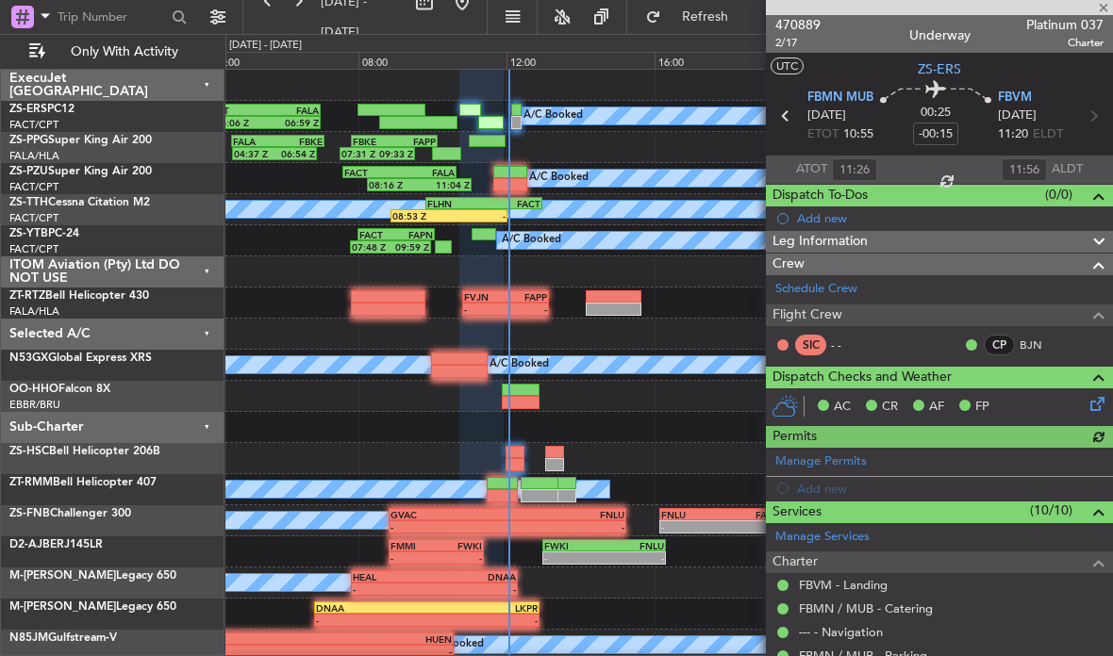
type input "09:03"
type input "0"
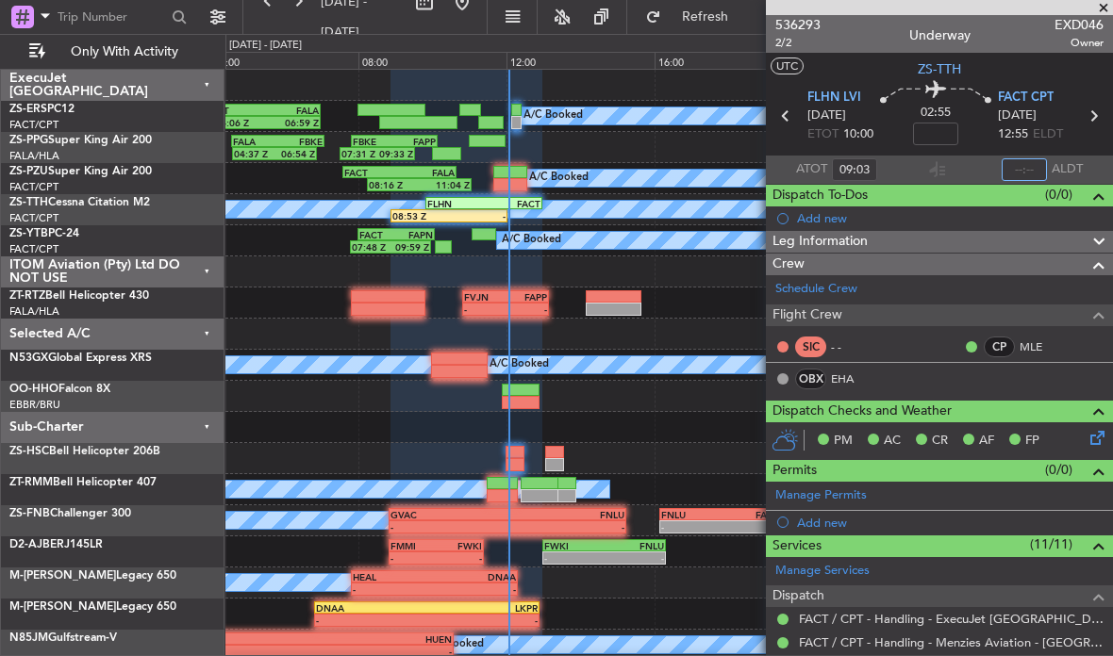
click at [1031, 163] on input "text" at bounding box center [1023, 169] width 45 height 23
type input "12:03"
click at [1103, 4] on span at bounding box center [1103, 8] width 19 height 17
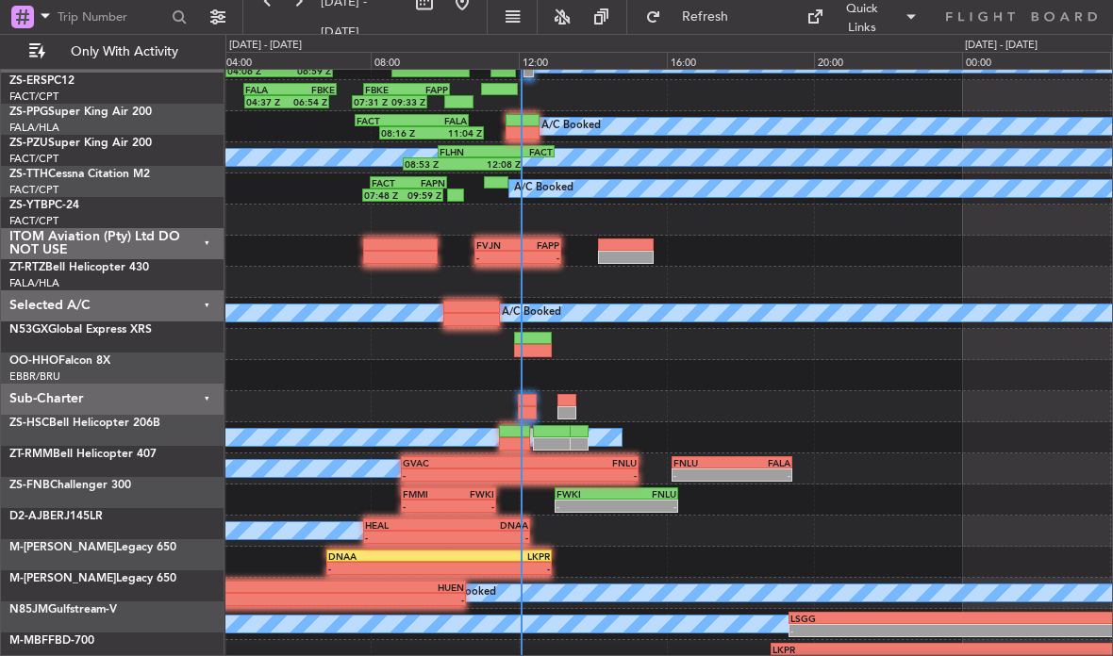
scroll to position [52, 0]
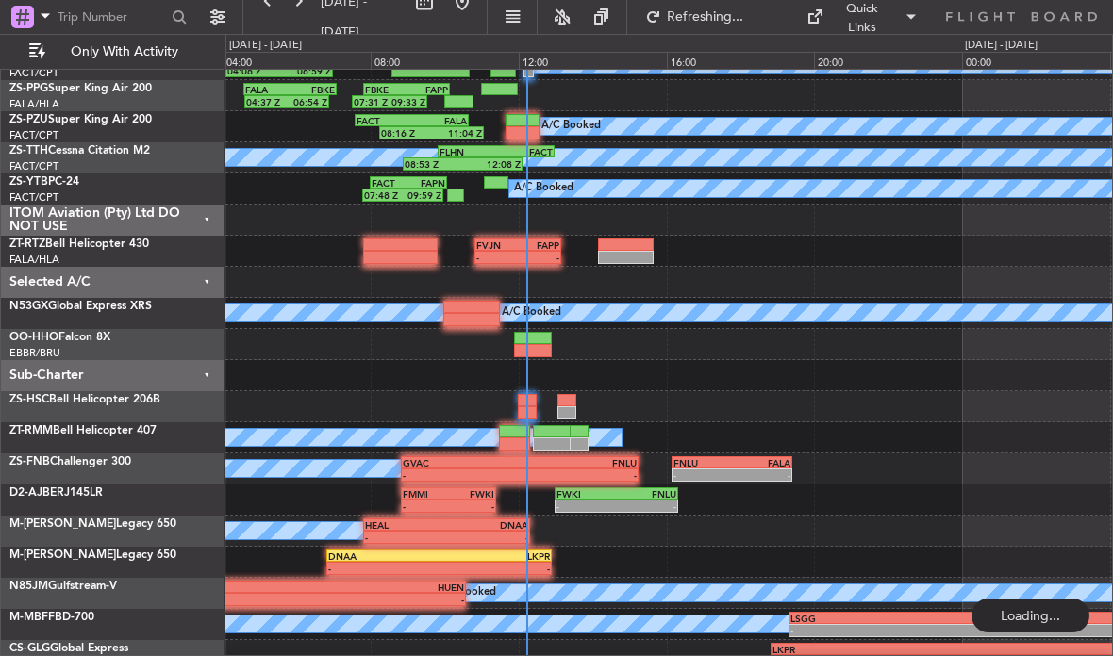
click at [535, 120] on div at bounding box center [522, 120] width 34 height 13
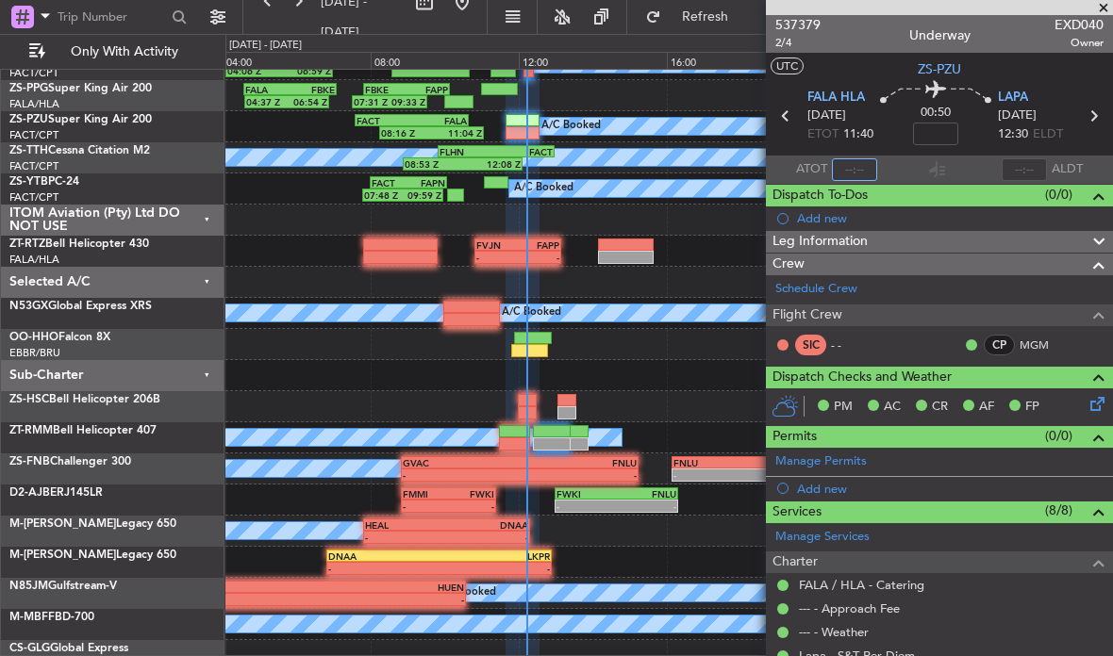
click at [855, 171] on input "text" at bounding box center [854, 169] width 45 height 23
type input "12:11"
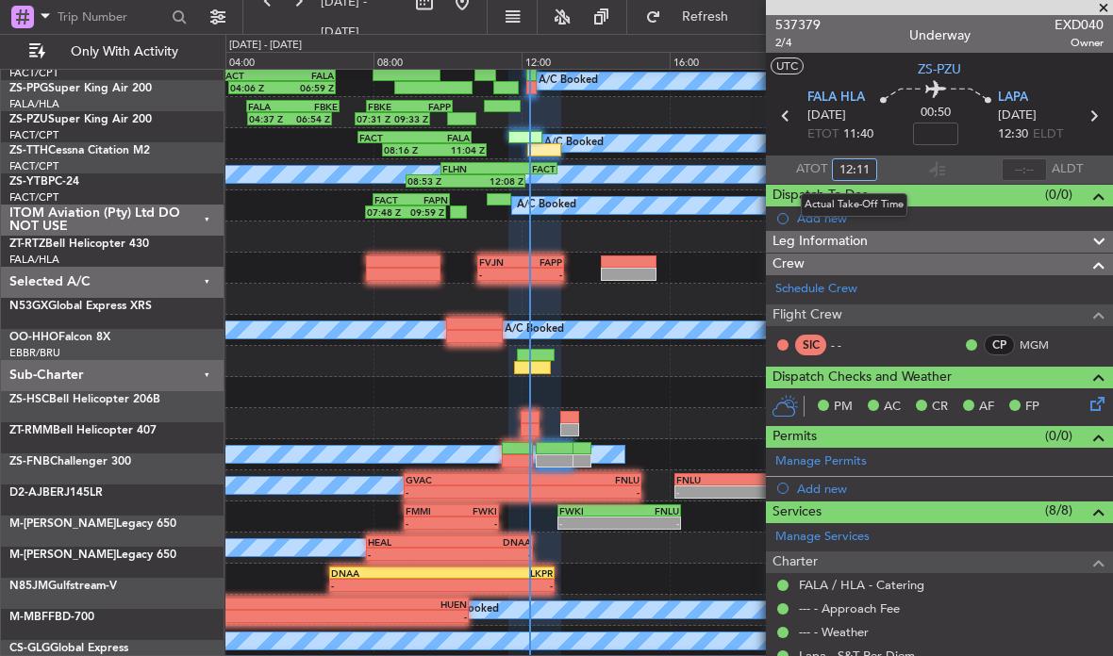
scroll to position [0, 0]
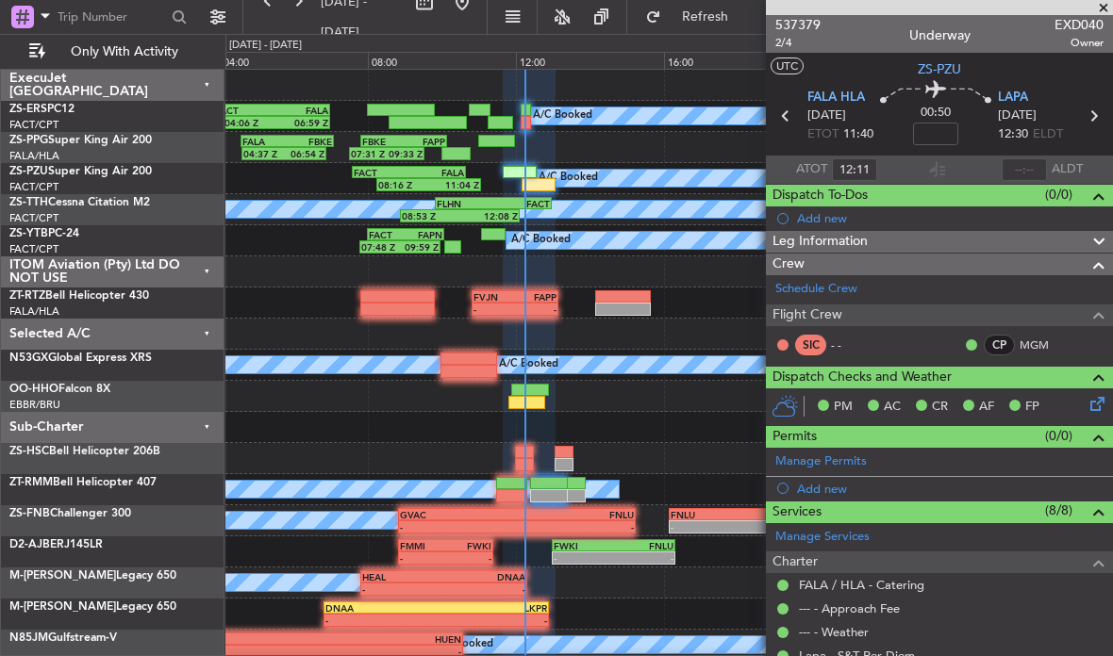
click at [1108, 2] on span at bounding box center [1103, 8] width 19 height 17
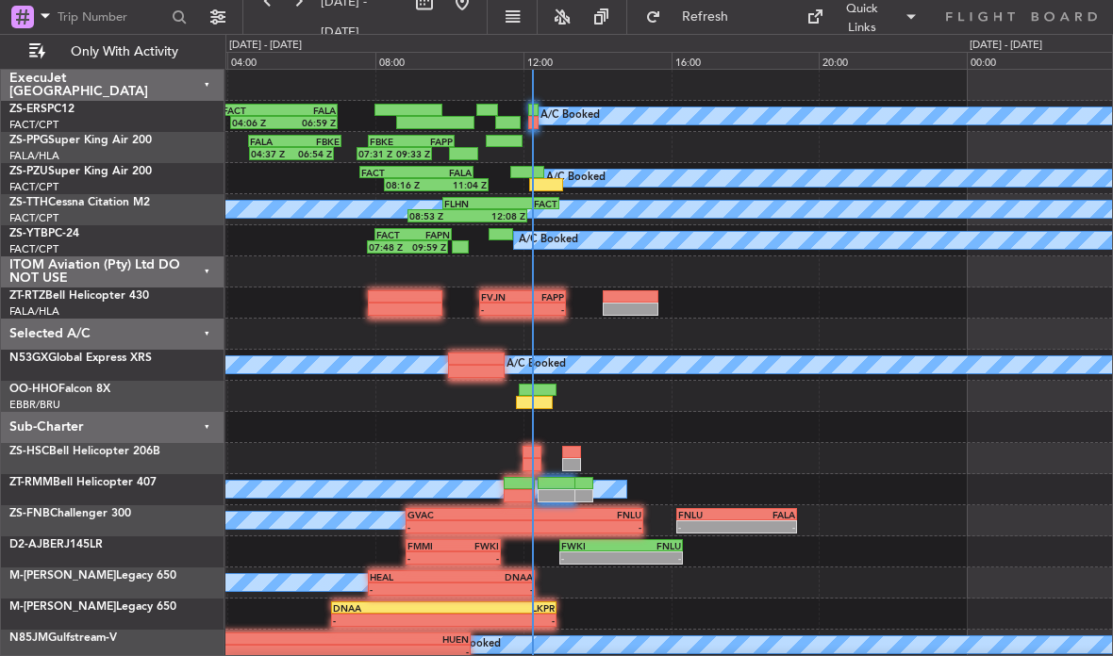
scroll to position [19, 0]
